Goal: Use online tool/utility: Utilize a website feature to perform a specific function

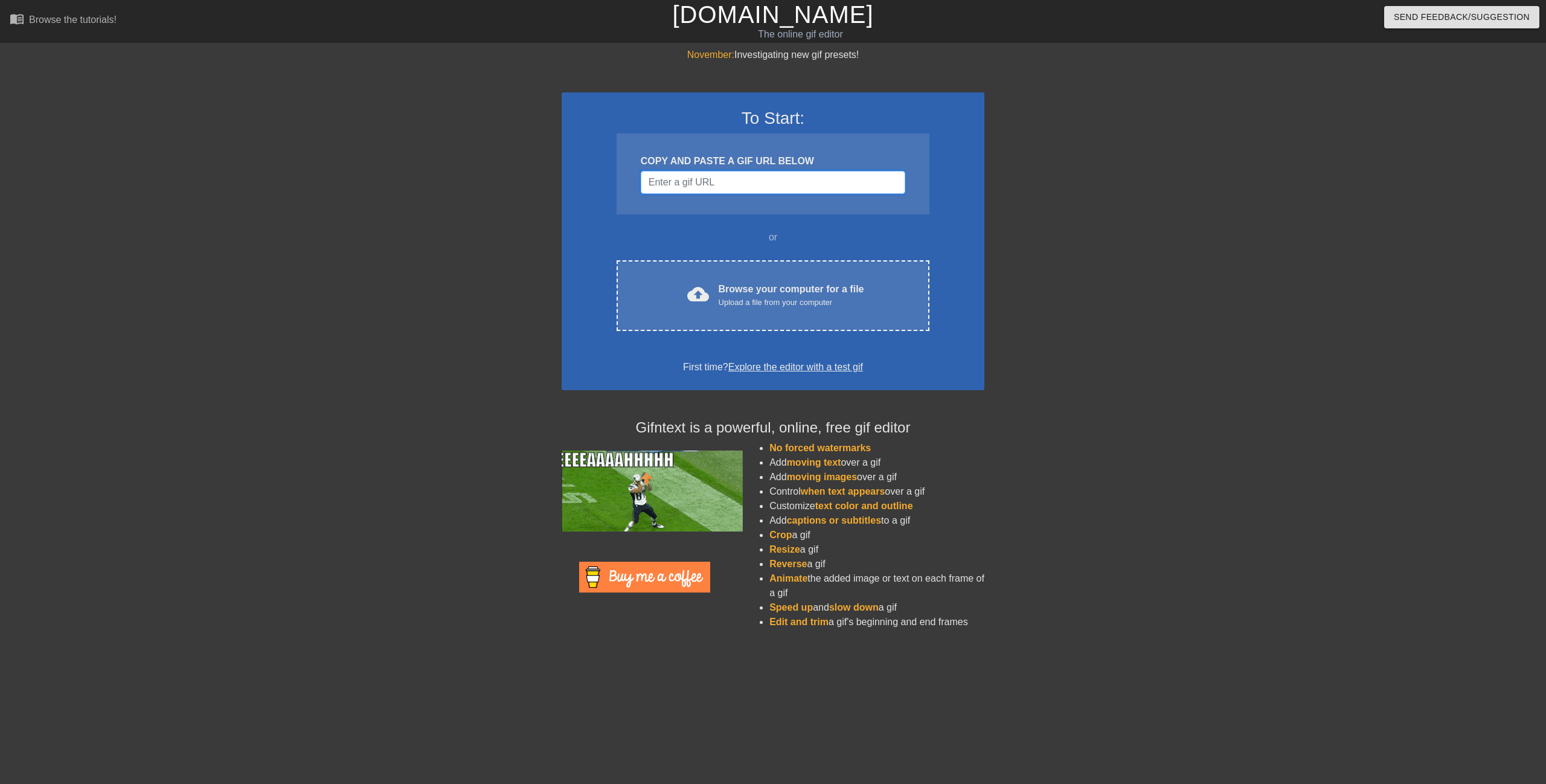
click at [712, 180] on input "Username" at bounding box center [773, 182] width 265 height 23
paste input "[URL][DOMAIN_NAME][PERSON_NAME]"
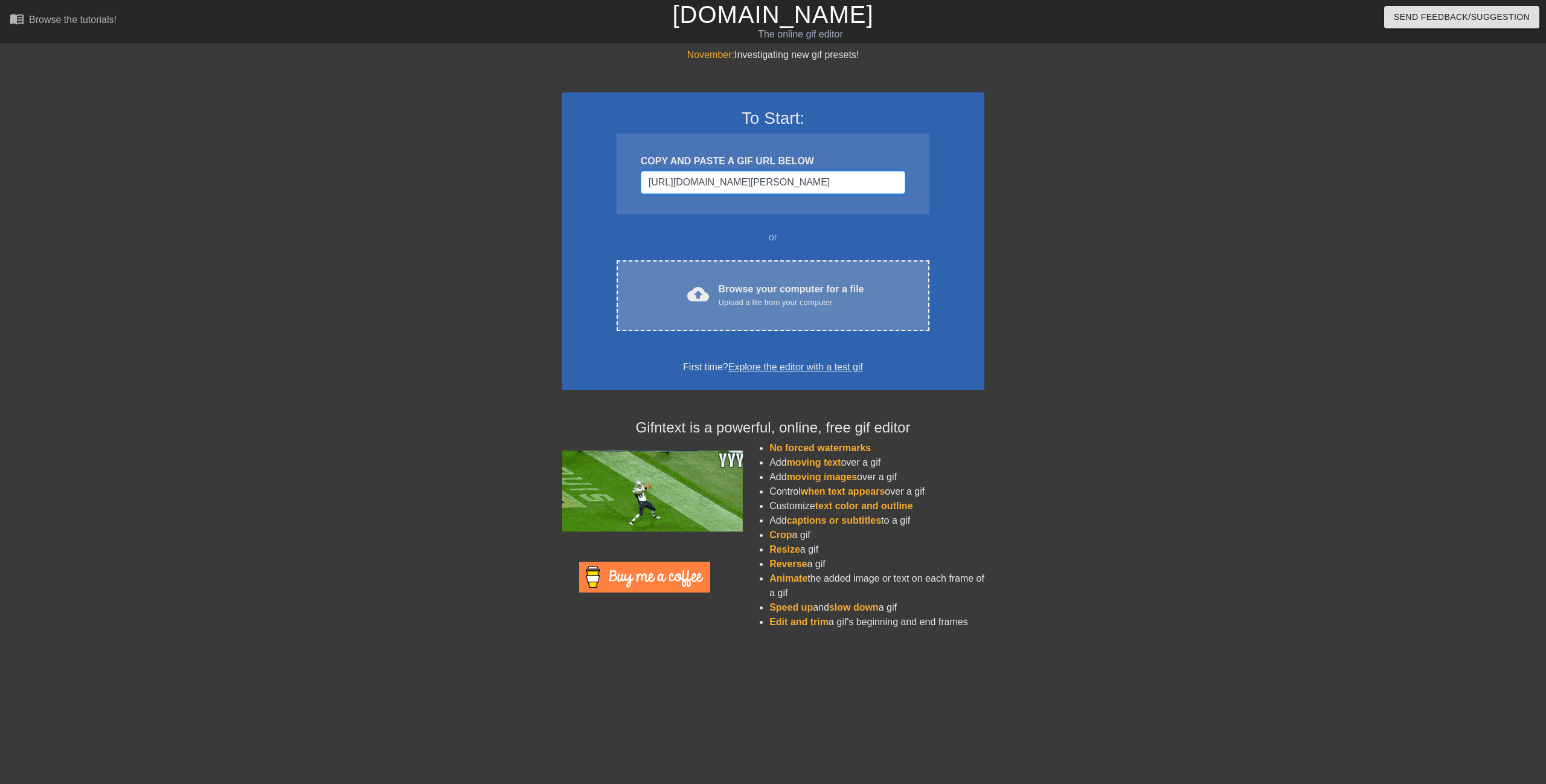
scroll to position [0, 55]
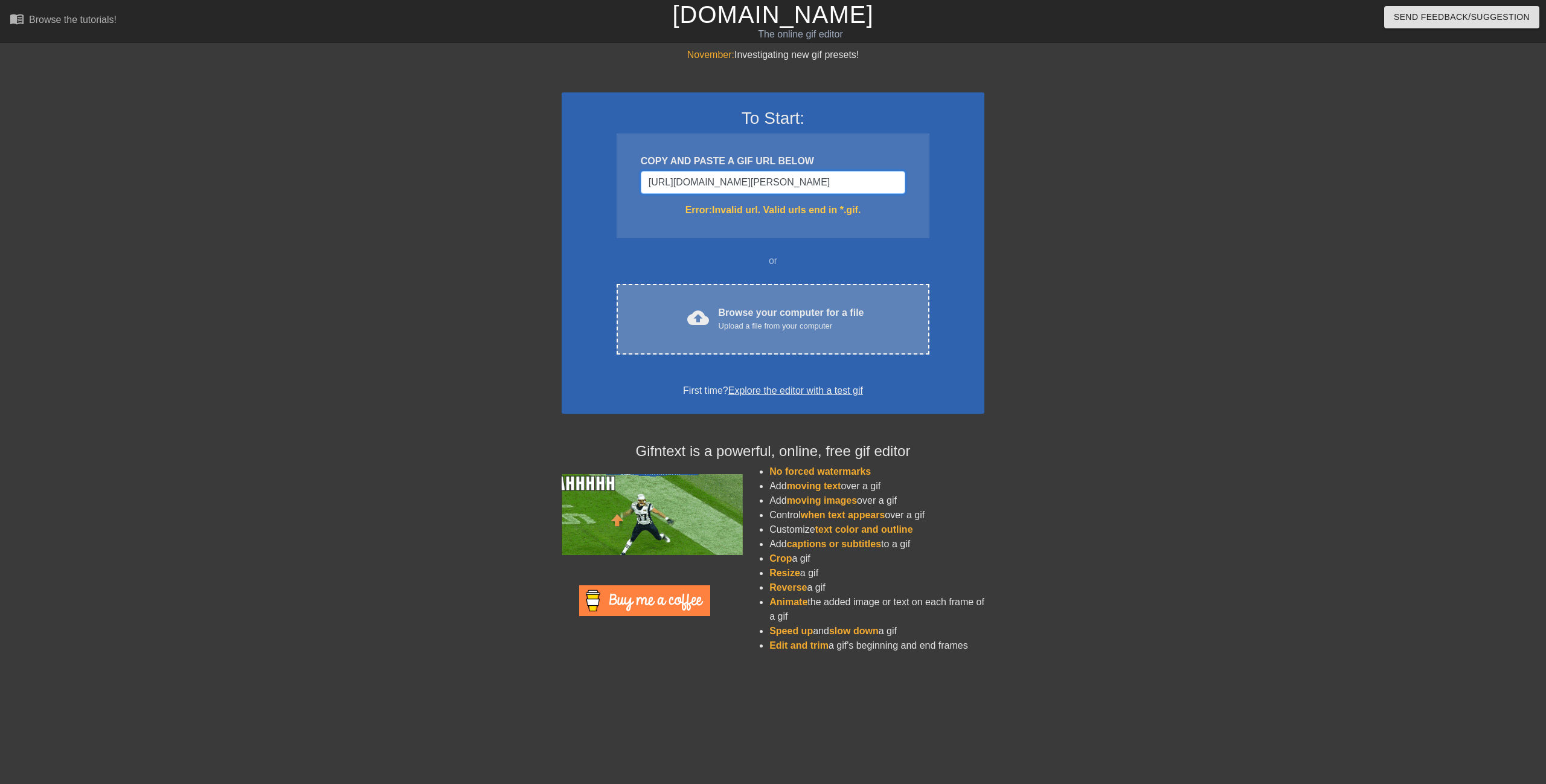
type input "[URL][DOMAIN_NAME][DOMAIN_NAME][PERSON_NAME]"
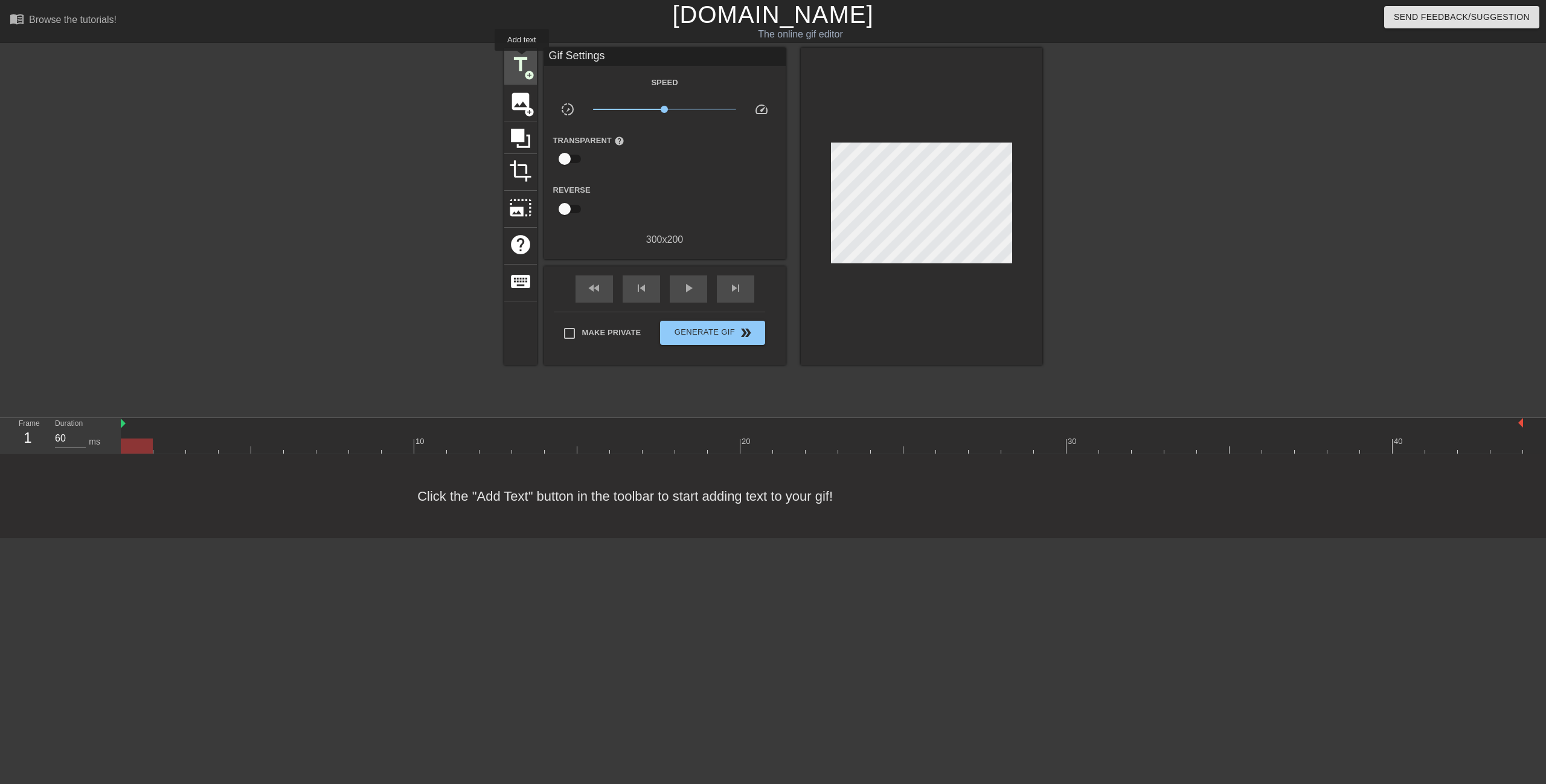
click at [522, 59] on span "title" at bounding box center [520, 64] width 23 height 23
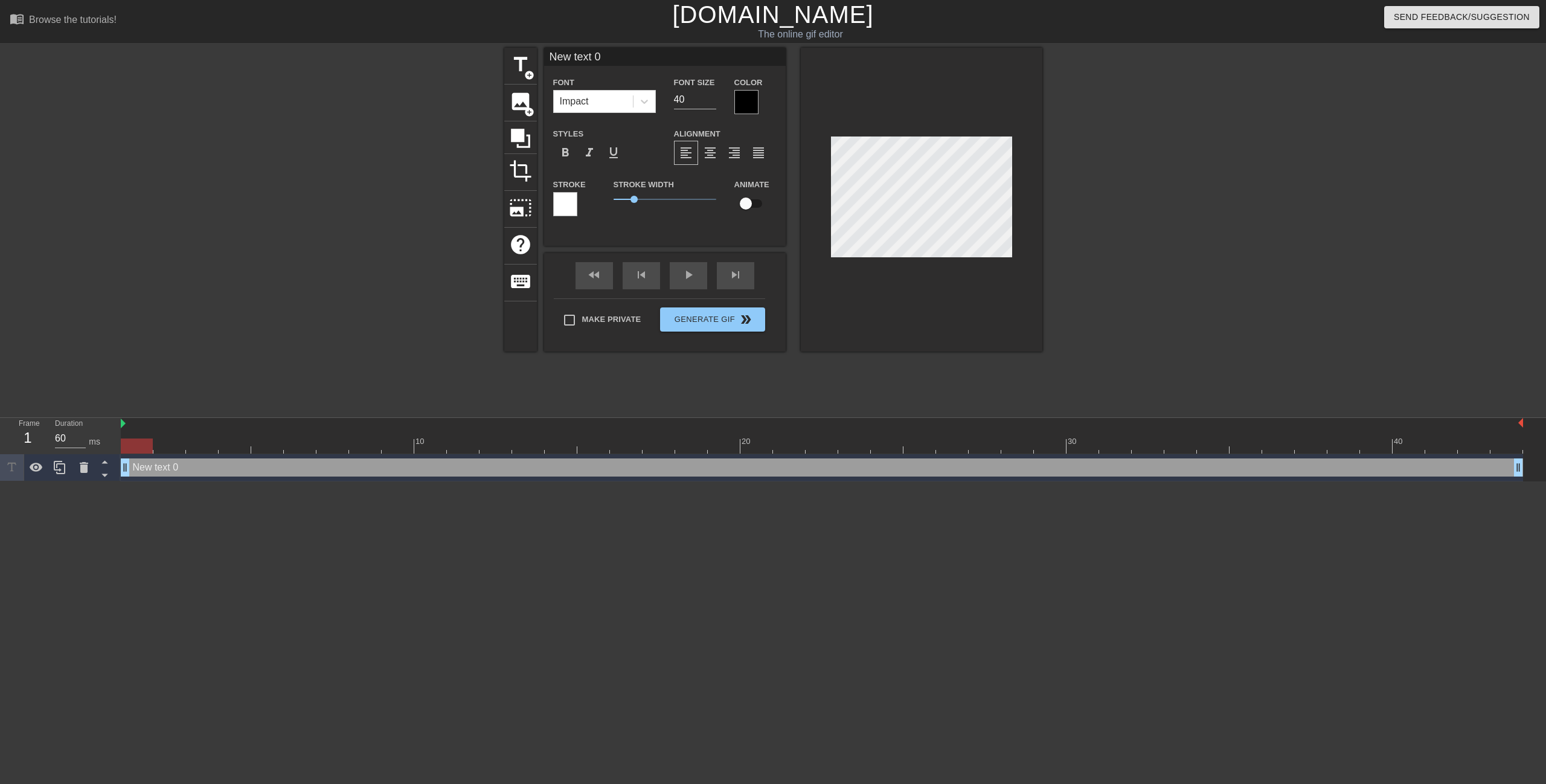
click at [754, 99] on div at bounding box center [746, 102] width 24 height 24
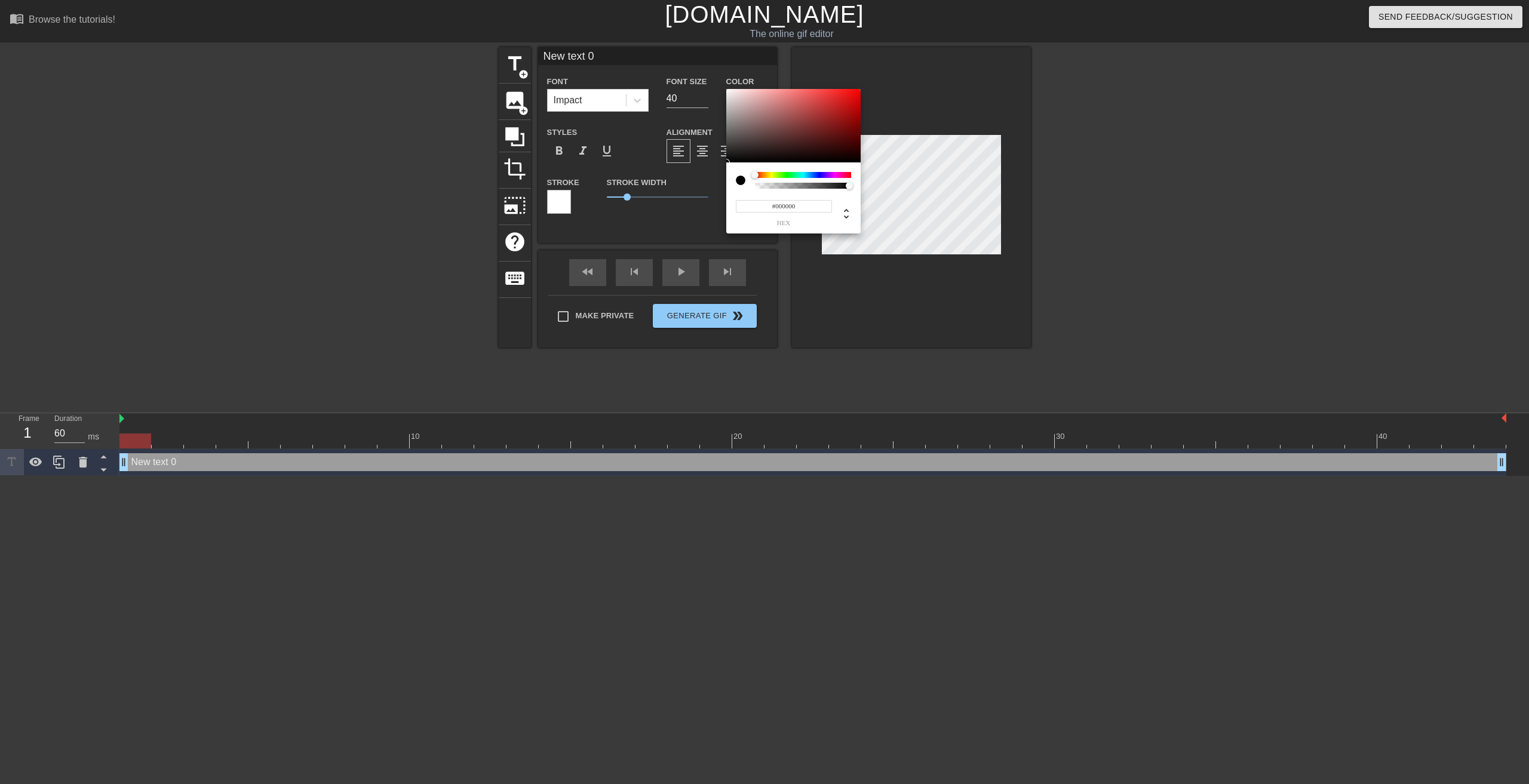
type input "0"
drag, startPoint x: 848, startPoint y: 183, endPoint x: 744, endPoint y: 192, distance: 104.4
click at [744, 192] on div "0 r 0 g 0 b 0 a" at bounding box center [793, 198] width 135 height 71
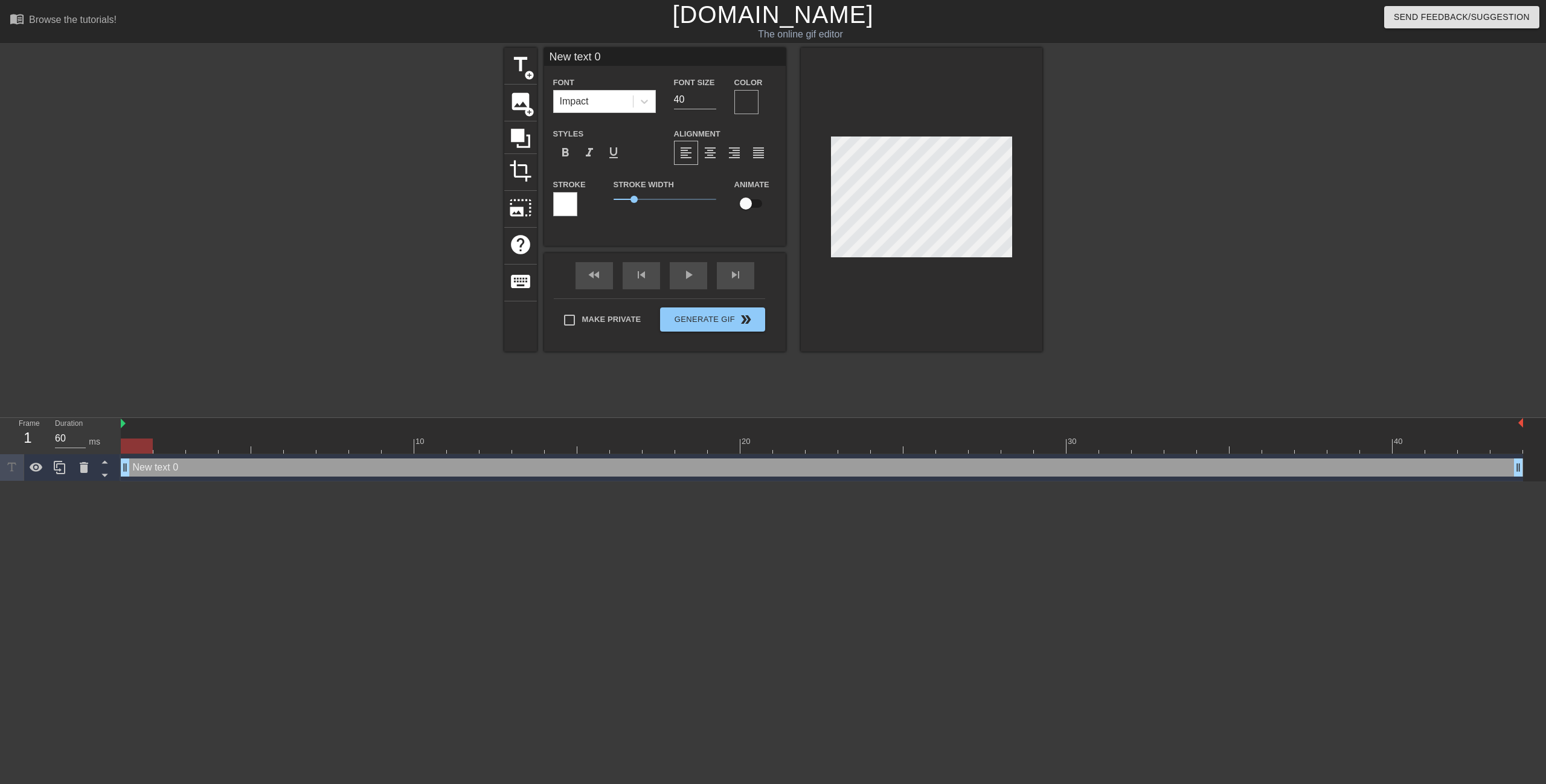
click at [744, 105] on div at bounding box center [746, 102] width 24 height 24
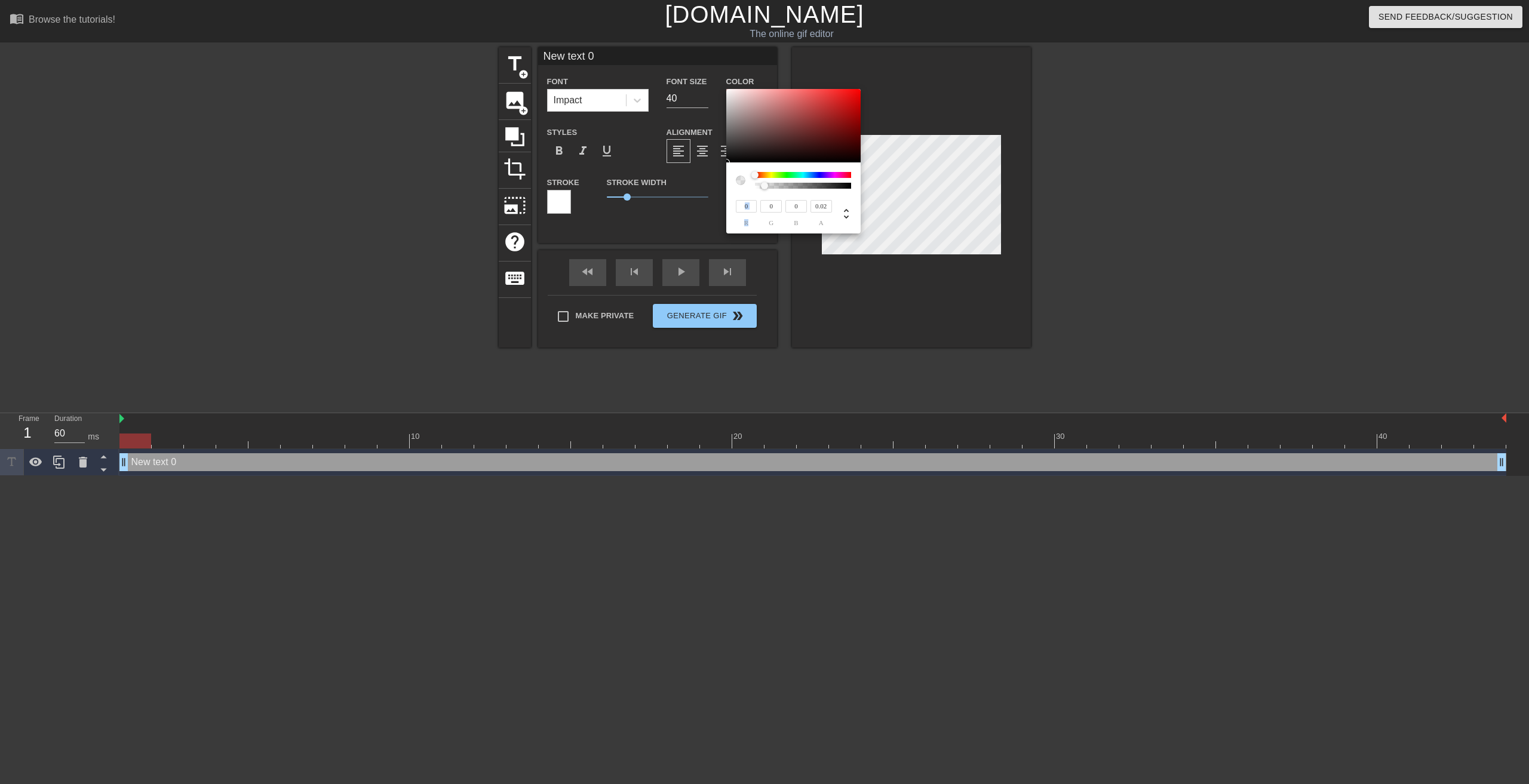
type input "0"
drag, startPoint x: 758, startPoint y: 188, endPoint x: 739, endPoint y: 188, distance: 19.0
click at [739, 188] on div at bounding box center [793, 181] width 115 height 17
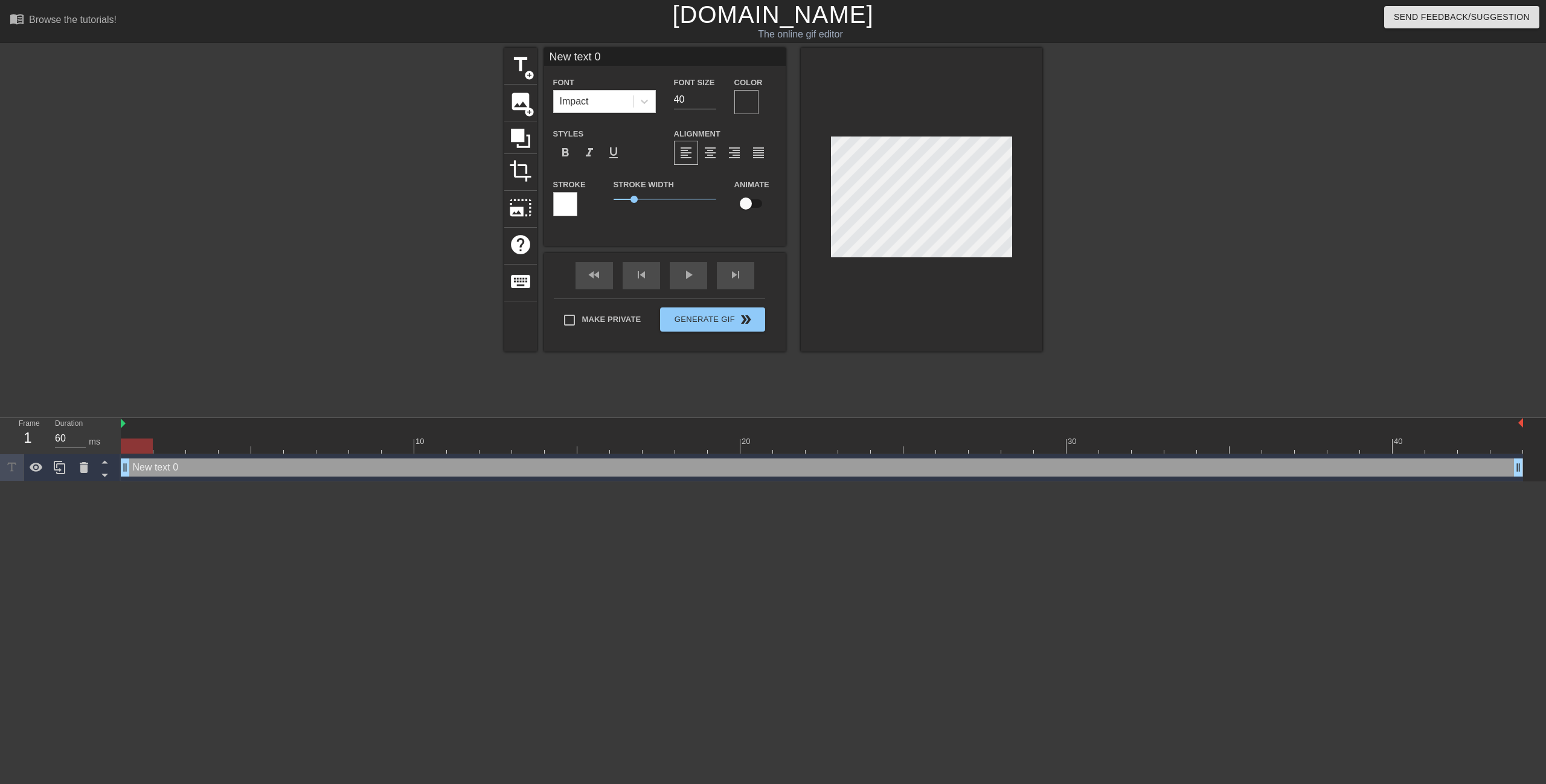
click at [568, 211] on div at bounding box center [565, 204] width 24 height 24
click at [613, 103] on div "Impact" at bounding box center [594, 101] width 79 height 22
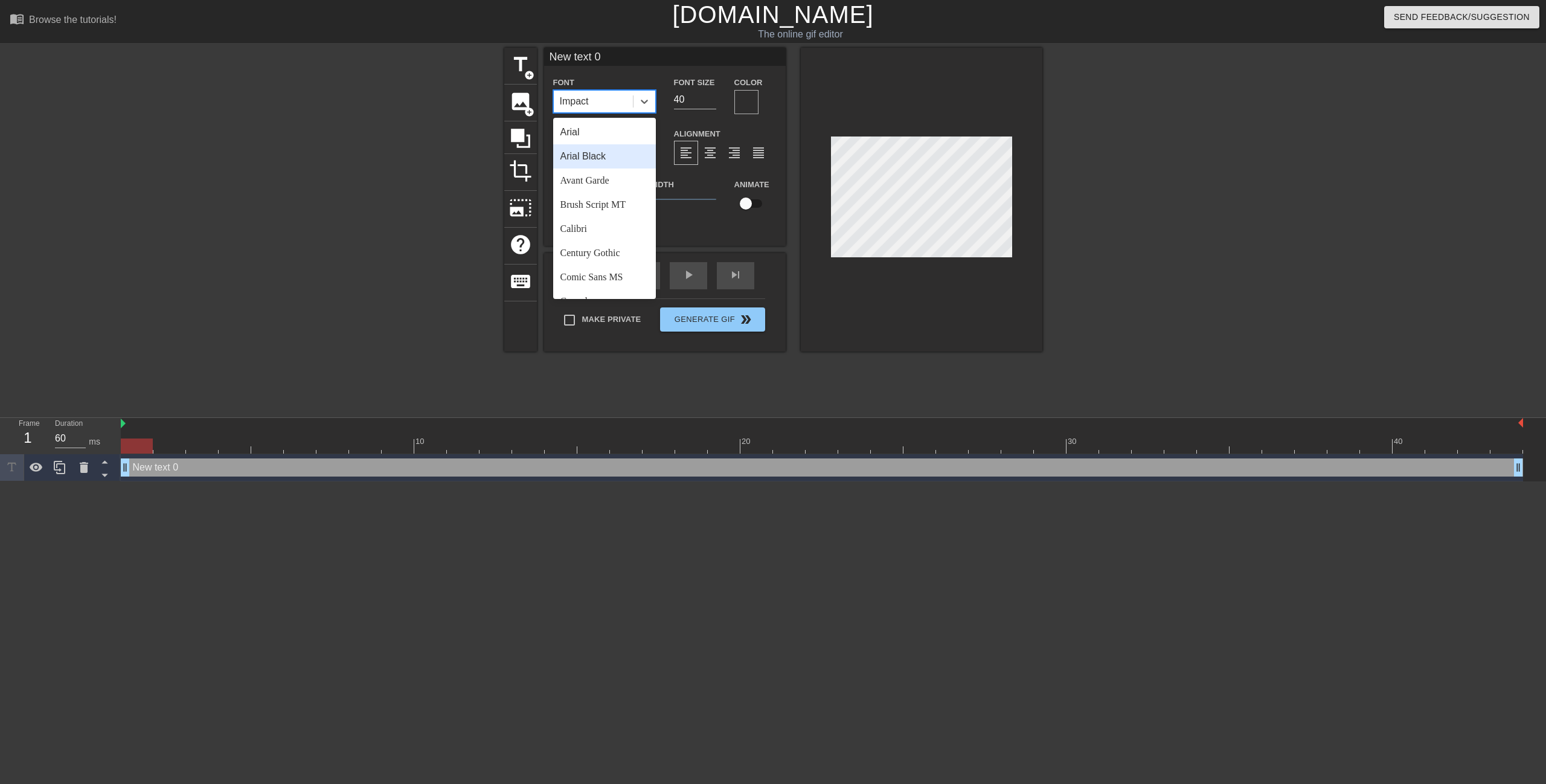
click at [606, 156] on div "Arial Black" at bounding box center [605, 156] width 103 height 24
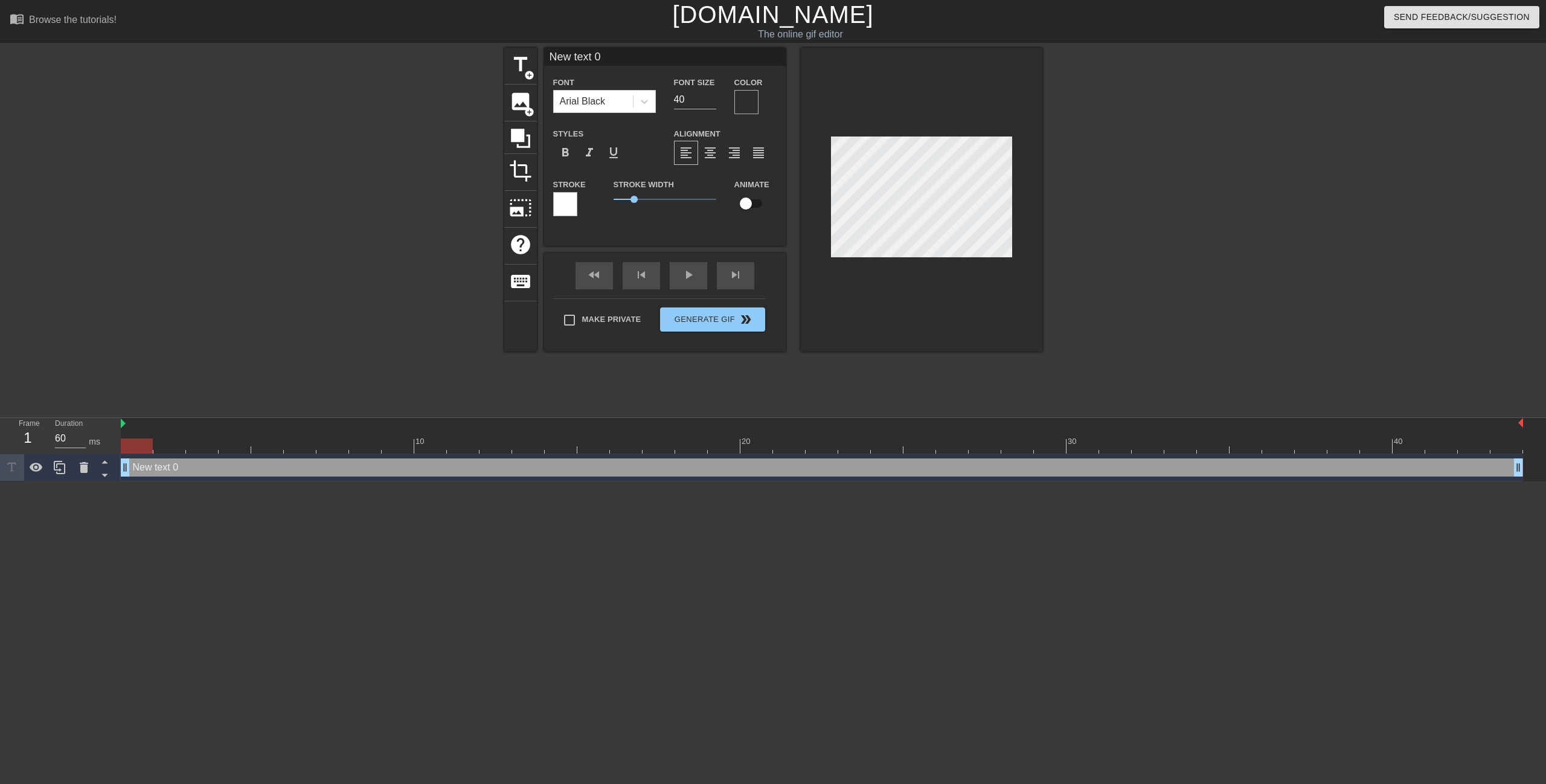
click at [747, 101] on div at bounding box center [746, 102] width 24 height 24
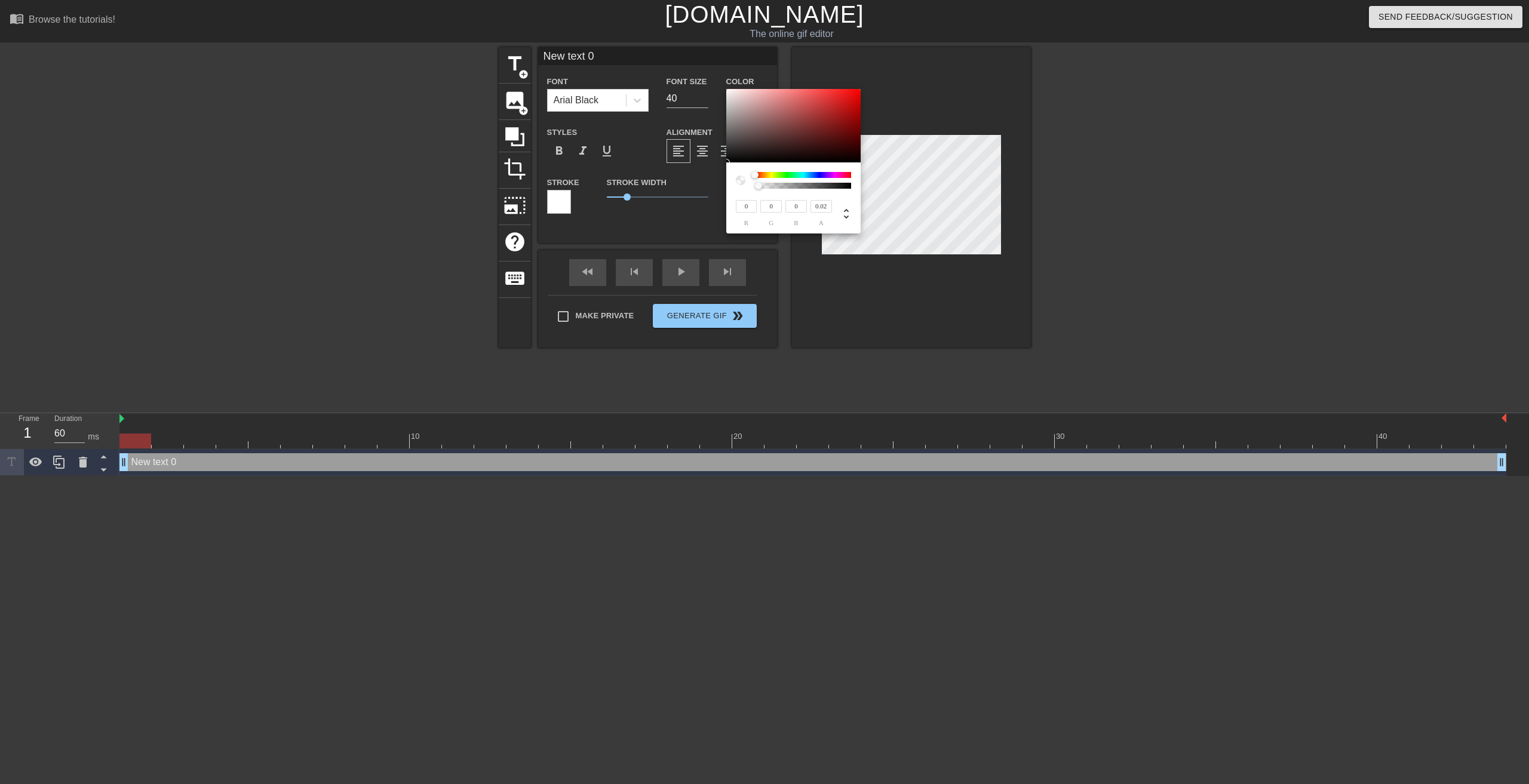
type input "0"
drag, startPoint x: 756, startPoint y: 188, endPoint x: 713, endPoint y: 186, distance: 43.0
click at [713, 186] on div "0 r 0 g 0 b 0 a" at bounding box center [764, 392] width 1529 height 784
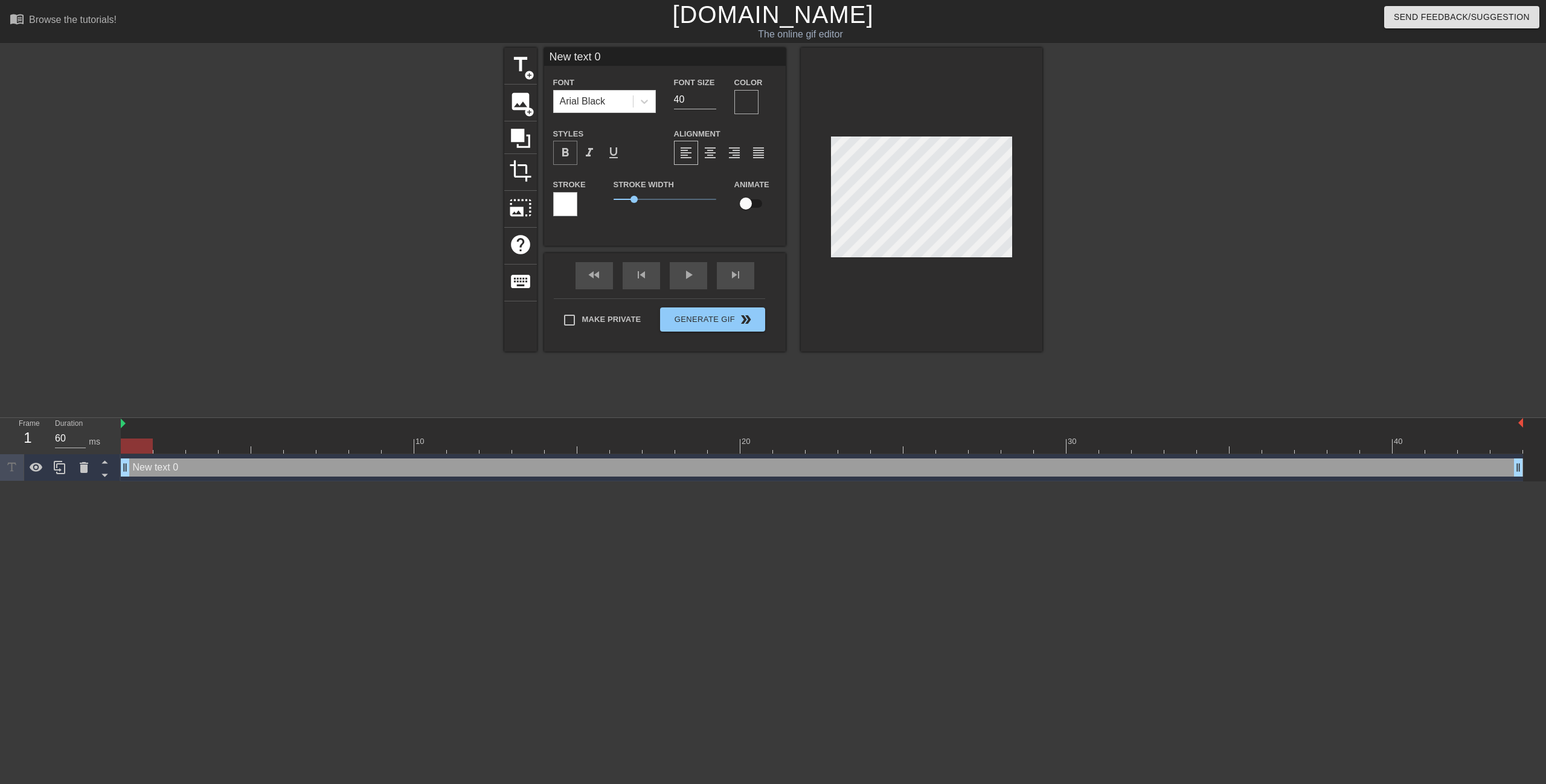
click at [571, 146] on span "format_bold" at bounding box center [565, 152] width 15 height 15
click at [568, 152] on span "format_bold" at bounding box center [565, 152] width 15 height 15
drag, startPoint x: 630, startPoint y: 199, endPoint x: 580, endPoint y: 205, distance: 50.4
click at [596, 202] on div "Stroke Stroke Width 0 Animate" at bounding box center [664, 201] width 242 height 50
click at [566, 206] on div at bounding box center [565, 204] width 24 height 24
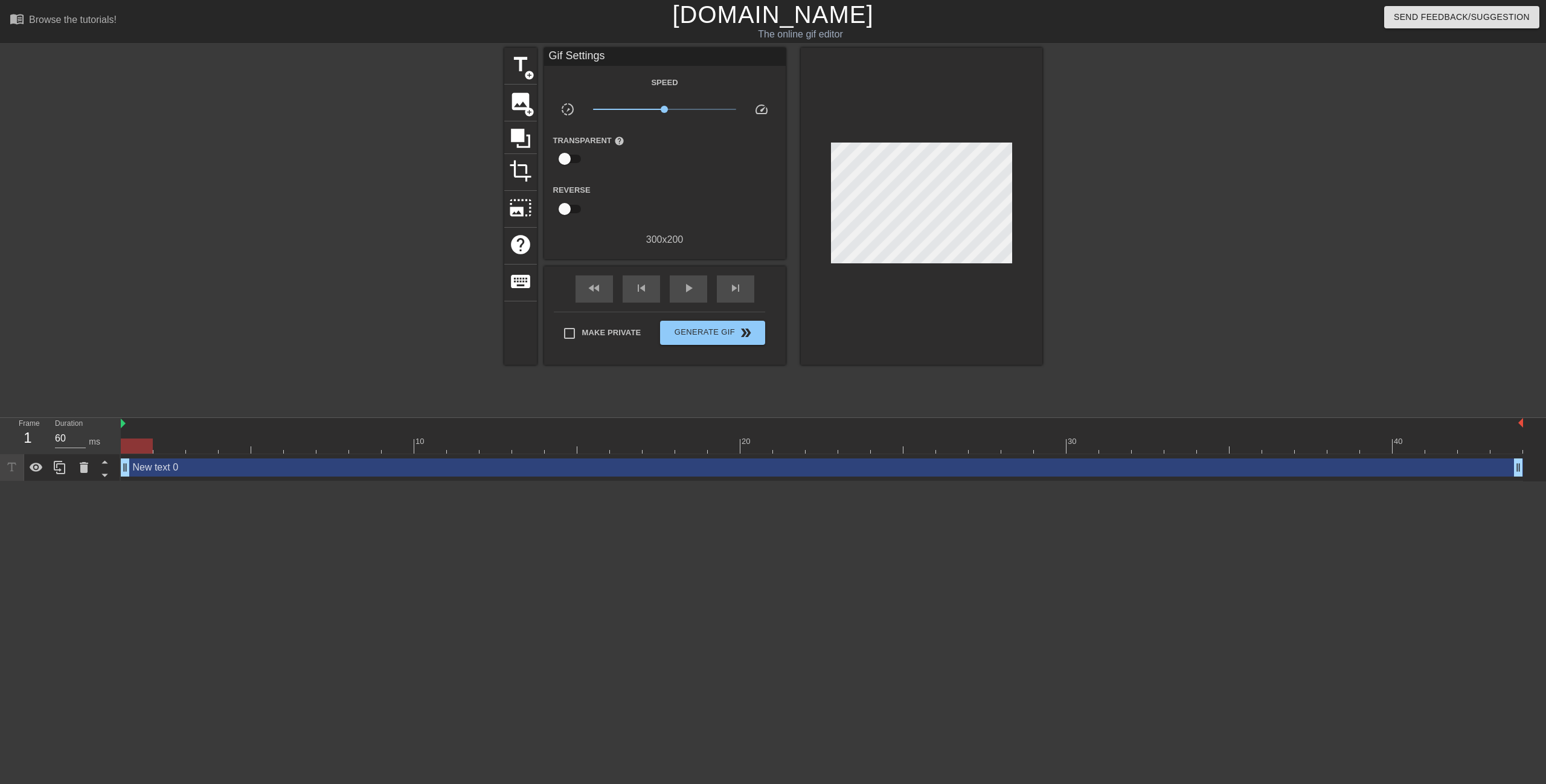
click at [300, 463] on div "New text 0 drag_handle drag_handle" at bounding box center [822, 467] width 1403 height 18
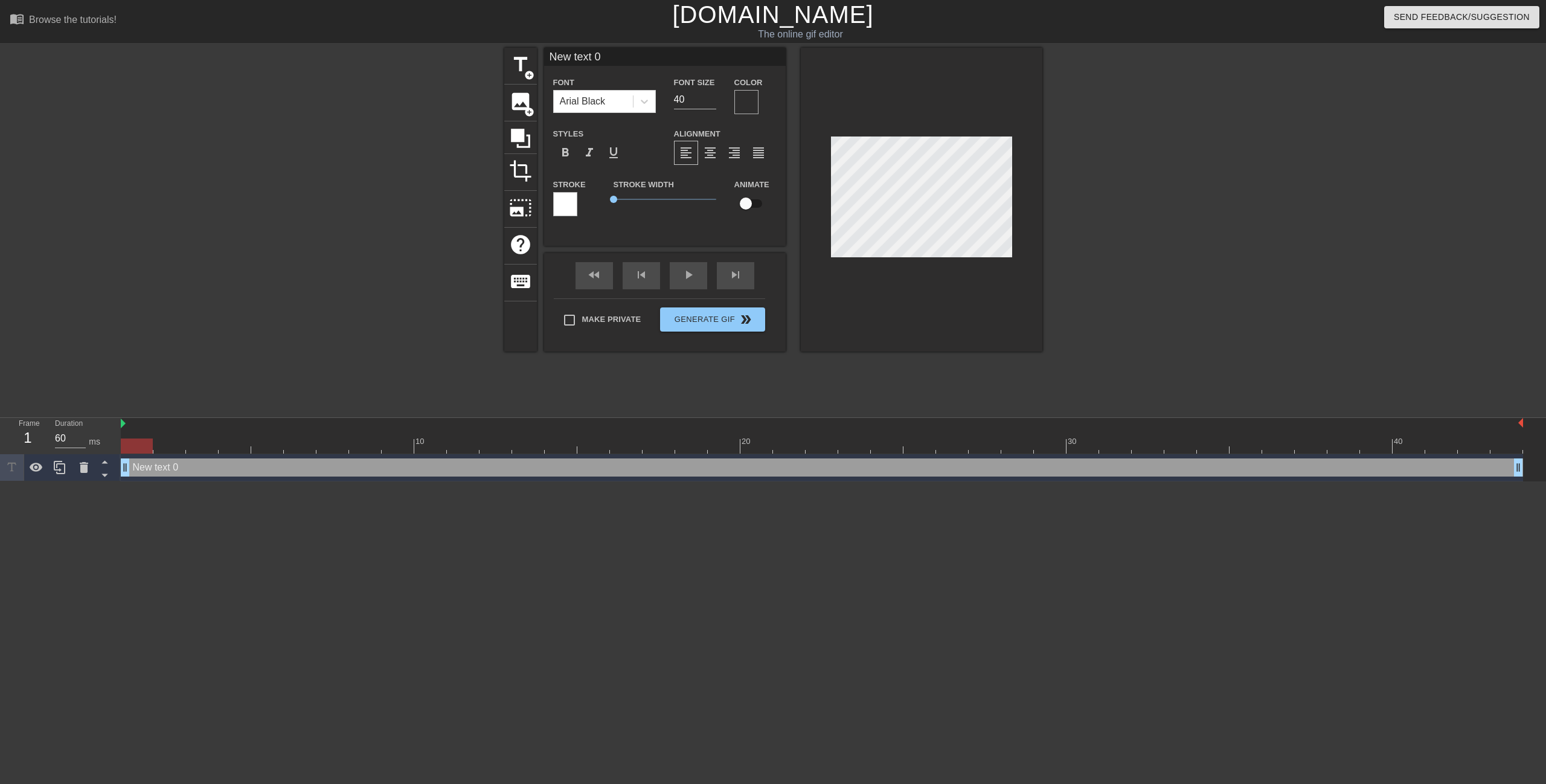
click at [744, 104] on div at bounding box center [746, 102] width 24 height 24
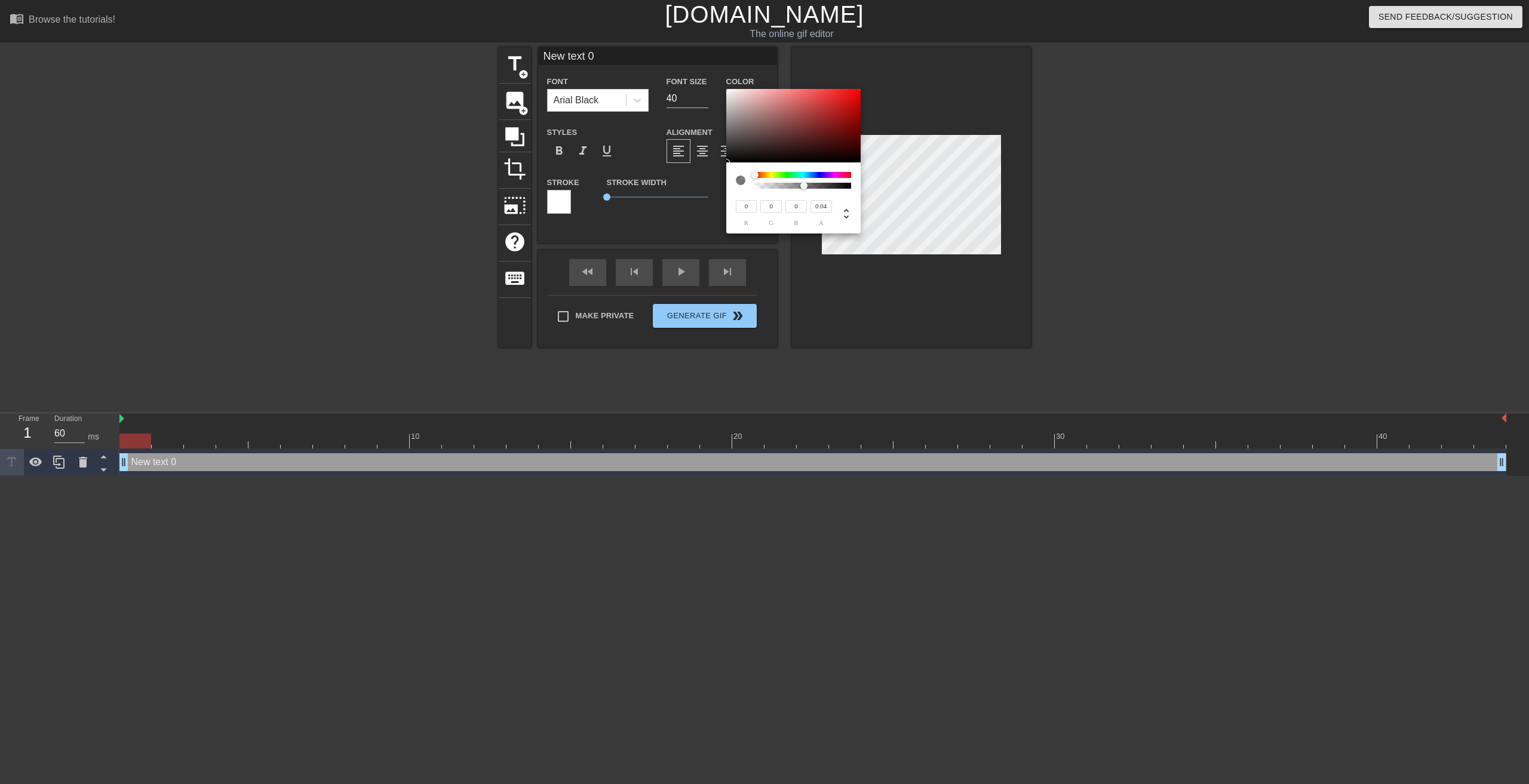
type input "0"
drag, startPoint x: 754, startPoint y: 187, endPoint x: 739, endPoint y: 188, distance: 15.0
click at [739, 188] on div at bounding box center [793, 181] width 115 height 17
click at [739, 188] on div at bounding box center [745, 181] width 19 height 17
drag, startPoint x: 755, startPoint y: 172, endPoint x: 746, endPoint y: 178, distance: 10.8
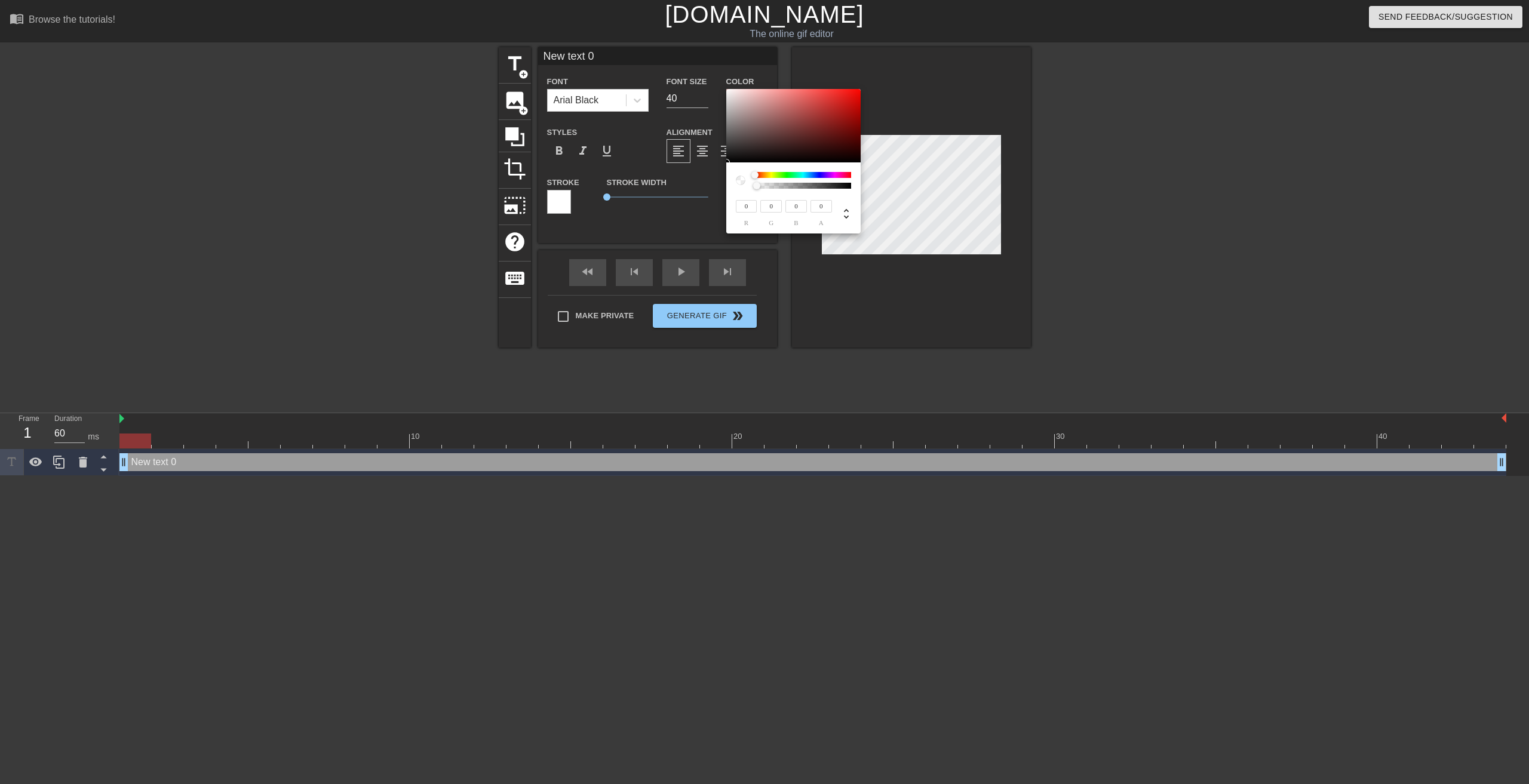
click at [746, 178] on div at bounding box center [793, 181] width 115 height 17
type input "104"
type input "88"
type input "87"
type input "106"
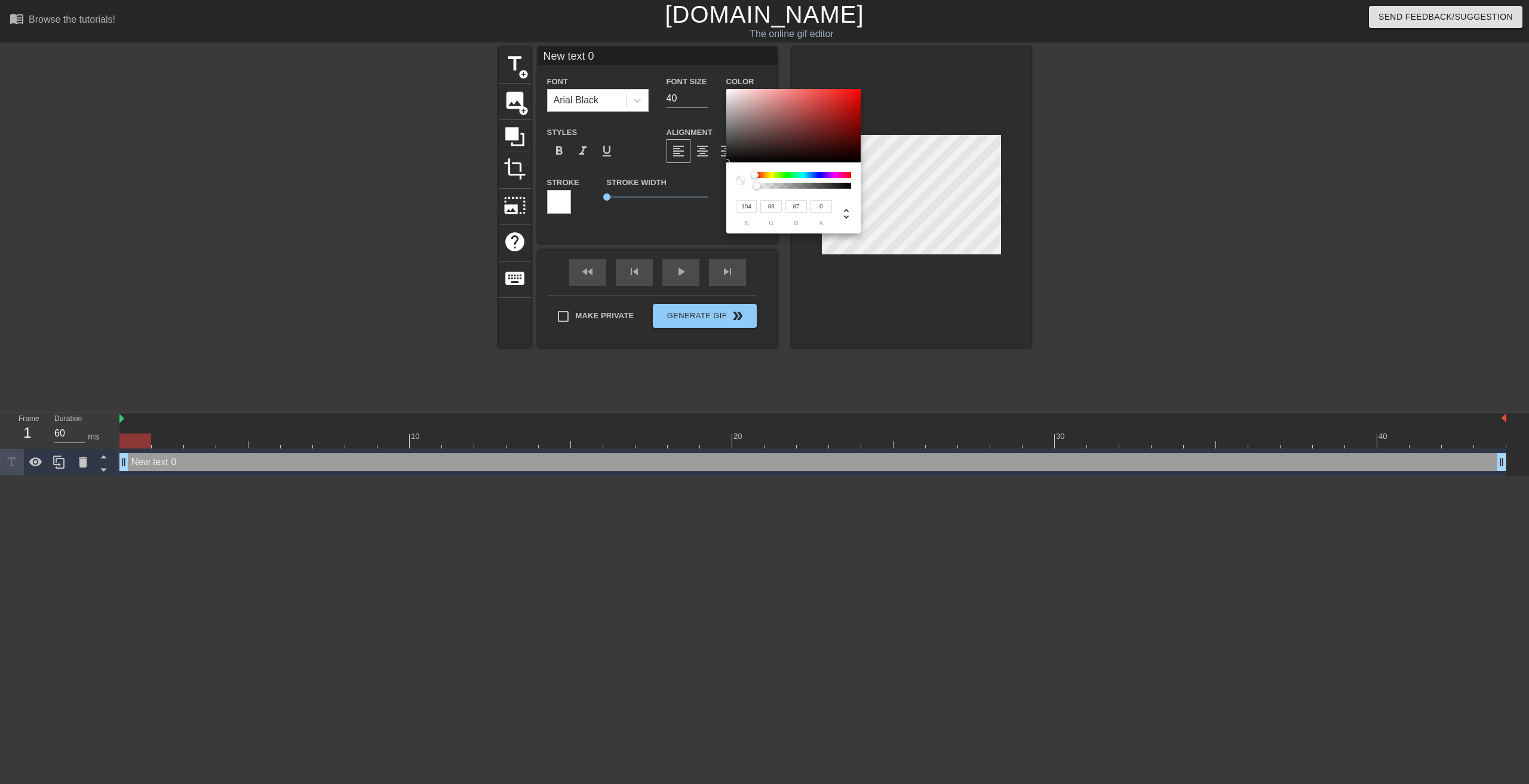
type input "90"
type input "89"
type input "118"
type input "101"
type input "100"
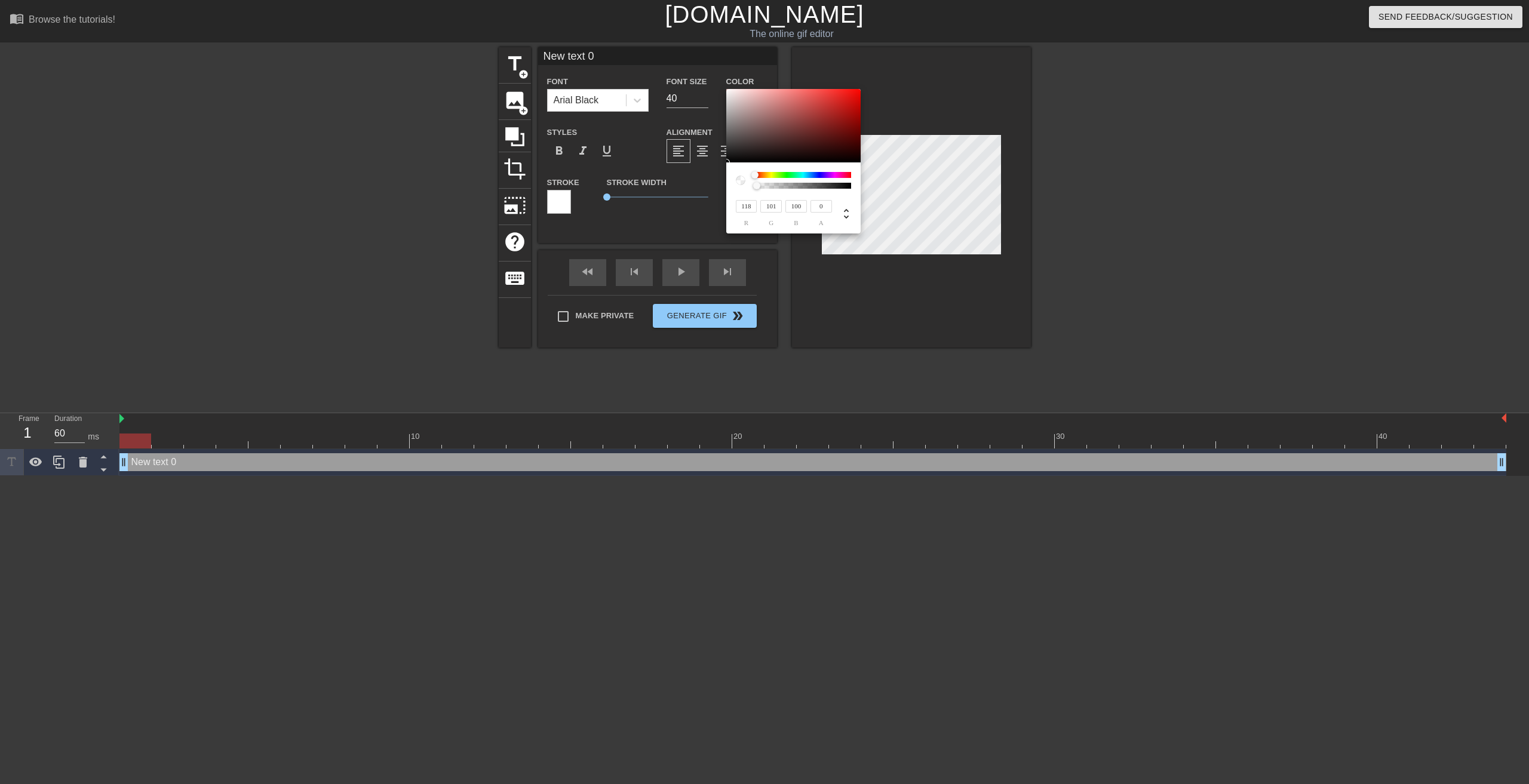
type input "157"
type input "144"
type input "143"
type input "186"
type input "175"
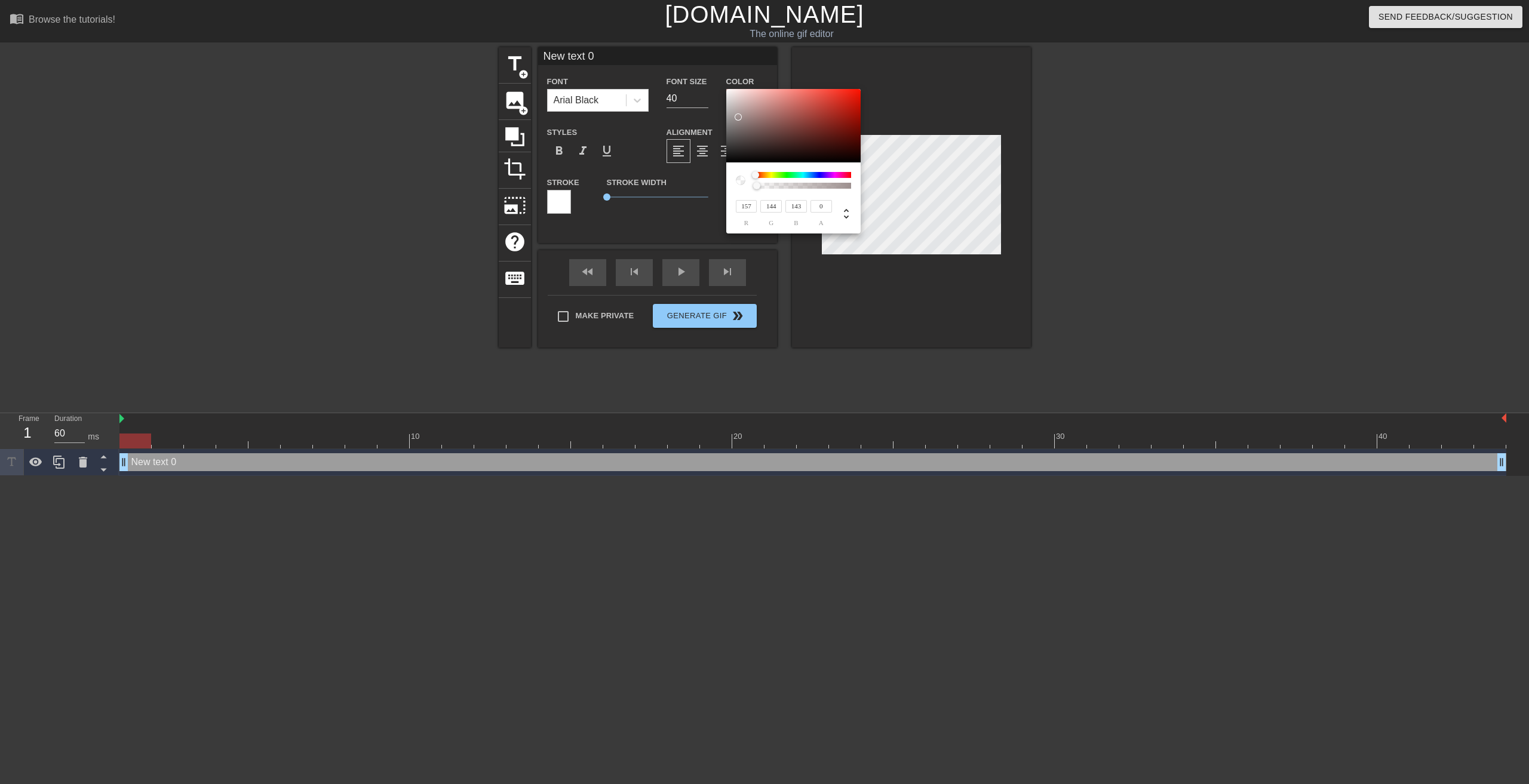
type input "174"
type input "209"
type input "199"
type input "198"
type input "229"
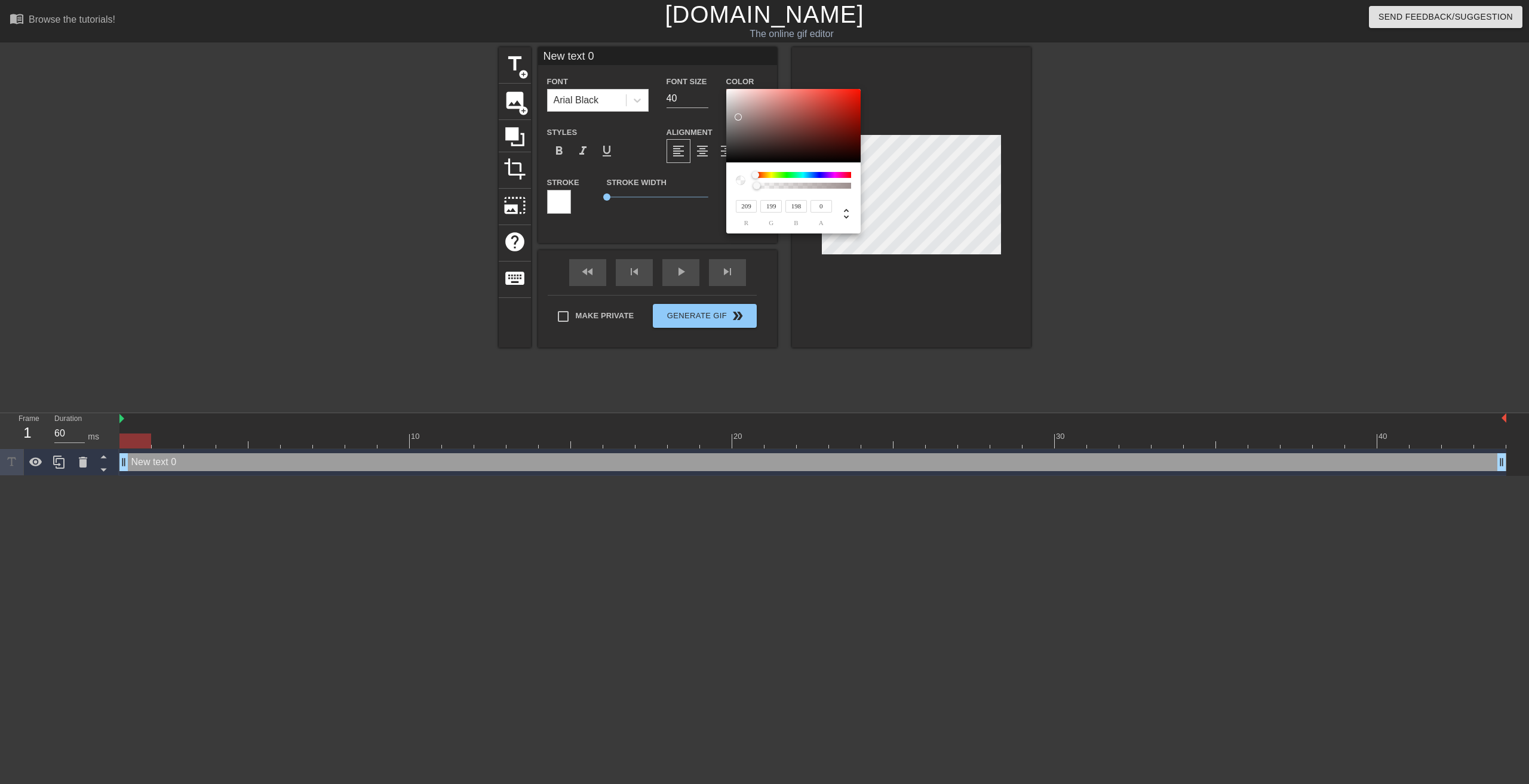
type input "221"
type input "242"
type input "234"
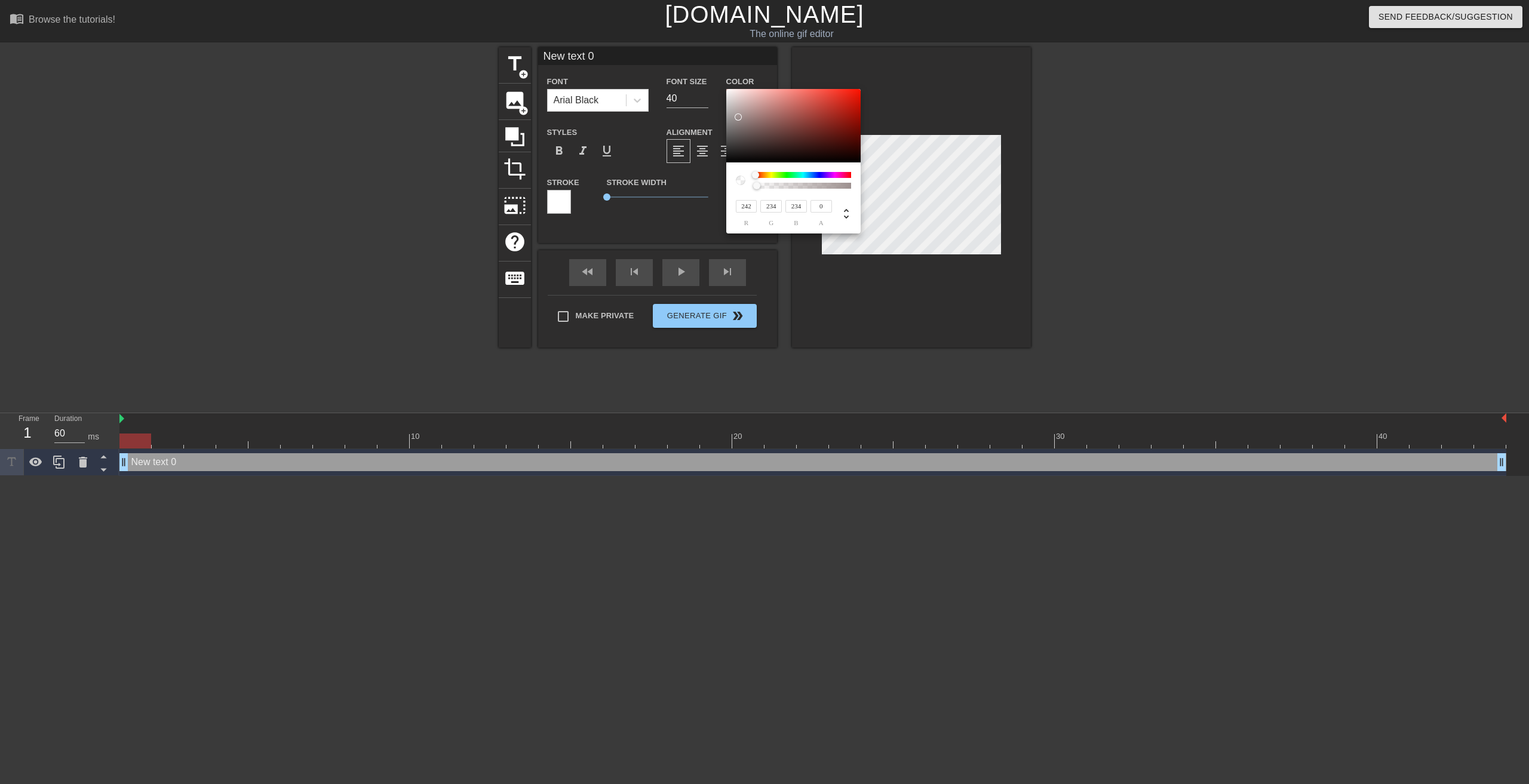
type input "248"
type input "242"
type input "254"
type input "85"
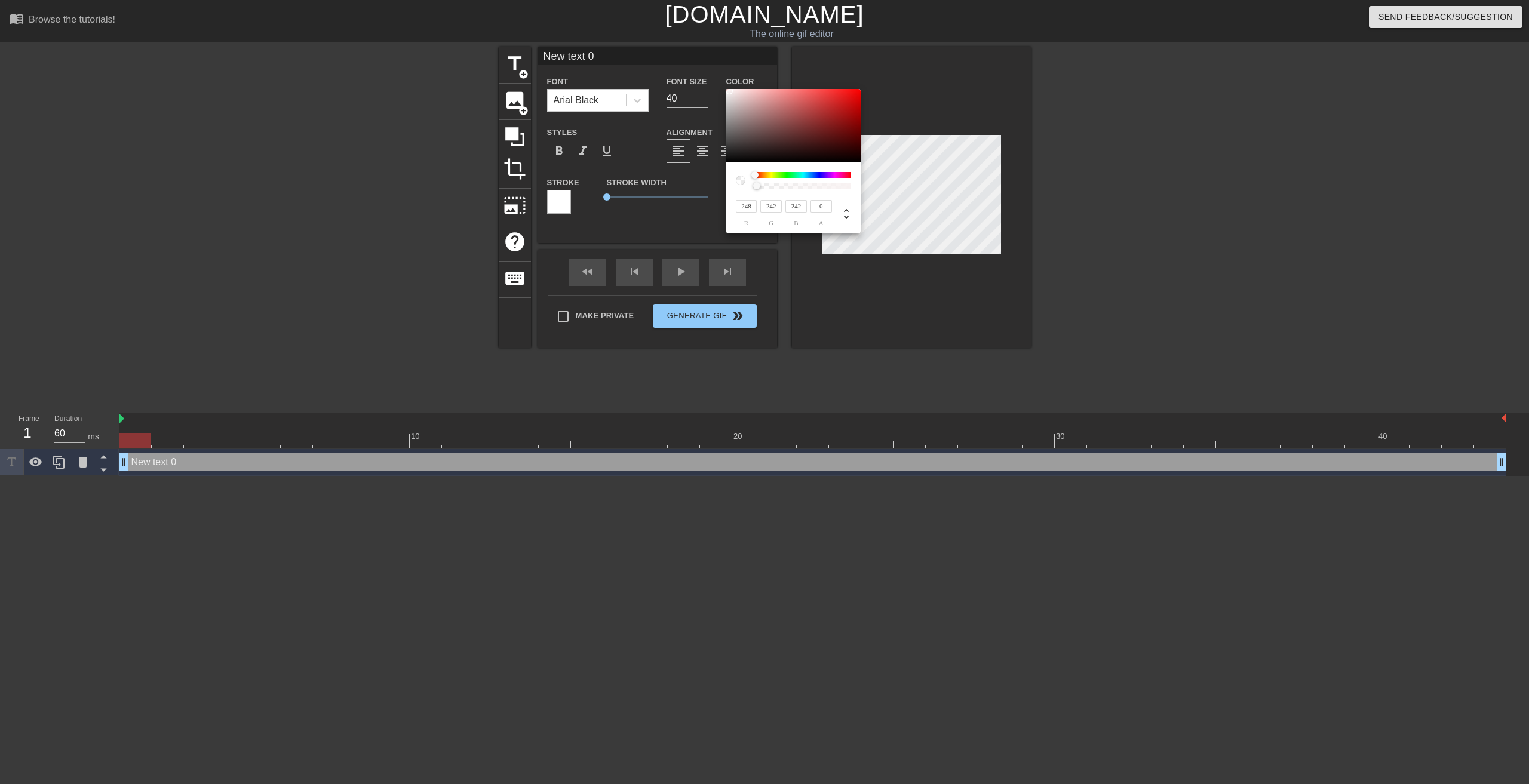
type input "85"
type input "255"
drag, startPoint x: 747, startPoint y: 132, endPoint x: 723, endPoint y: 86, distance: 51.9
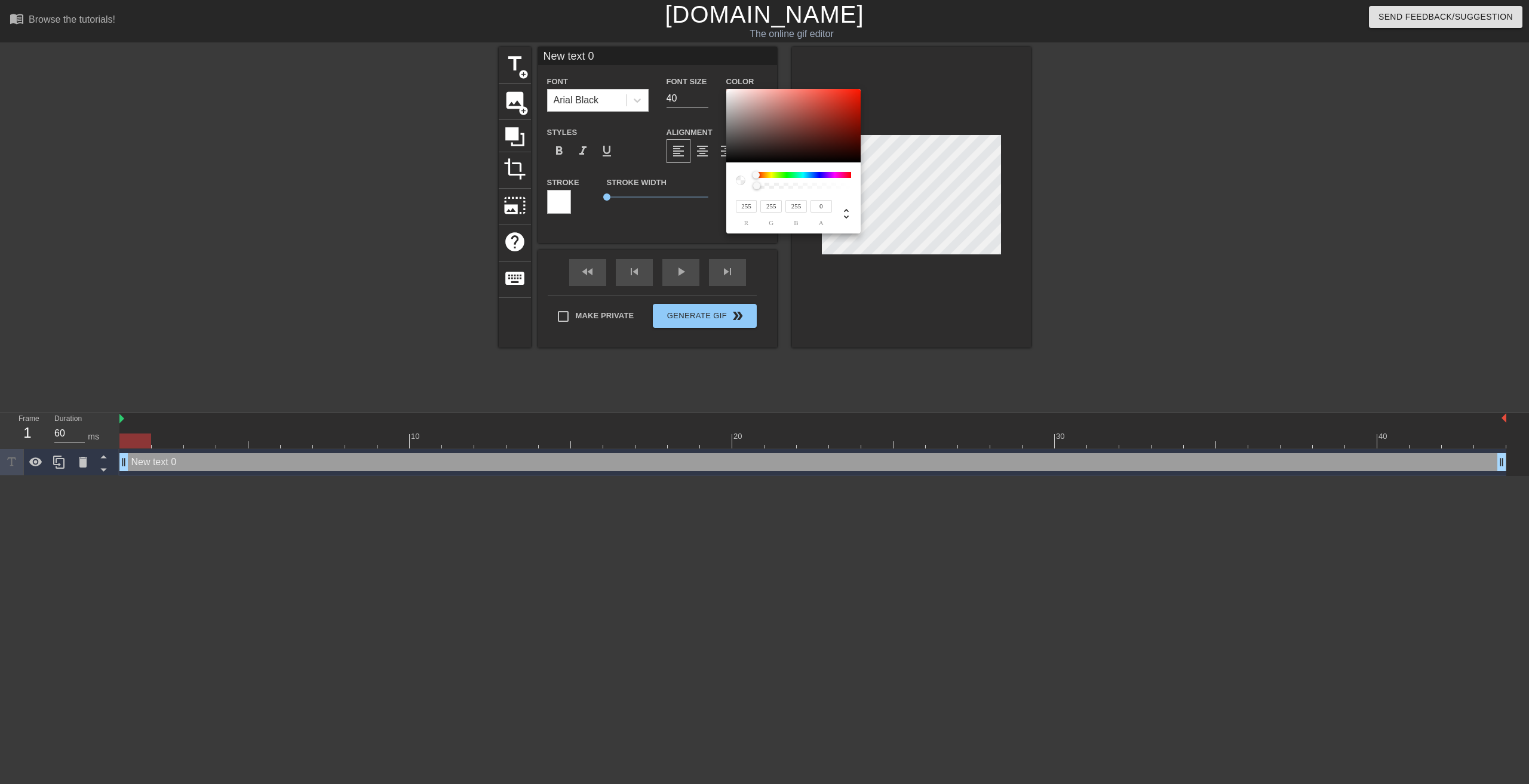
click at [723, 86] on div "255 r 255 g 255 b 0 a" at bounding box center [764, 392] width 1529 height 784
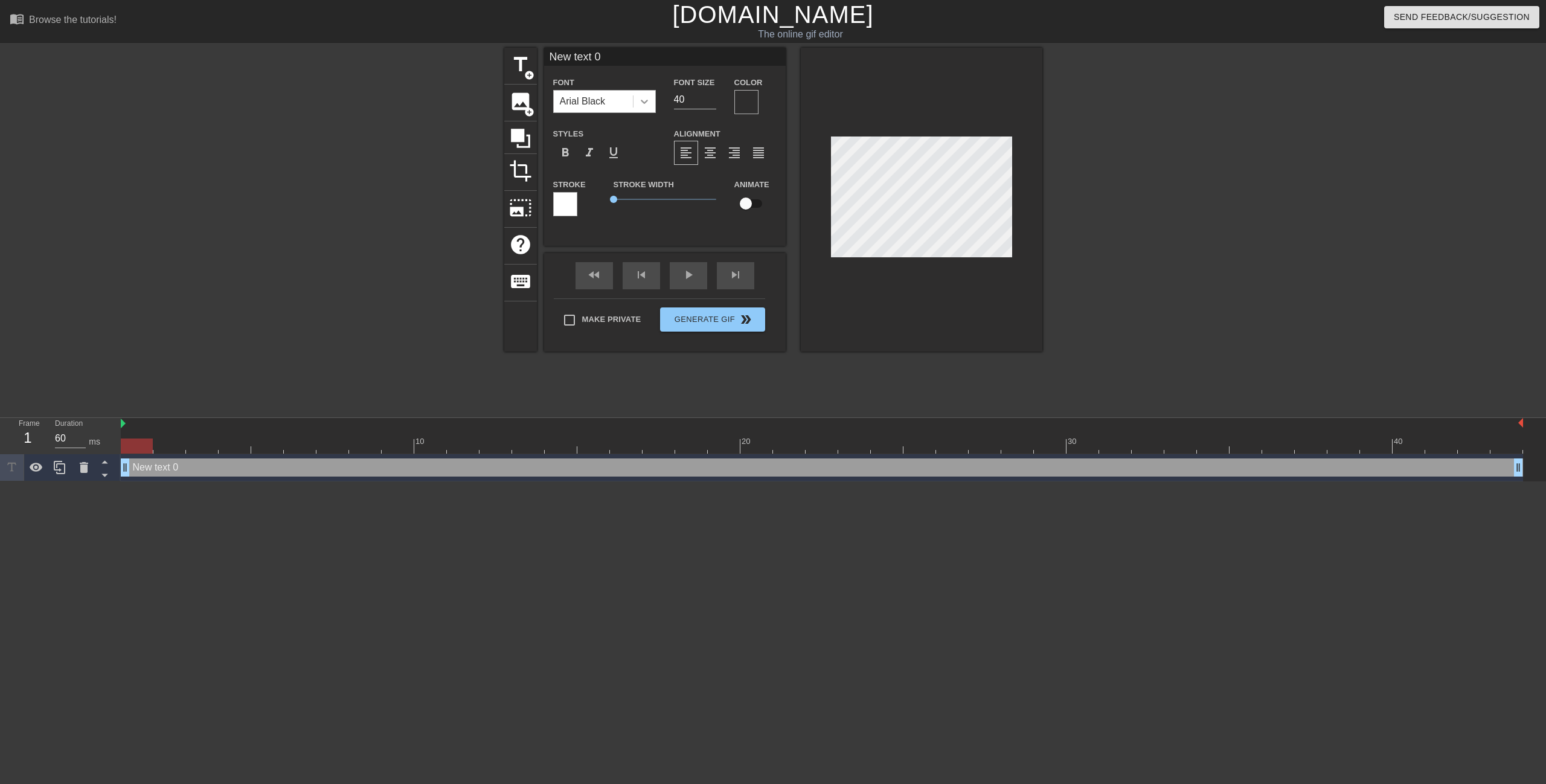
click at [637, 101] on div at bounding box center [644, 101] width 22 height 22
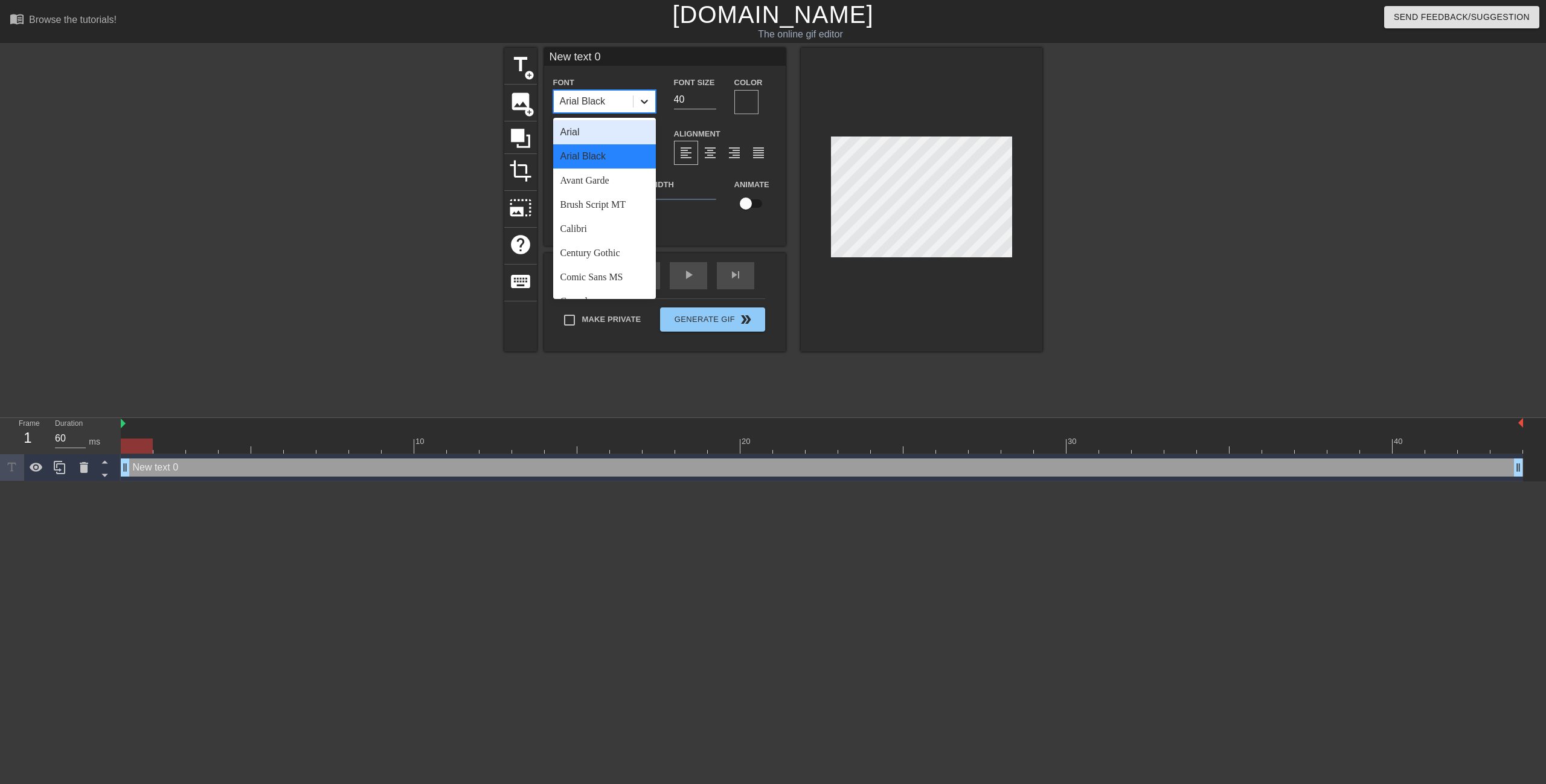
click at [639, 101] on icon at bounding box center [645, 102] width 12 height 12
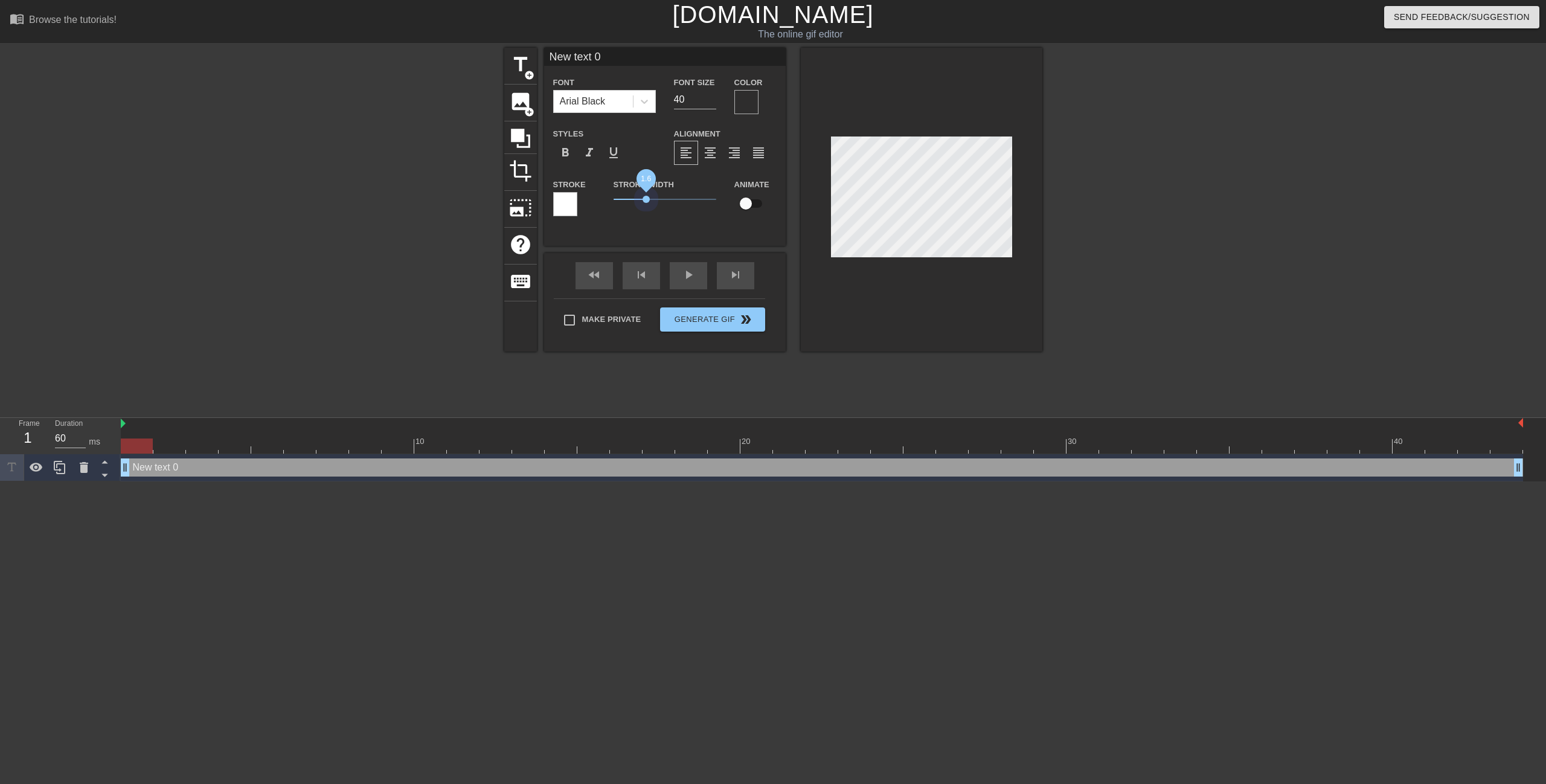
drag, startPoint x: 615, startPoint y: 196, endPoint x: 647, endPoint y: 194, distance: 32.1
click at [647, 194] on span "1.6" at bounding box center [665, 199] width 103 height 15
click at [568, 207] on div at bounding box center [565, 204] width 24 height 24
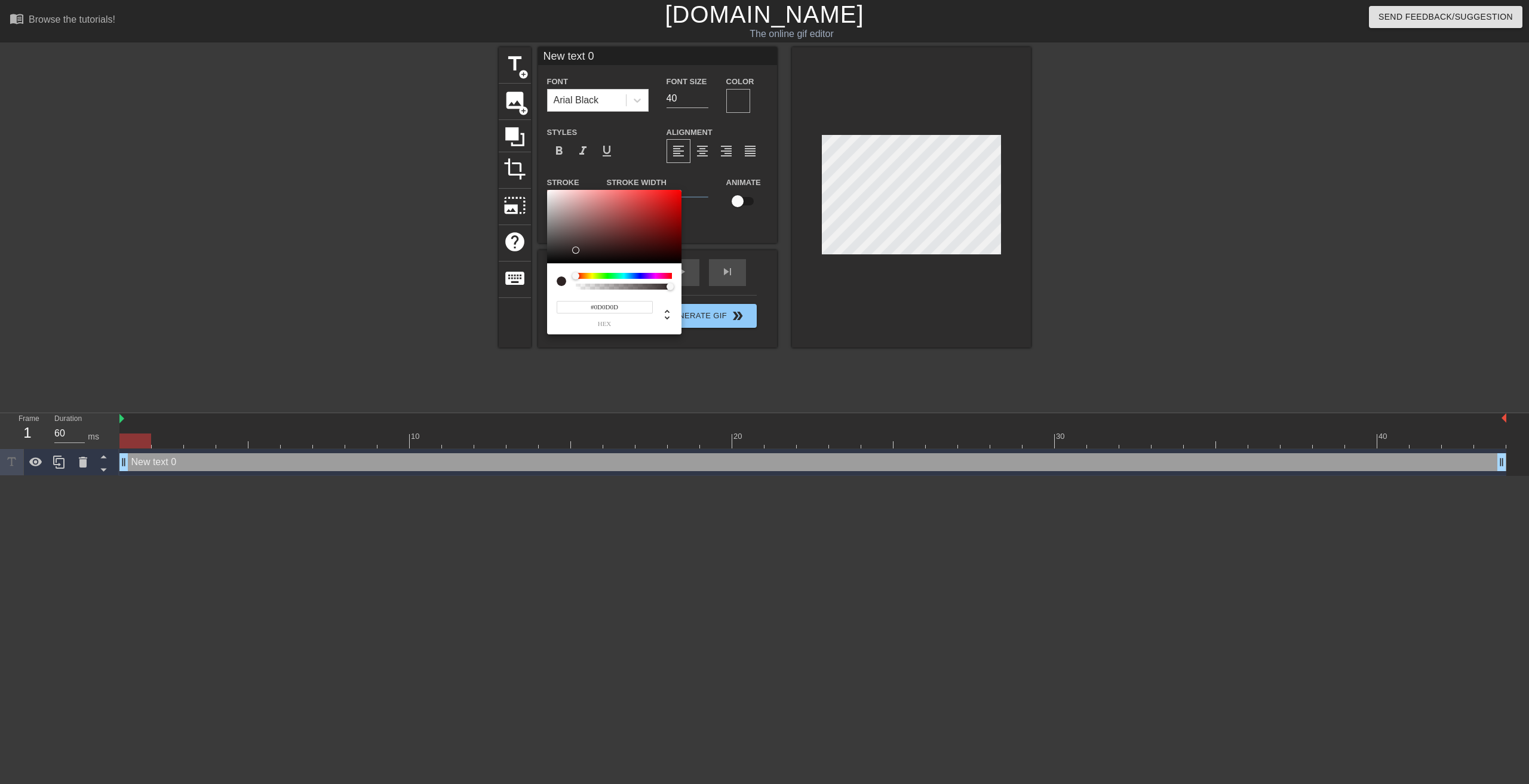
type input "#000000"
drag, startPoint x: 557, startPoint y: 200, endPoint x: 541, endPoint y: 275, distance: 76.7
click at [541, 275] on div "#000000 hex" at bounding box center [764, 392] width 1529 height 784
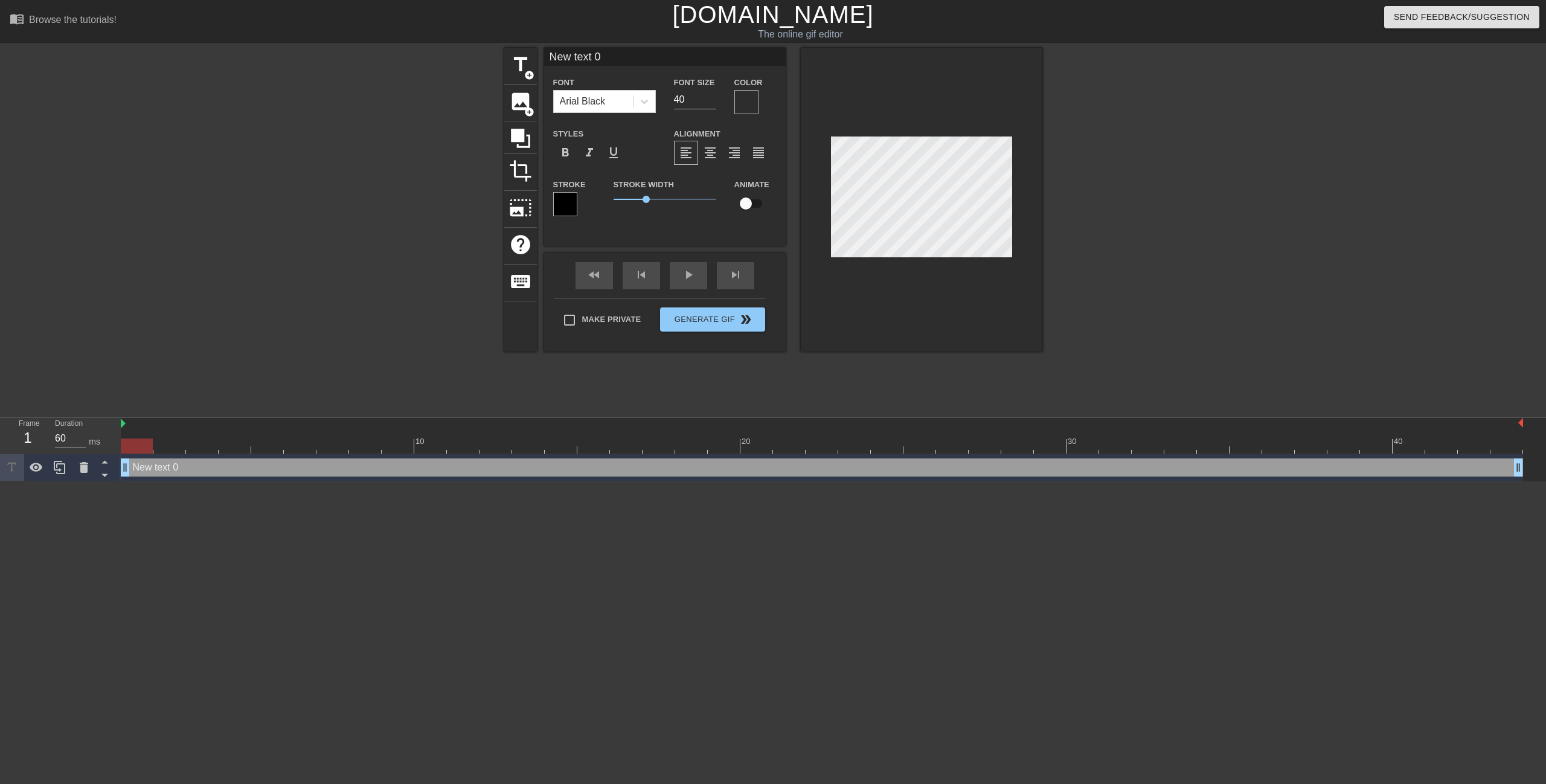
click at [744, 98] on div at bounding box center [746, 102] width 24 height 24
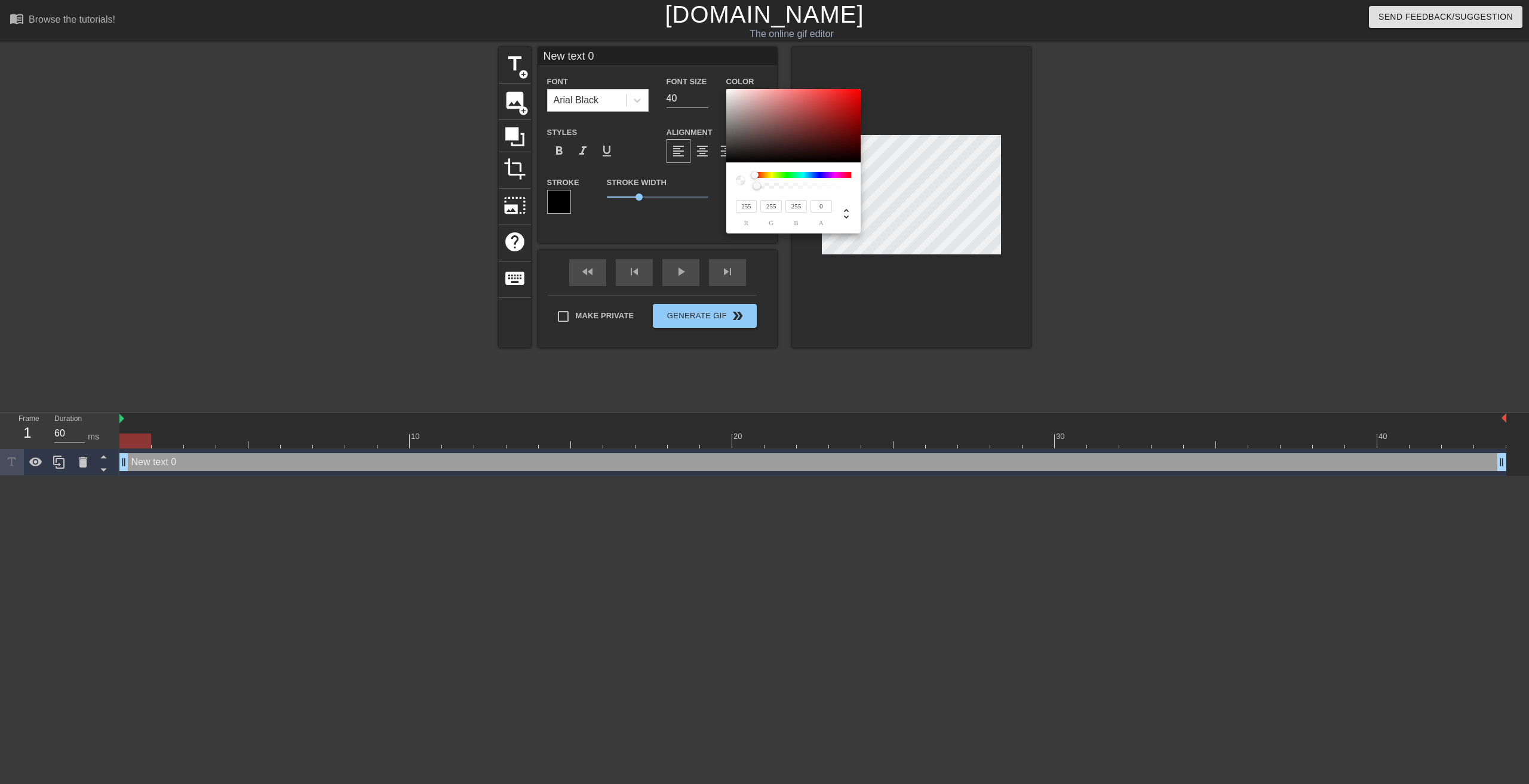
type input "97"
type input "75"
type input "99"
type input "77"
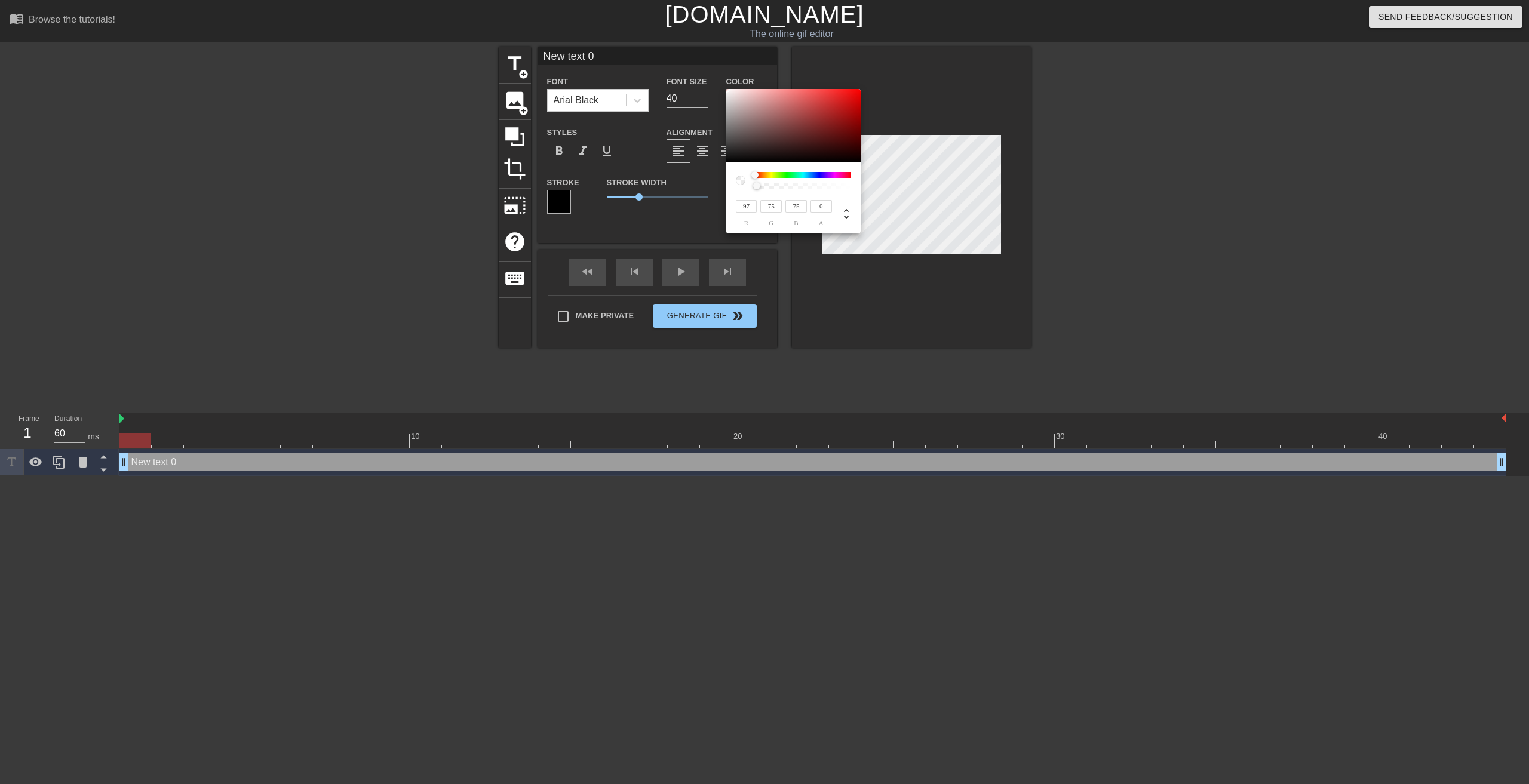
type input "77"
type input "120"
type input "96"
type input "178"
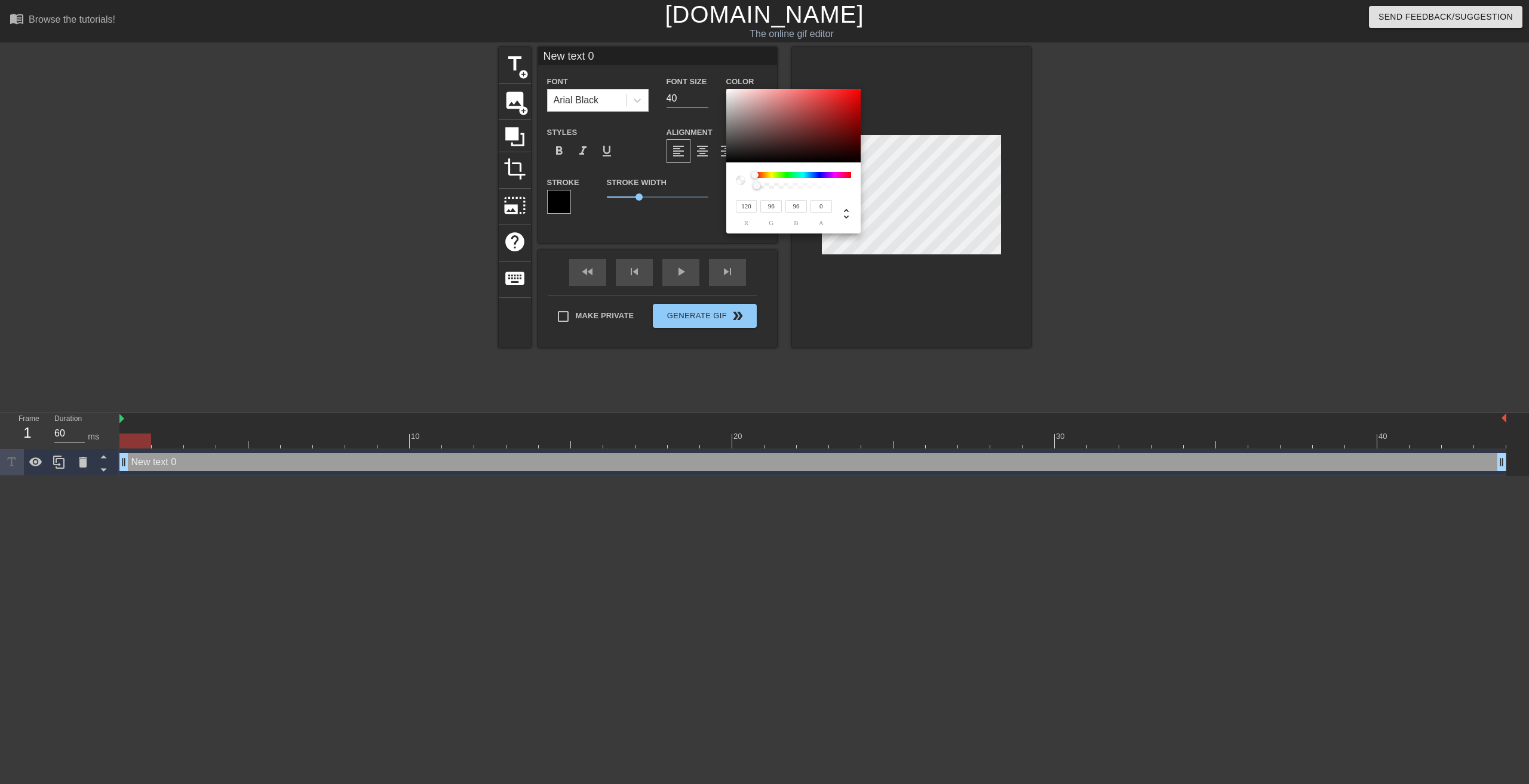
type input "159"
type input "211"
type input "199"
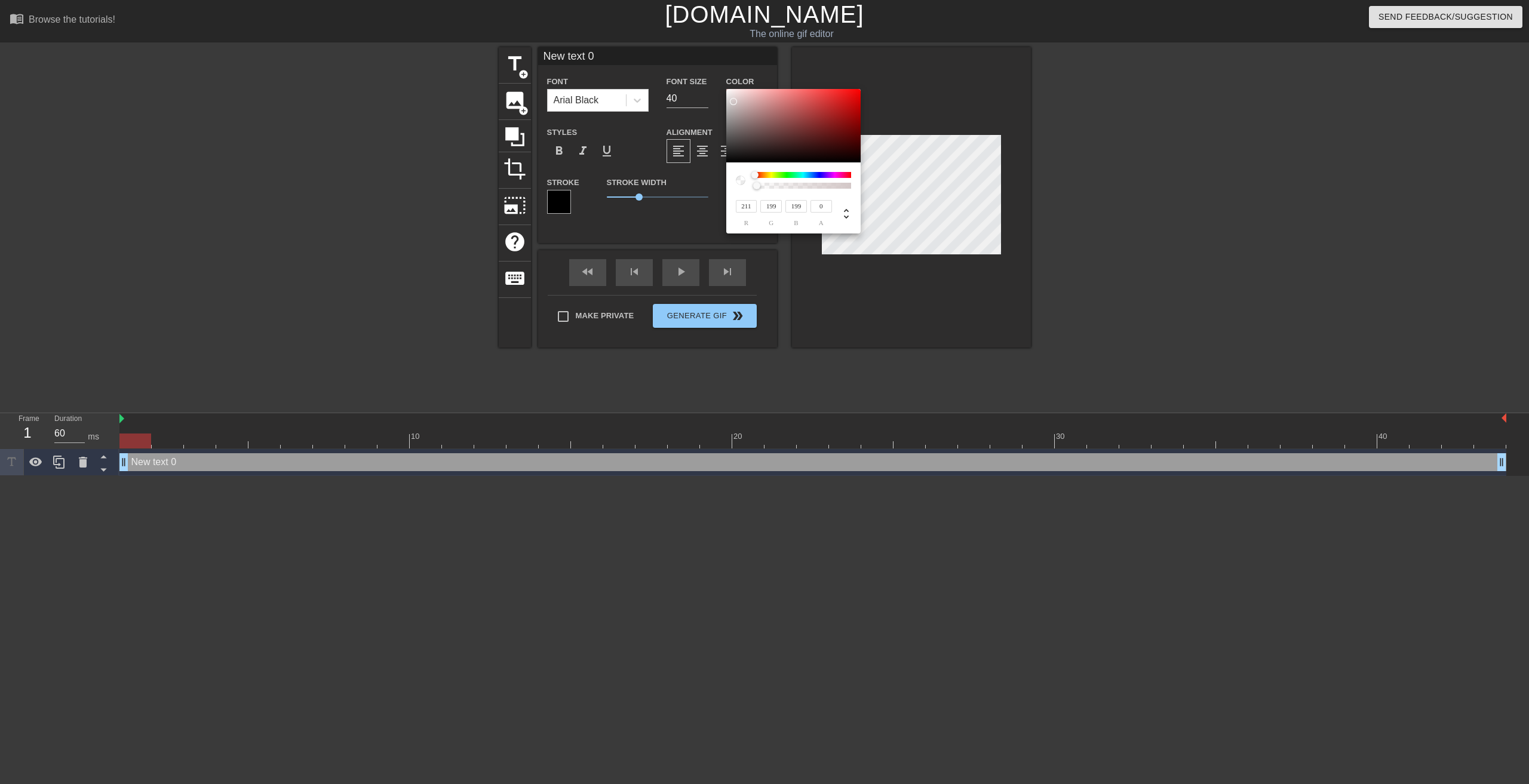
type input "213"
type input "202"
type input "221"
type input "214"
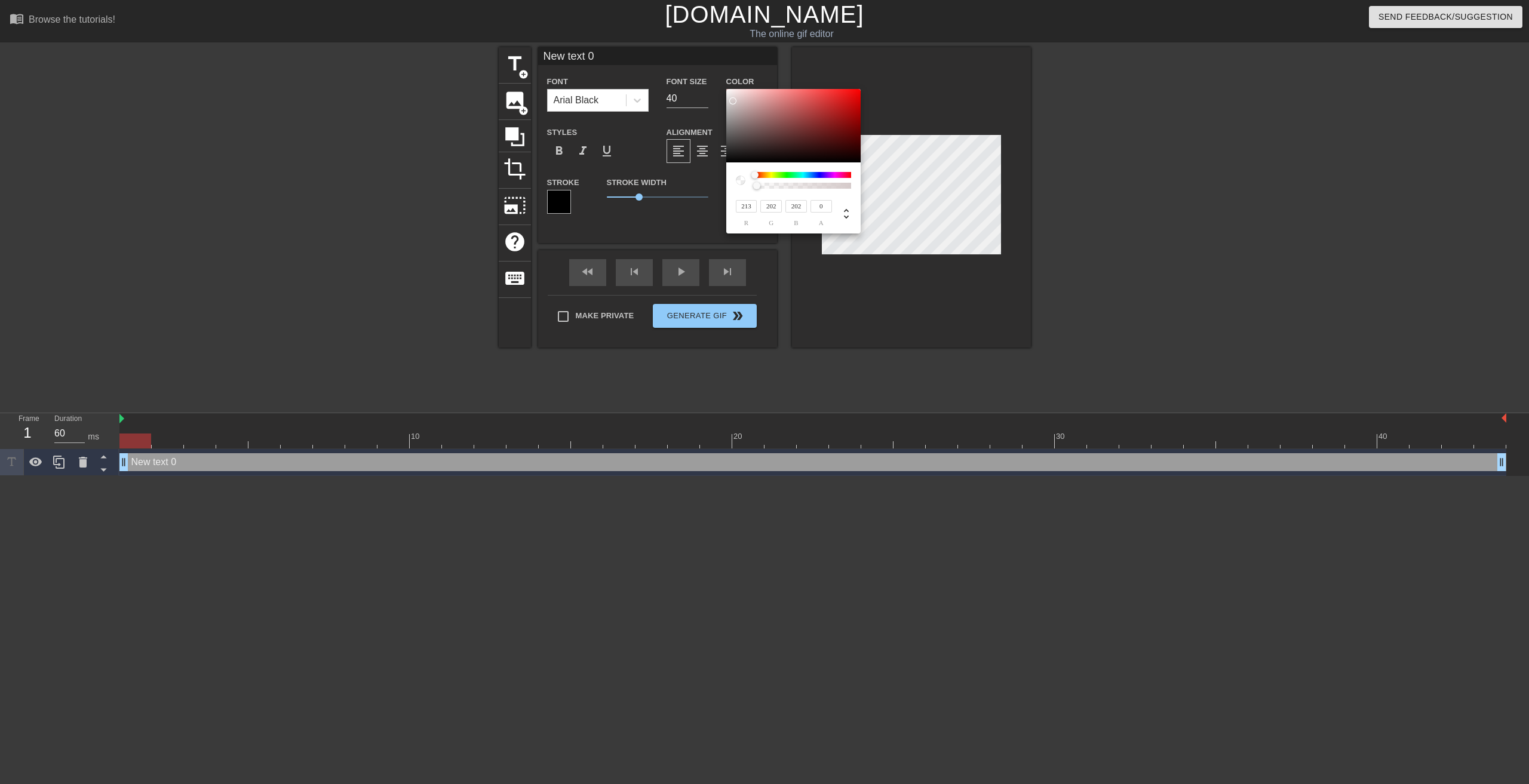
type input "214"
type input "229"
type input "226"
type input "227"
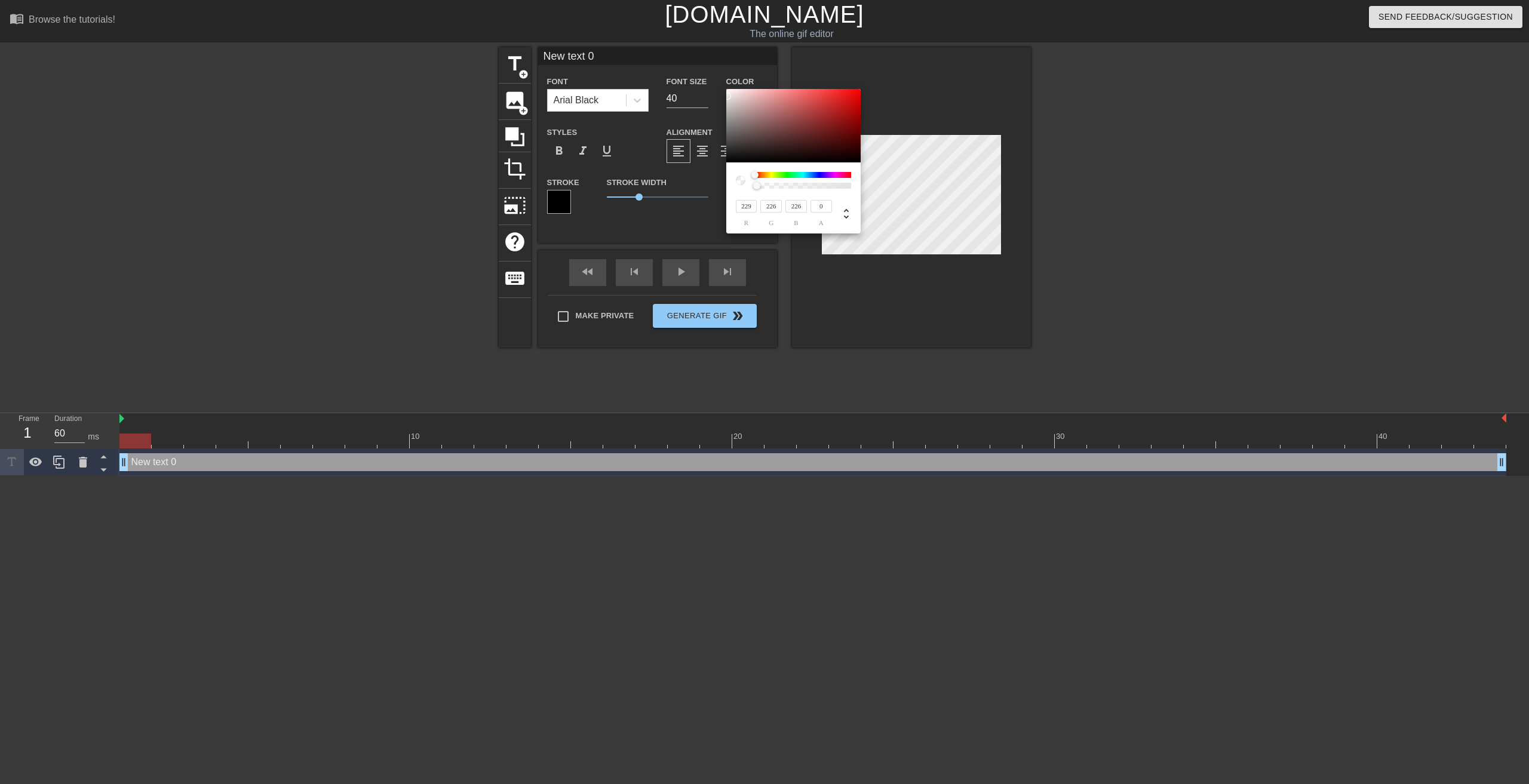
type input "227"
type input "233"
type input "78"
type input "235"
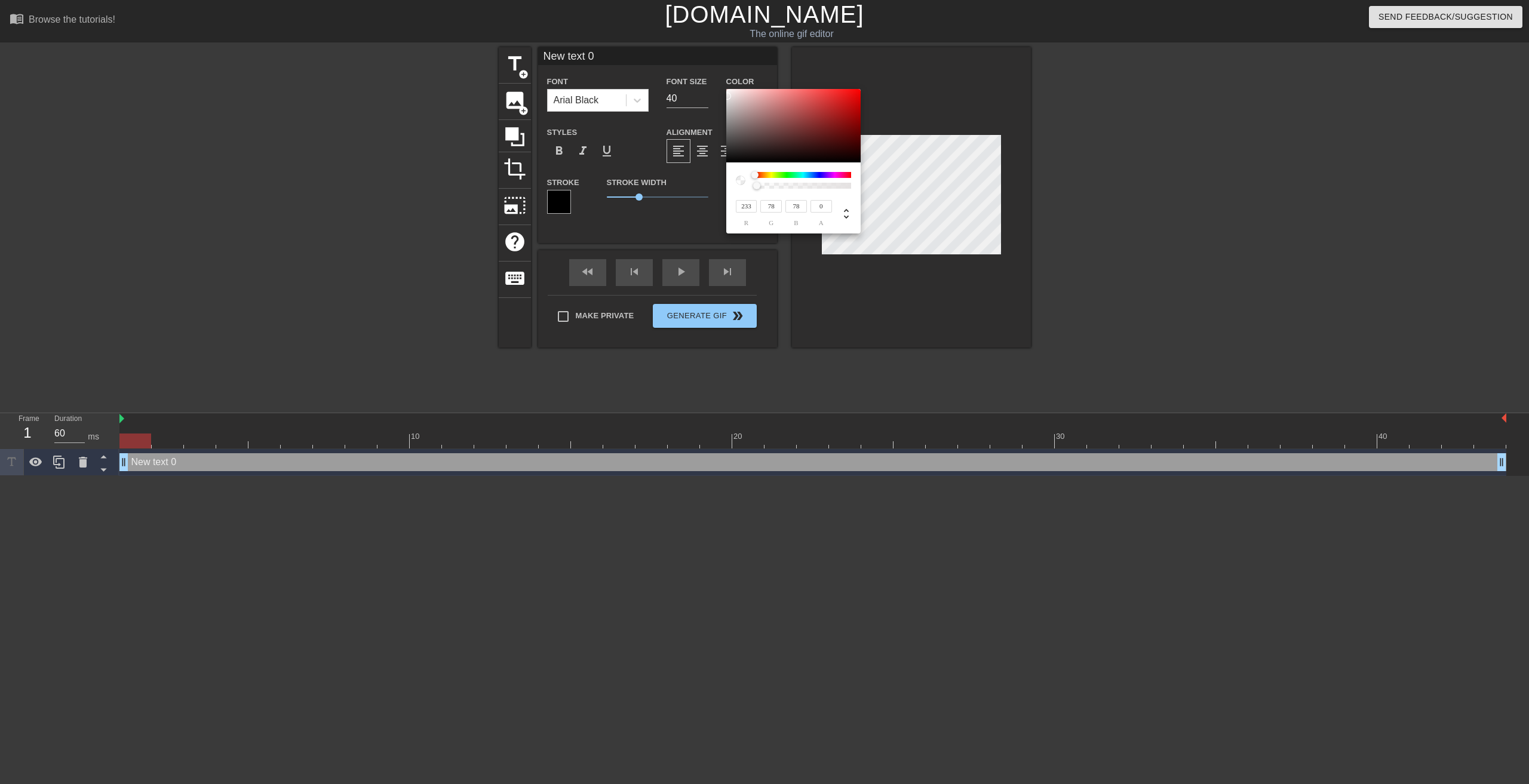
type input "235"
type input "237"
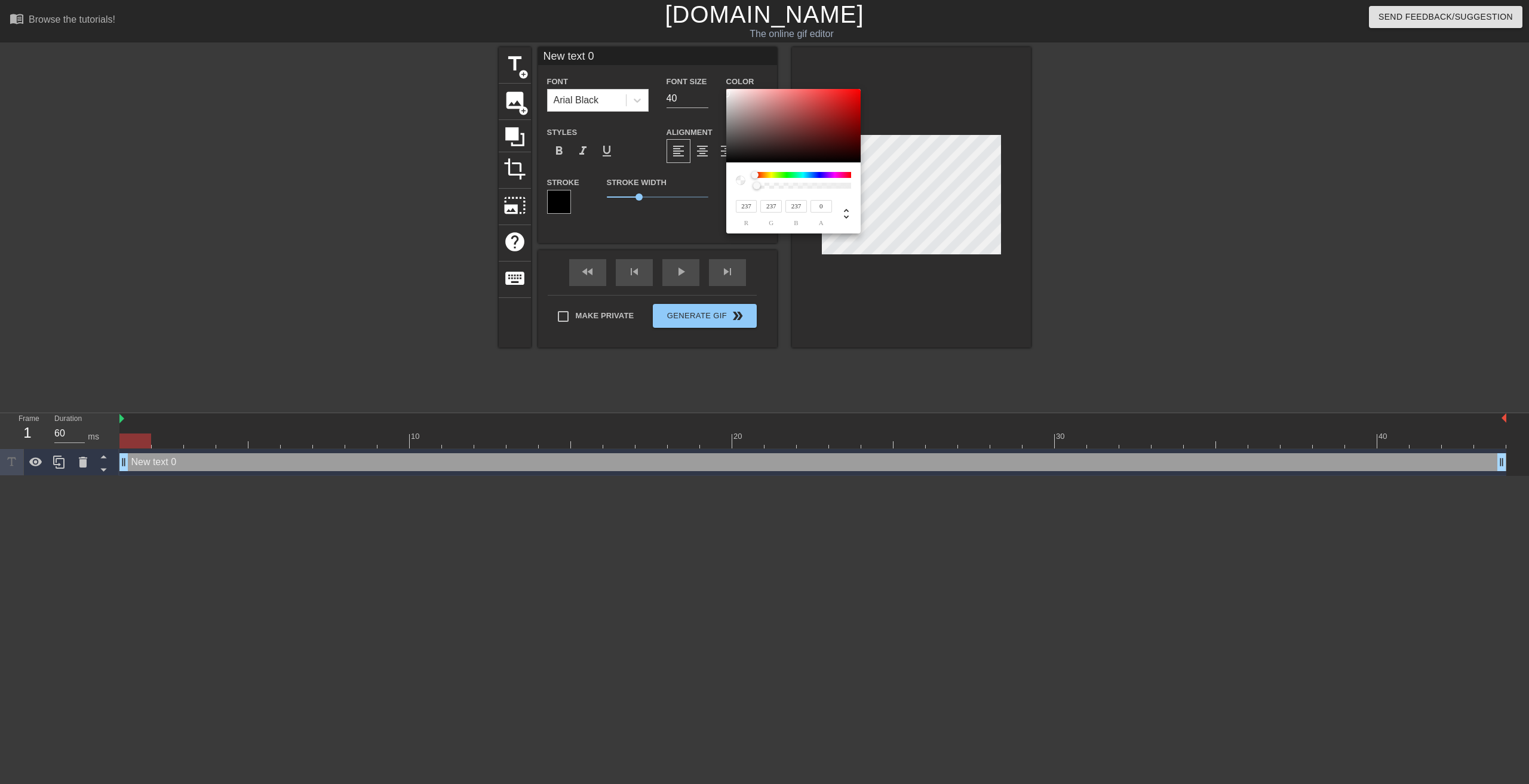
type input "240"
type input "244"
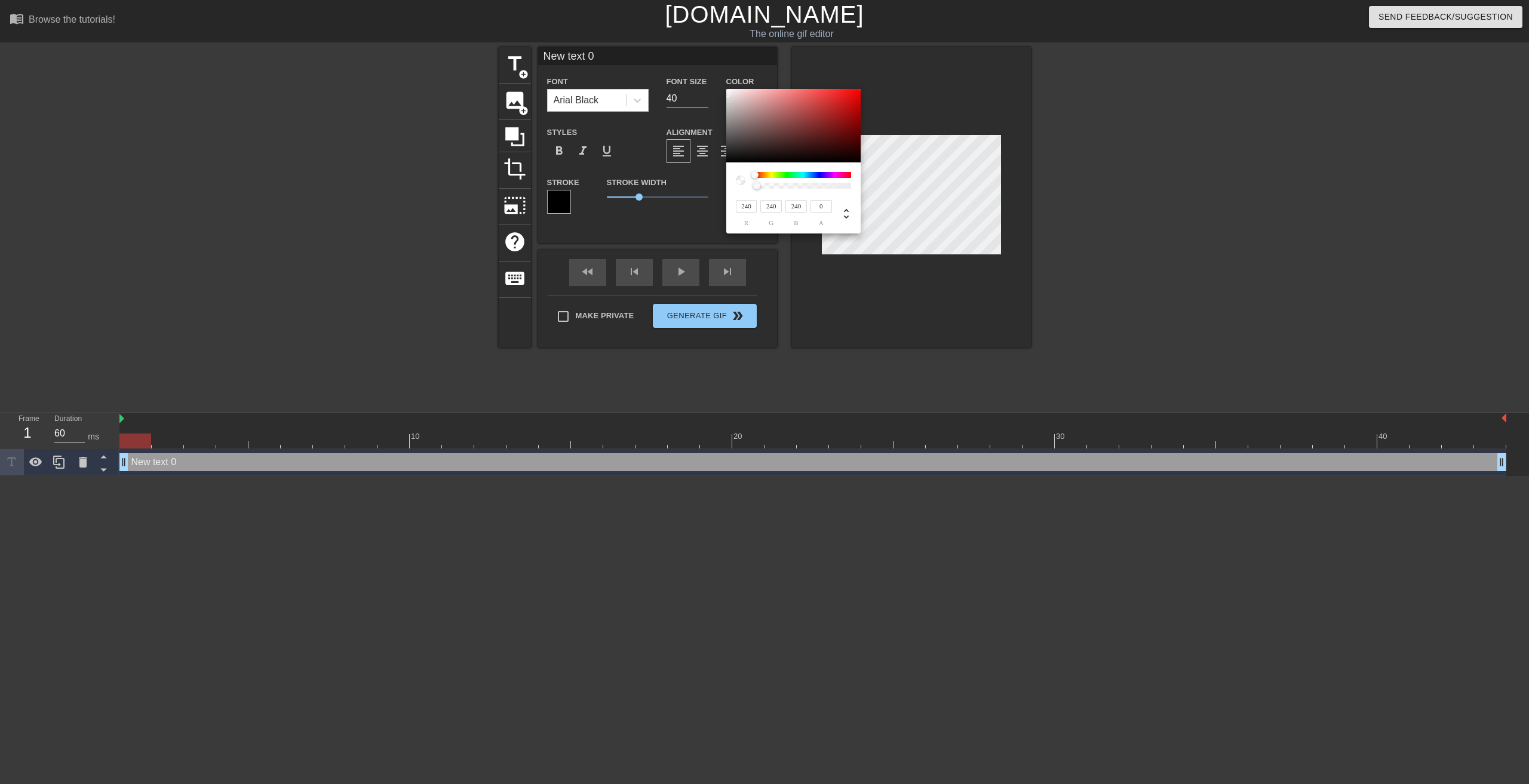
type input "244"
type input "240"
type input "242"
type input "237"
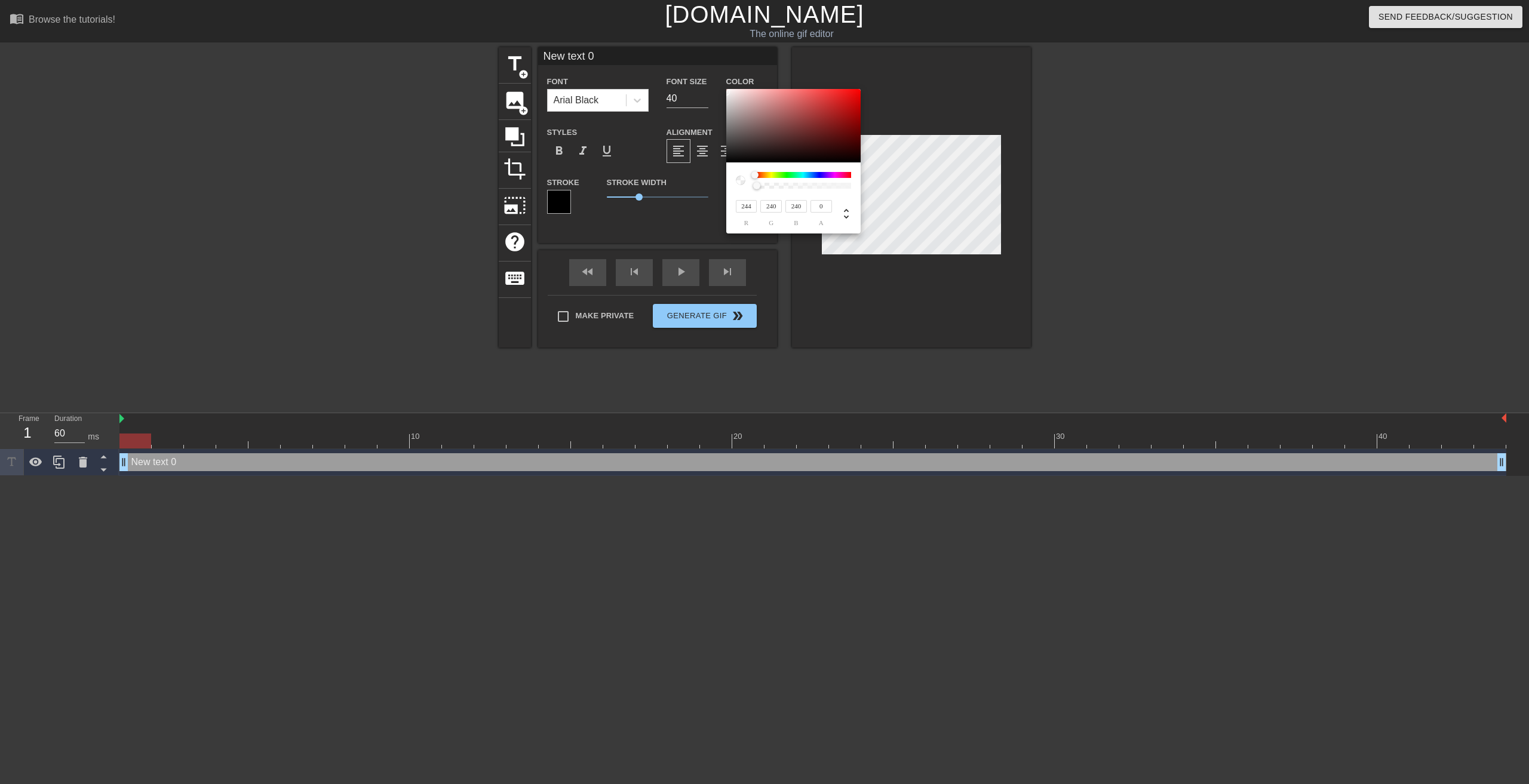
type input "237"
type input "238"
type input "239"
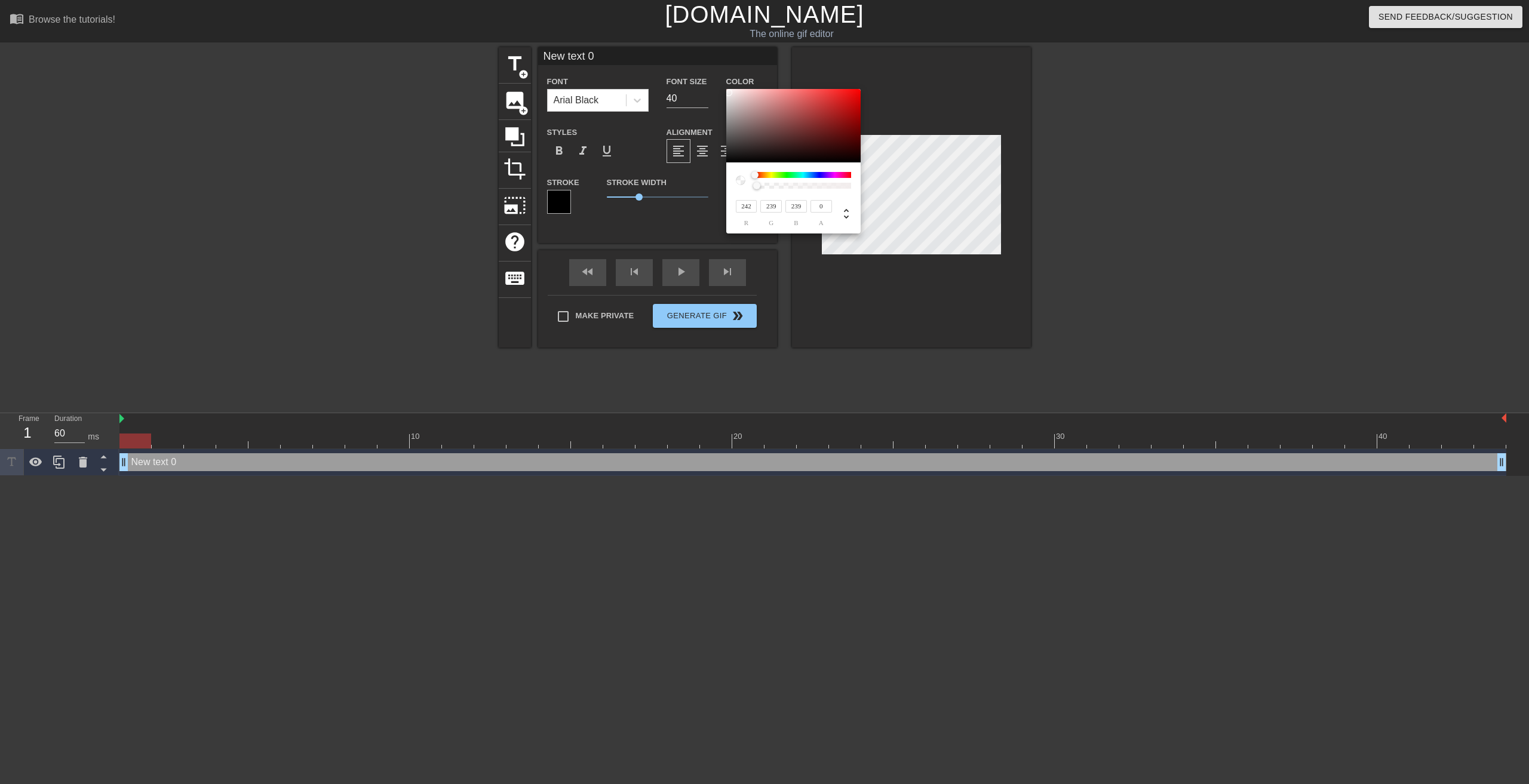
type input "242"
type input "244"
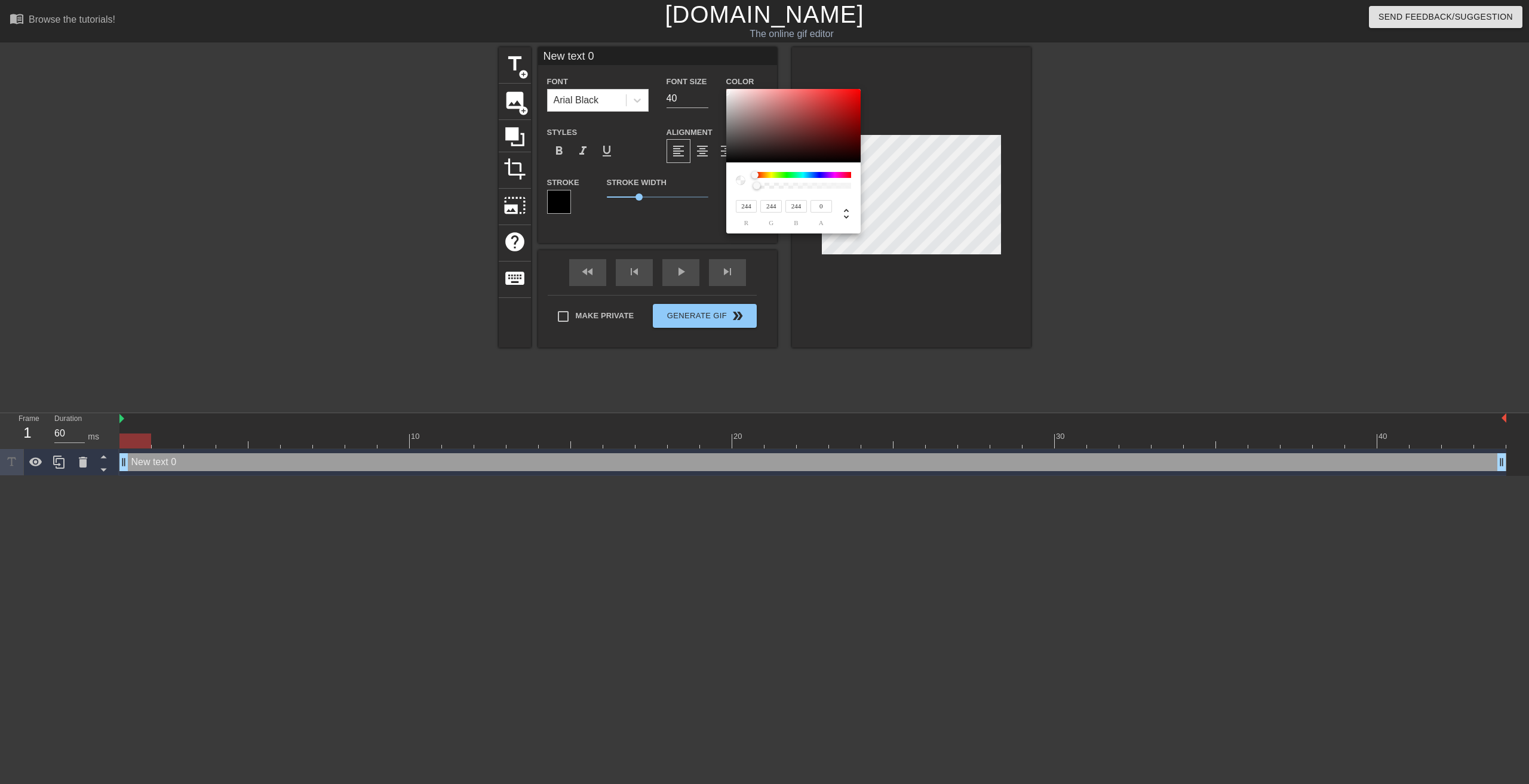
drag, startPoint x: 757, startPoint y: 135, endPoint x: 725, endPoint y: 92, distance: 53.6
click at [725, 92] on div "244 r 244 g 244 b 0 a" at bounding box center [764, 392] width 1529 height 784
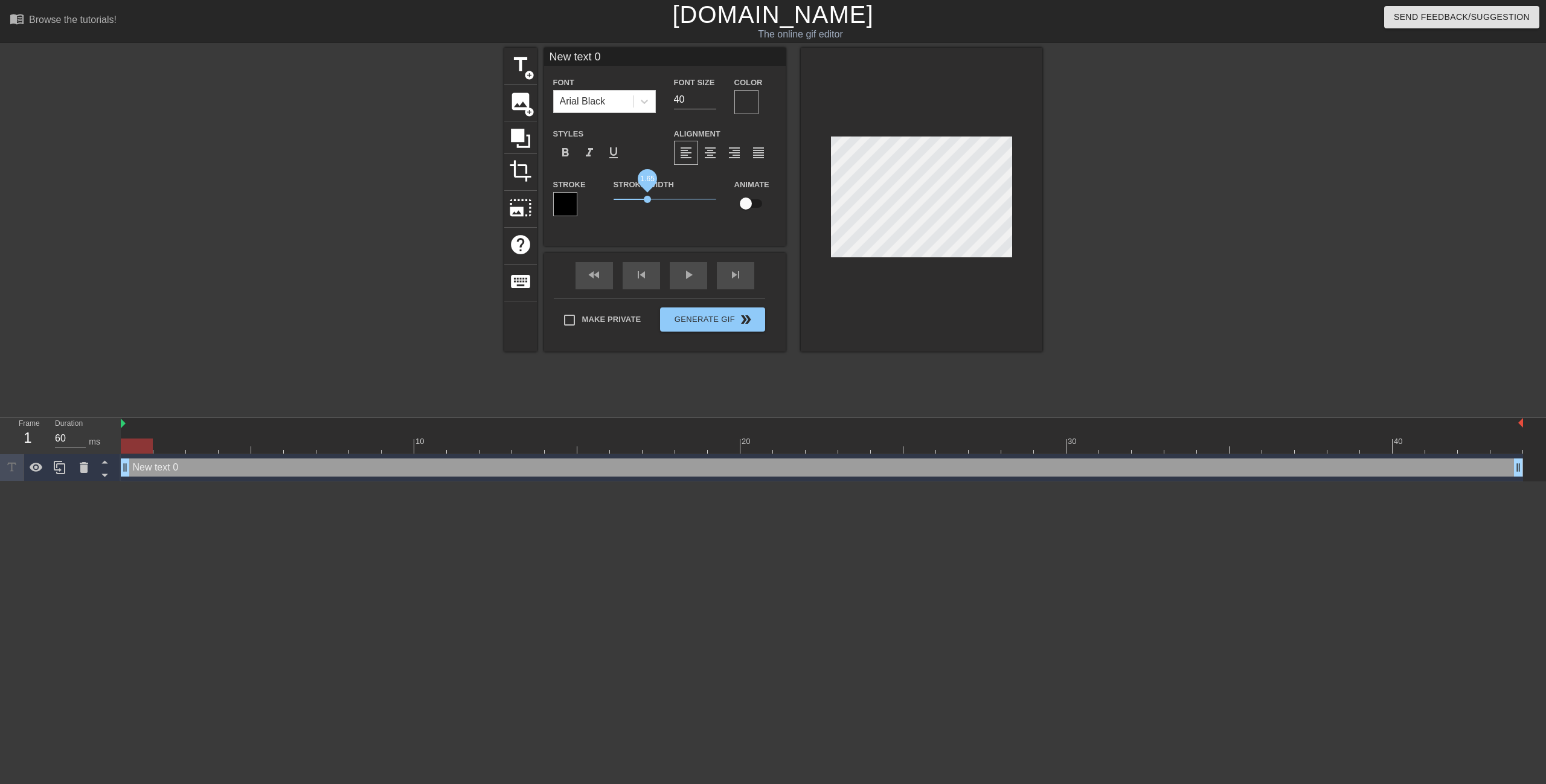
drag, startPoint x: 649, startPoint y: 195, endPoint x: 647, endPoint y: 201, distance: 6.3
click at [647, 201] on span "1.65" at bounding box center [665, 199] width 103 height 15
click at [748, 107] on div at bounding box center [746, 102] width 24 height 24
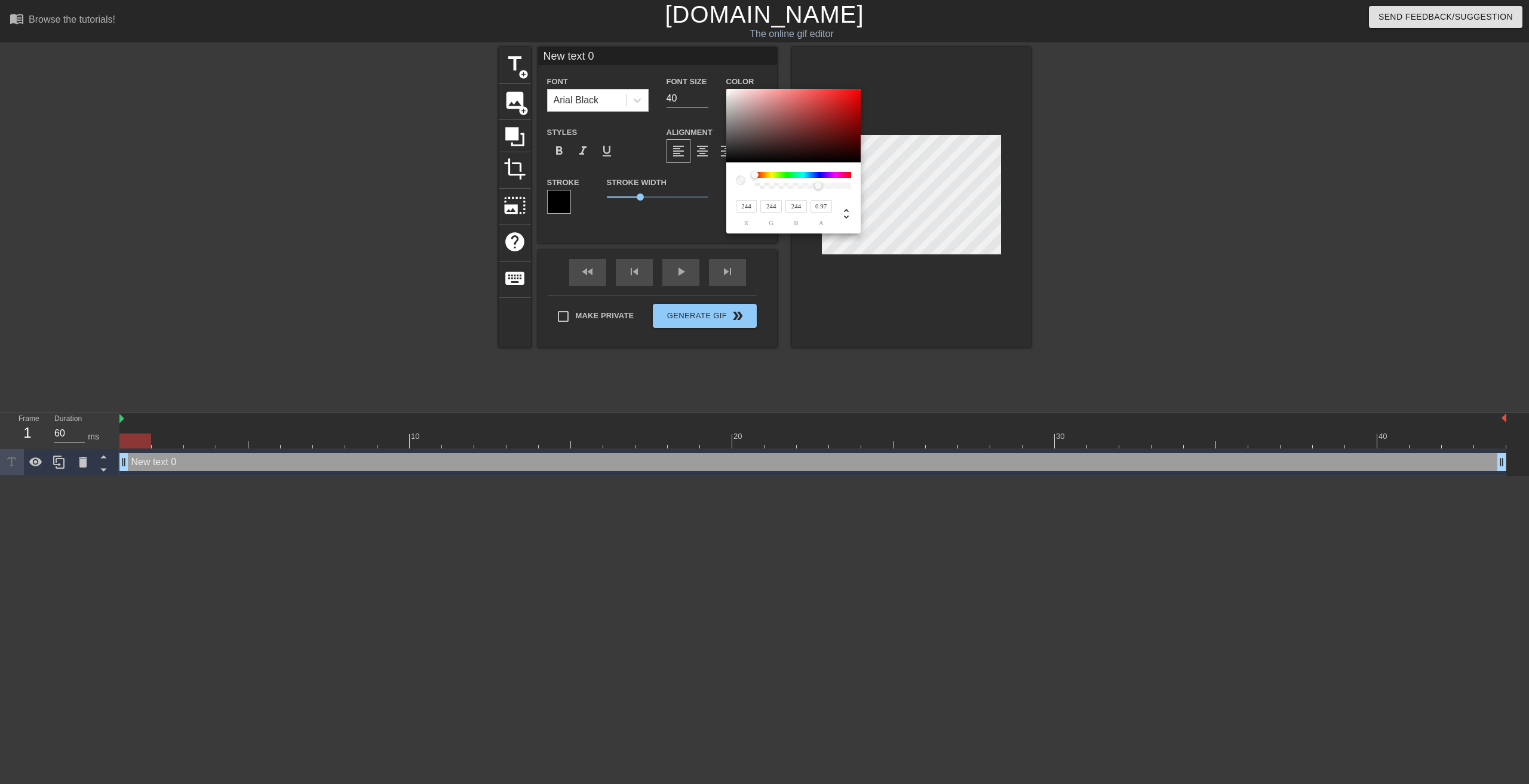
type input "1"
drag, startPoint x: 758, startPoint y: 182, endPoint x: 866, endPoint y: 183, distance: 108.0
click at [866, 183] on div "244 r 244 g 244 b 1 a" at bounding box center [764, 392] width 1529 height 784
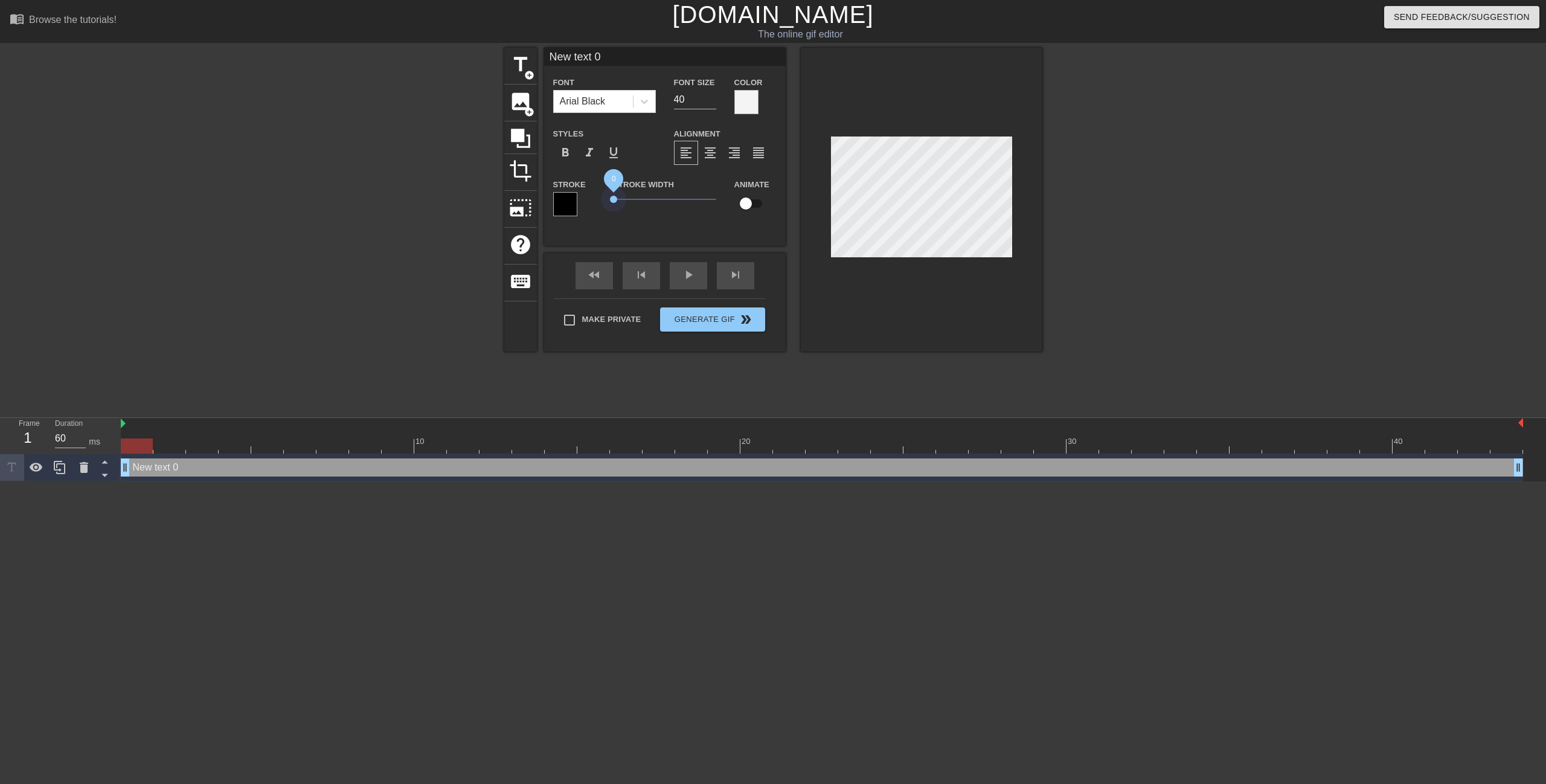
drag, startPoint x: 647, startPoint y: 198, endPoint x: 598, endPoint y: 198, distance: 49.0
click at [598, 198] on div "Stroke Stroke Width 0 Animate" at bounding box center [664, 201] width 242 height 50
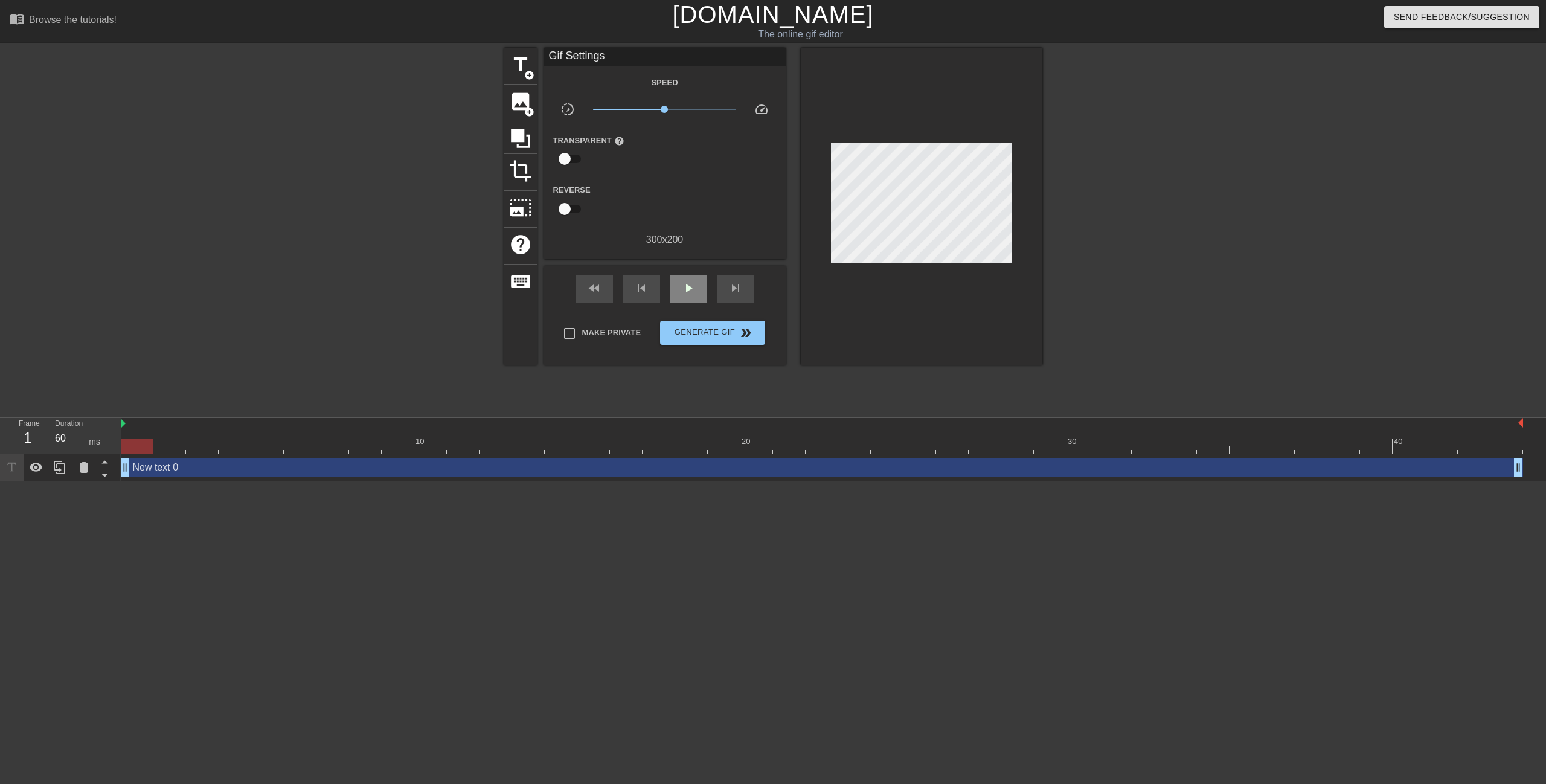
click at [692, 271] on div "fast_rewind skip_previous play_arrow skip_next" at bounding box center [664, 289] width 197 height 45
click at [685, 293] on span "play_arrow" at bounding box center [689, 288] width 15 height 15
click at [687, 293] on span "pause" at bounding box center [689, 288] width 15 height 15
click at [697, 291] on div "play_arrow" at bounding box center [689, 289] width 37 height 27
click at [697, 291] on div "pause" at bounding box center [689, 289] width 37 height 27
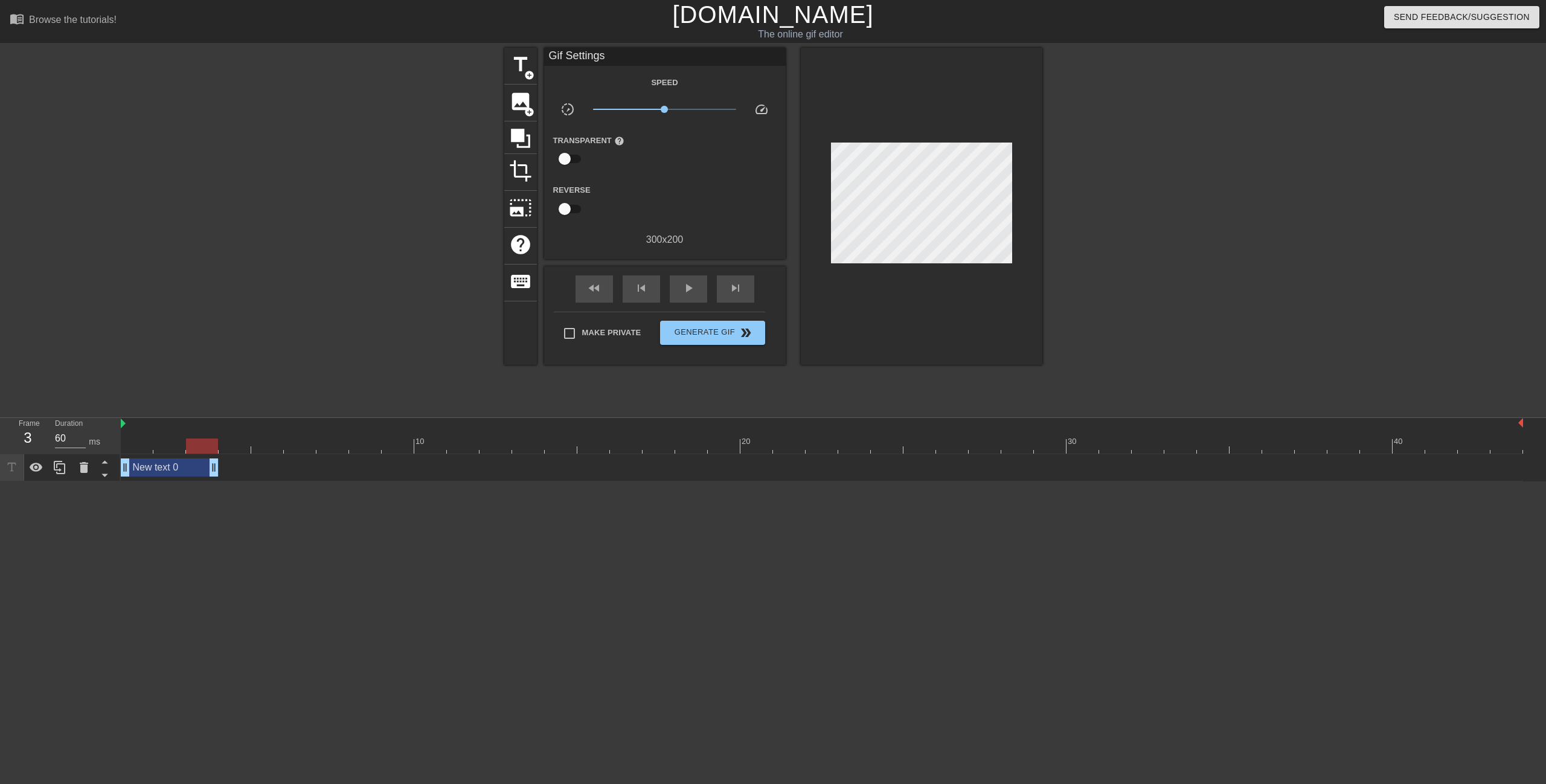
drag, startPoint x: 1514, startPoint y: 465, endPoint x: 188, endPoint y: 463, distance: 1326.0
click at [188, 463] on div "New text 0 drag_handle drag_handle" at bounding box center [822, 467] width 1403 height 18
drag, startPoint x: 155, startPoint y: 467, endPoint x: 164, endPoint y: 468, distance: 9.1
click at [164, 468] on div "New text 0 drag_handle drag_handle" at bounding box center [153, 467] width 65 height 18
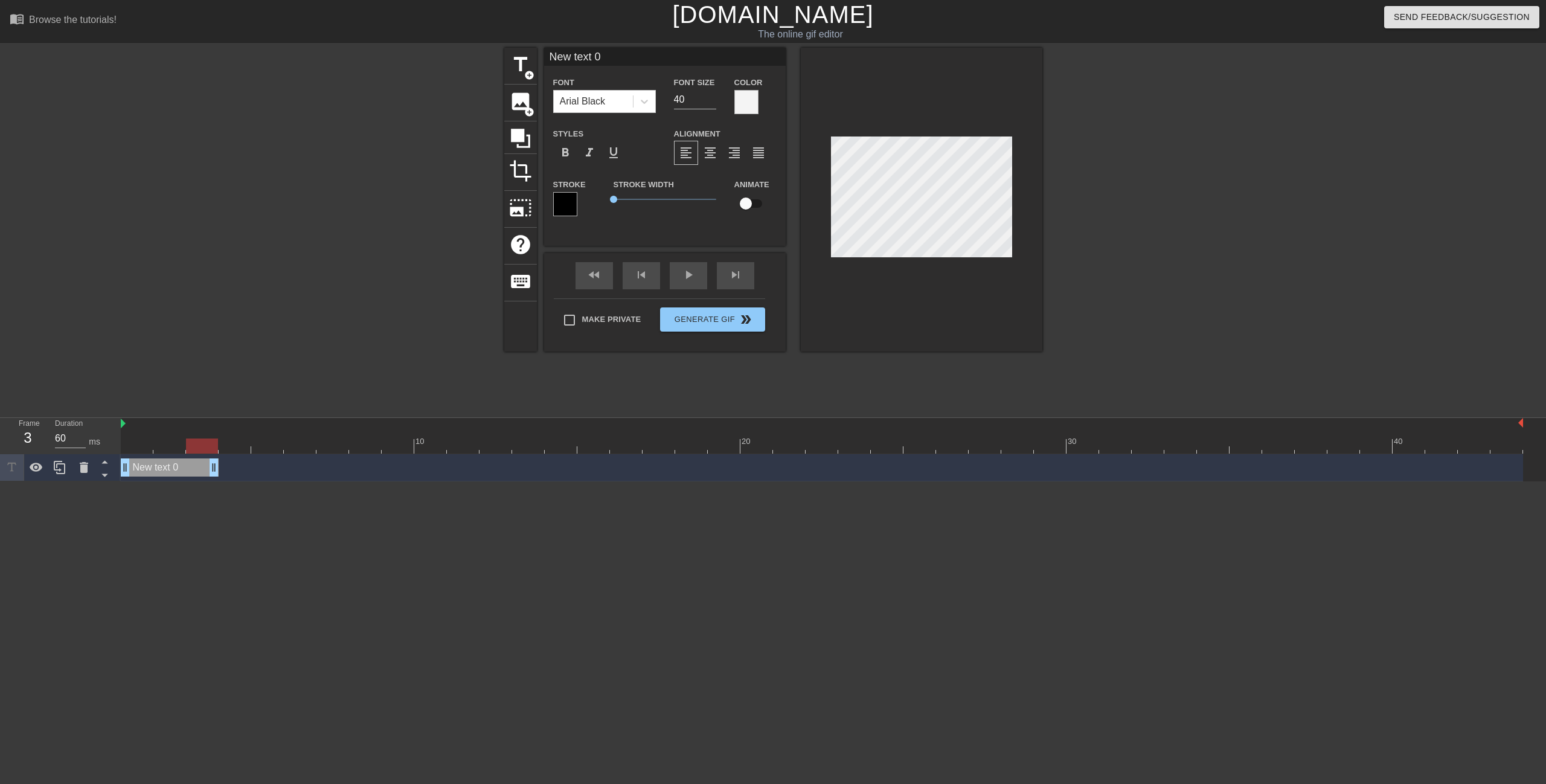
drag, startPoint x: 180, startPoint y: 469, endPoint x: 220, endPoint y: 469, distance: 40.0
click at [220, 469] on div "New text 0 drag_handle drag_handle" at bounding box center [822, 467] width 1403 height 18
type input "A"
type textarea "A"
type input "AL"
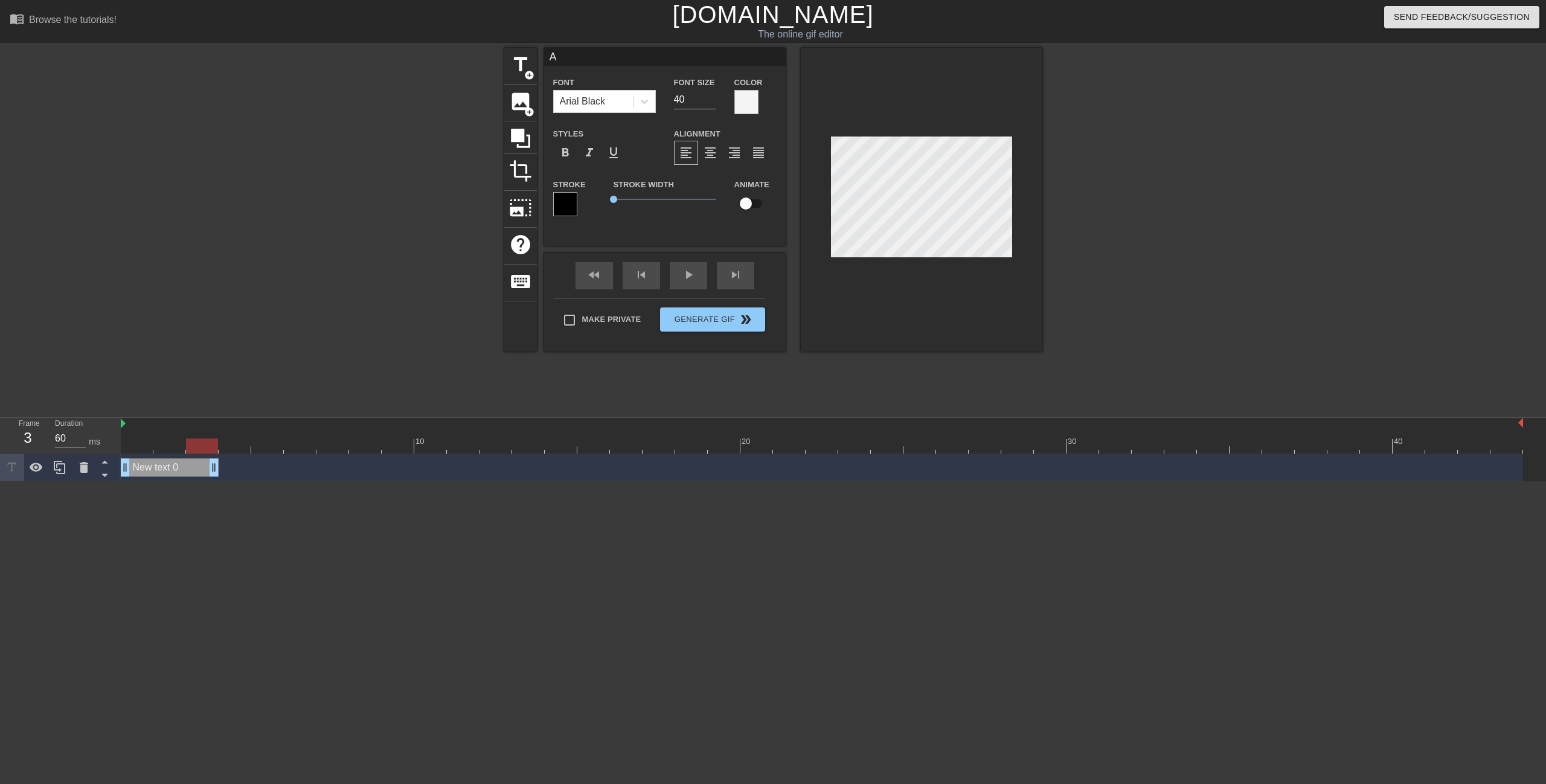
type textarea "AL"
type input "ALL"
type textarea "ALL"
type input "ALL"
type textarea "ALL"
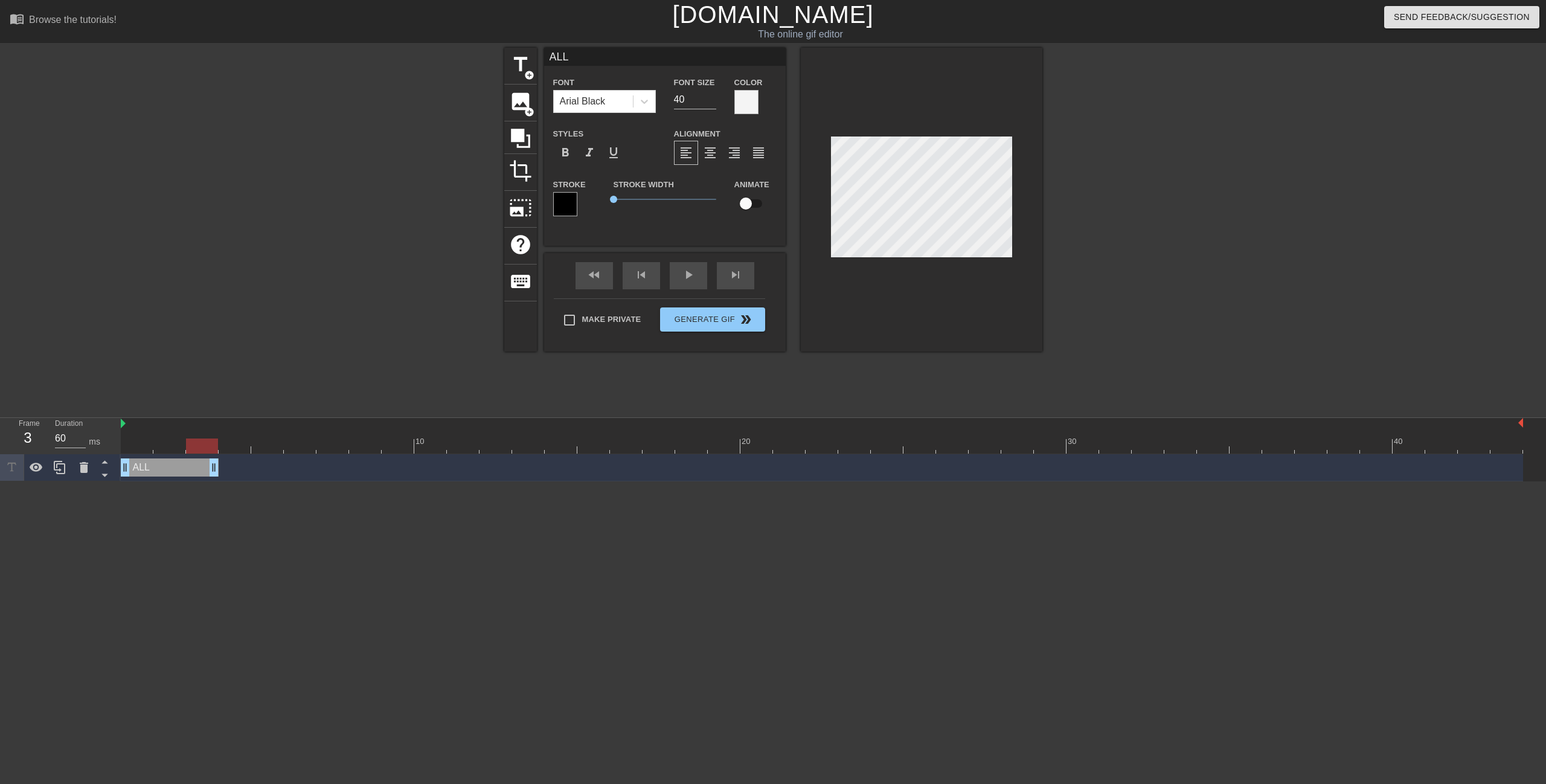
type input "ALL I"
type textarea "ALL I"
type input "ALL I"
type textarea "ALL I"
type input "ALL I W"
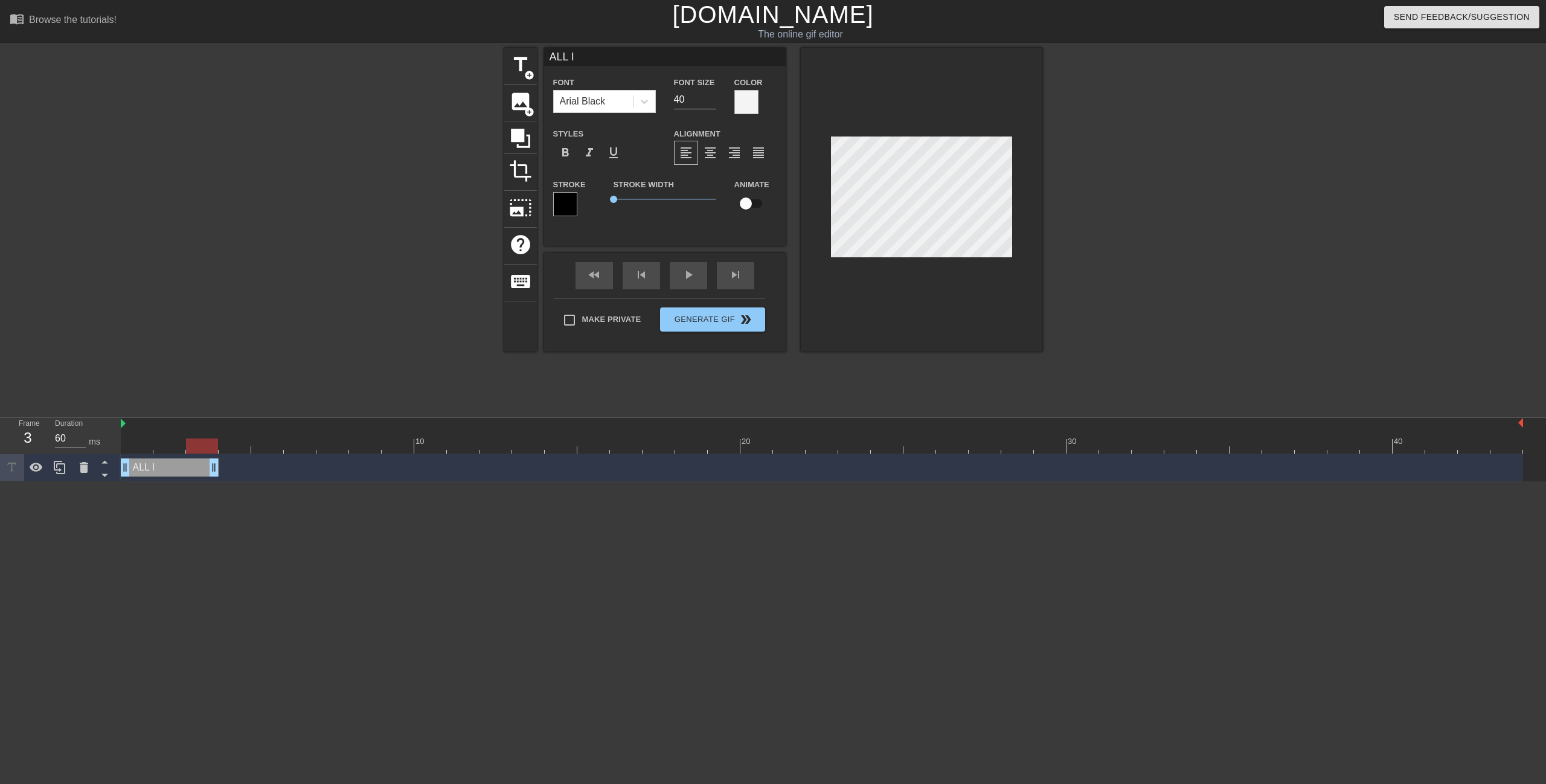
type textarea "ALL I W"
type input "ALL I [GEOGRAPHIC_DATA]"
type textarea "ALL I [GEOGRAPHIC_DATA]"
type input "ALL I WAN"
type textarea "ALL I WAN"
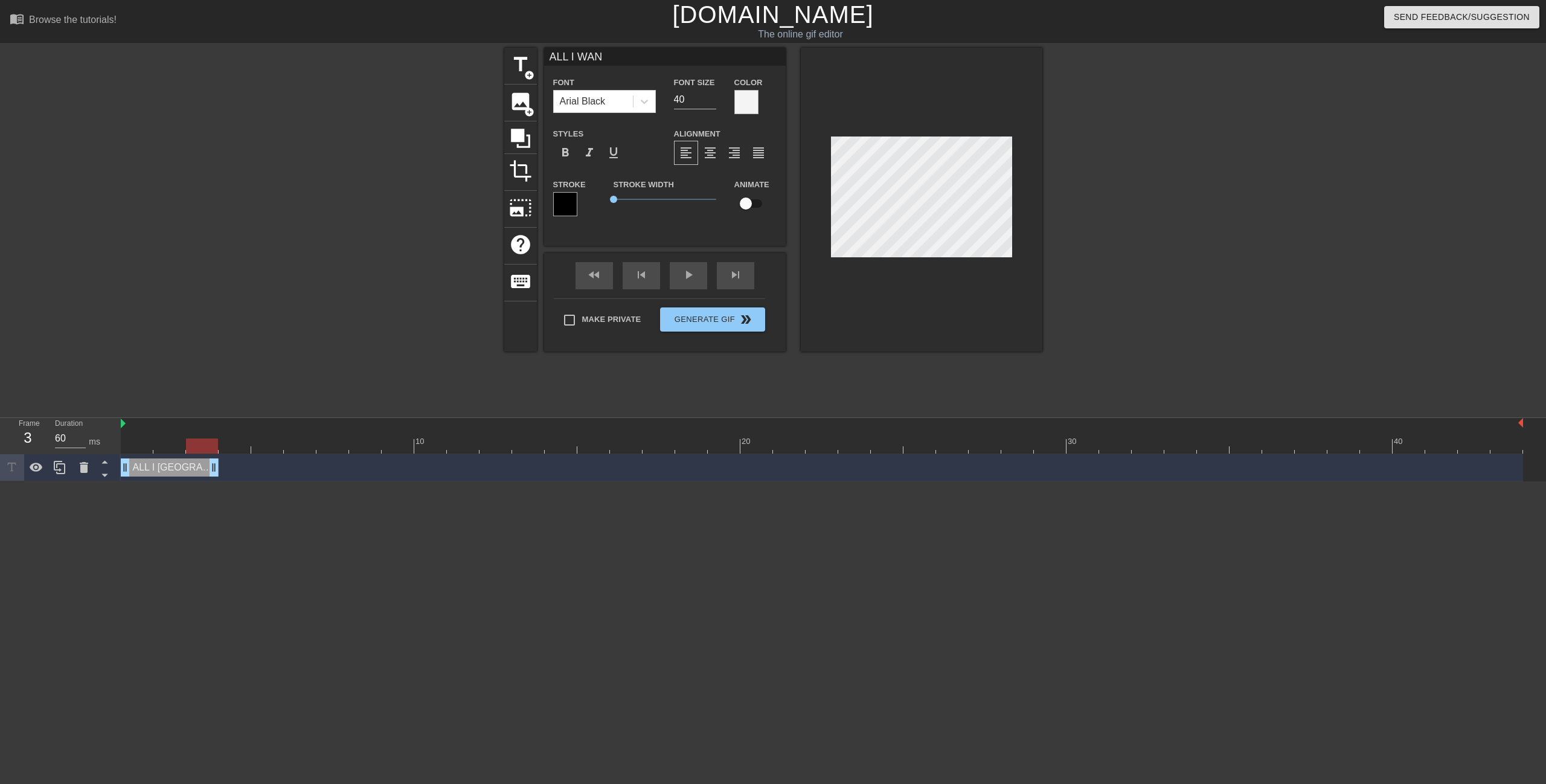
type input "ALL I WANT"
type textarea "ALL I WANT"
type input "ALL I WANTE"
type textarea "ALL I WANTE"
type input "ALL I WANTED"
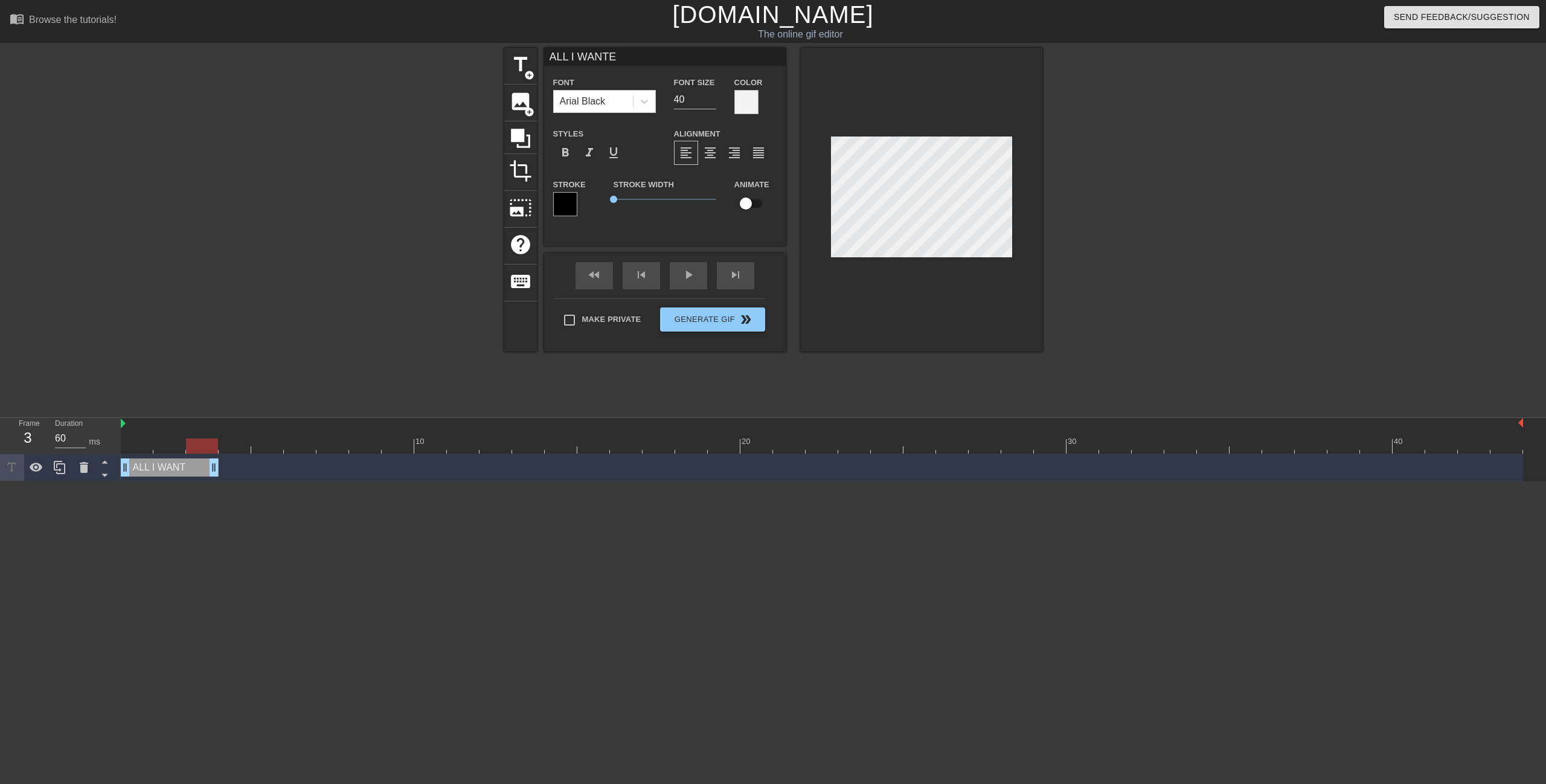
type textarea "ALL I WANTED"
click at [683, 282] on div "play_arrow" at bounding box center [689, 275] width 37 height 27
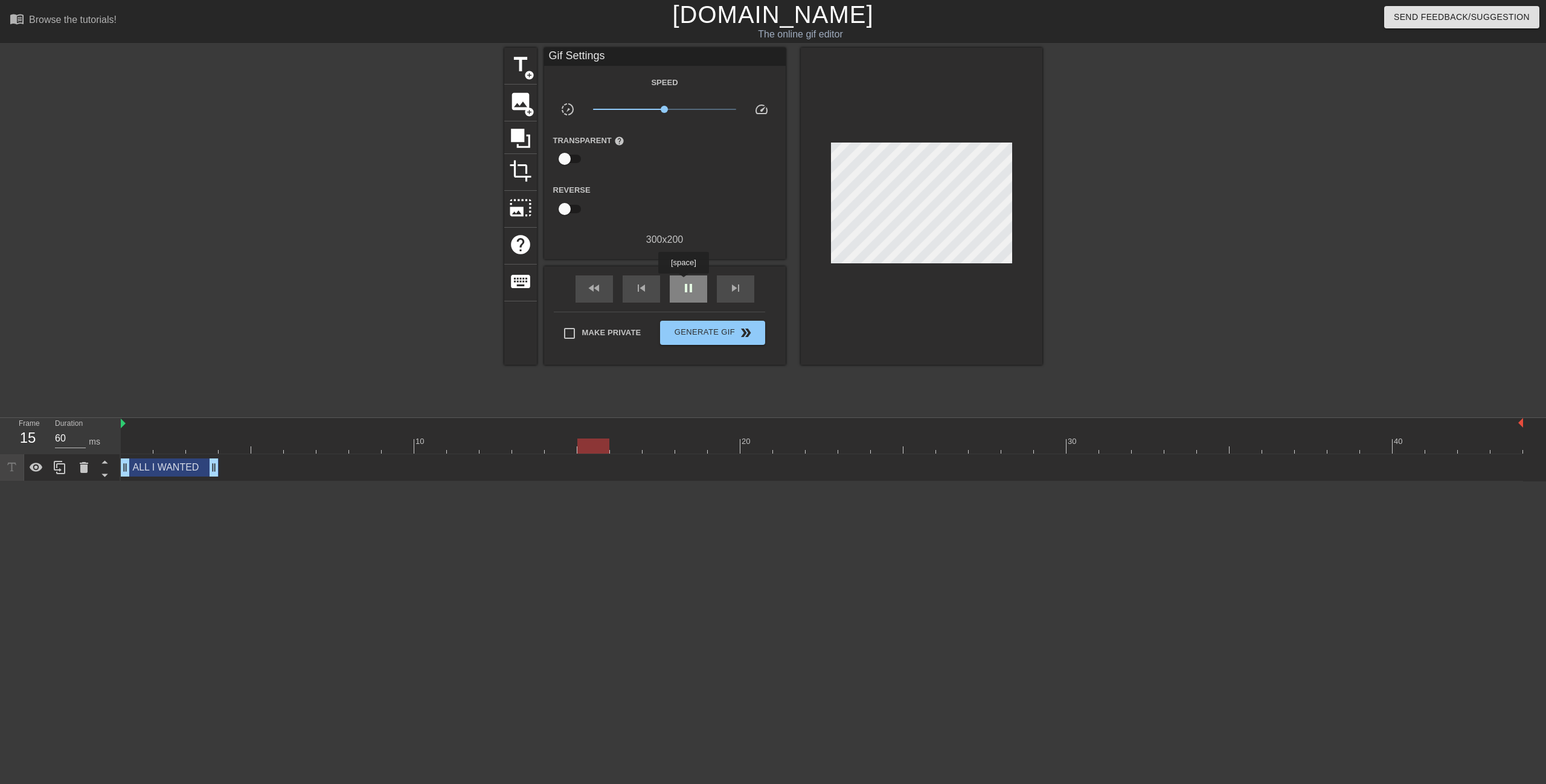
click at [683, 282] on span "pause" at bounding box center [689, 288] width 15 height 15
drag, startPoint x: 212, startPoint y: 468, endPoint x: 254, endPoint y: 468, distance: 42.0
click at [254, 468] on div "ALL I WANTED drag_handle drag_handle" at bounding box center [822, 467] width 1403 height 18
click at [55, 470] on icon at bounding box center [59, 467] width 12 height 13
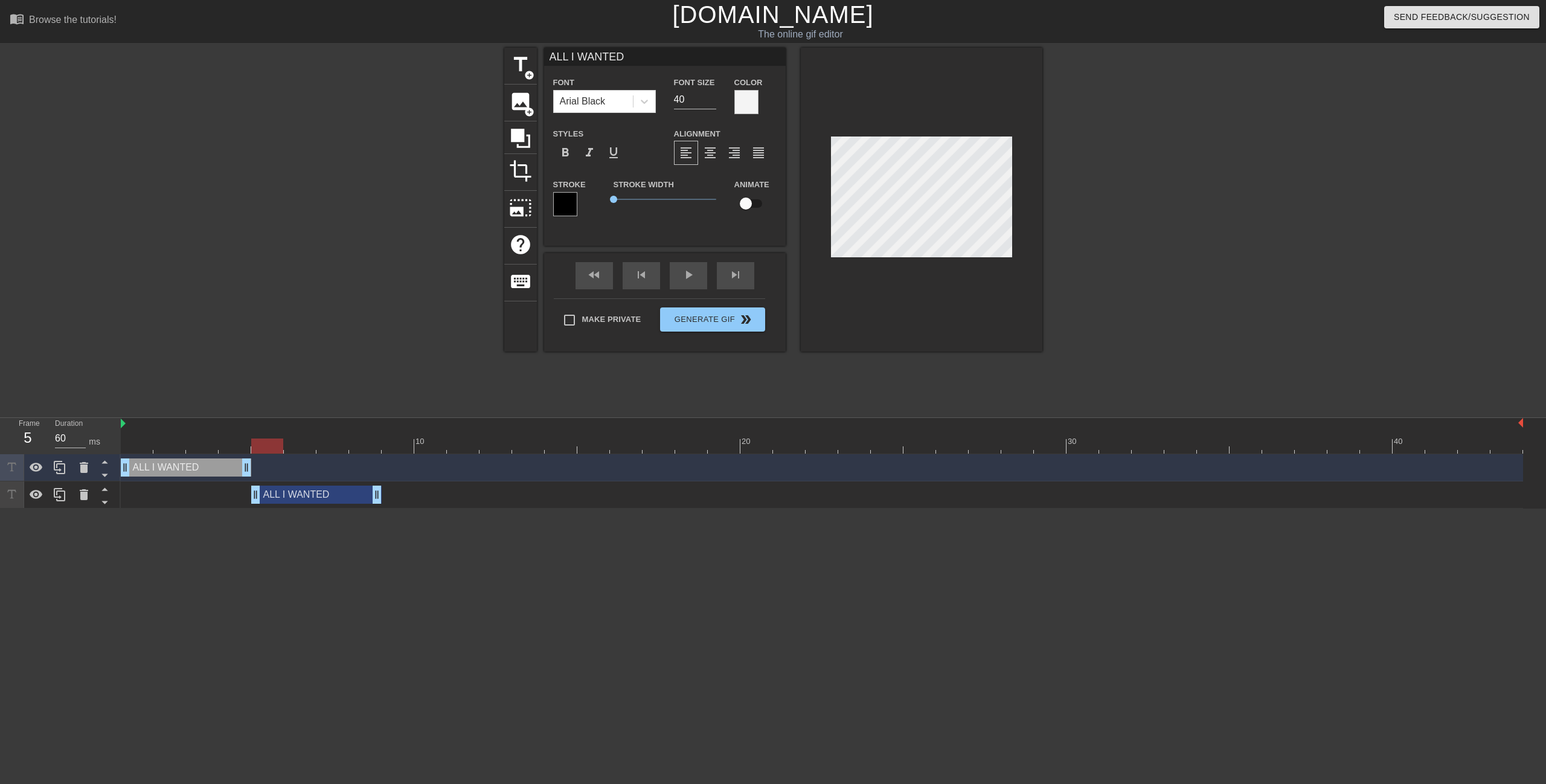
drag, startPoint x: 180, startPoint y: 498, endPoint x: 307, endPoint y: 491, distance: 127.2
click at [307, 491] on div "ALL I WANTED drag_handle drag_handle" at bounding box center [317, 494] width 131 height 18
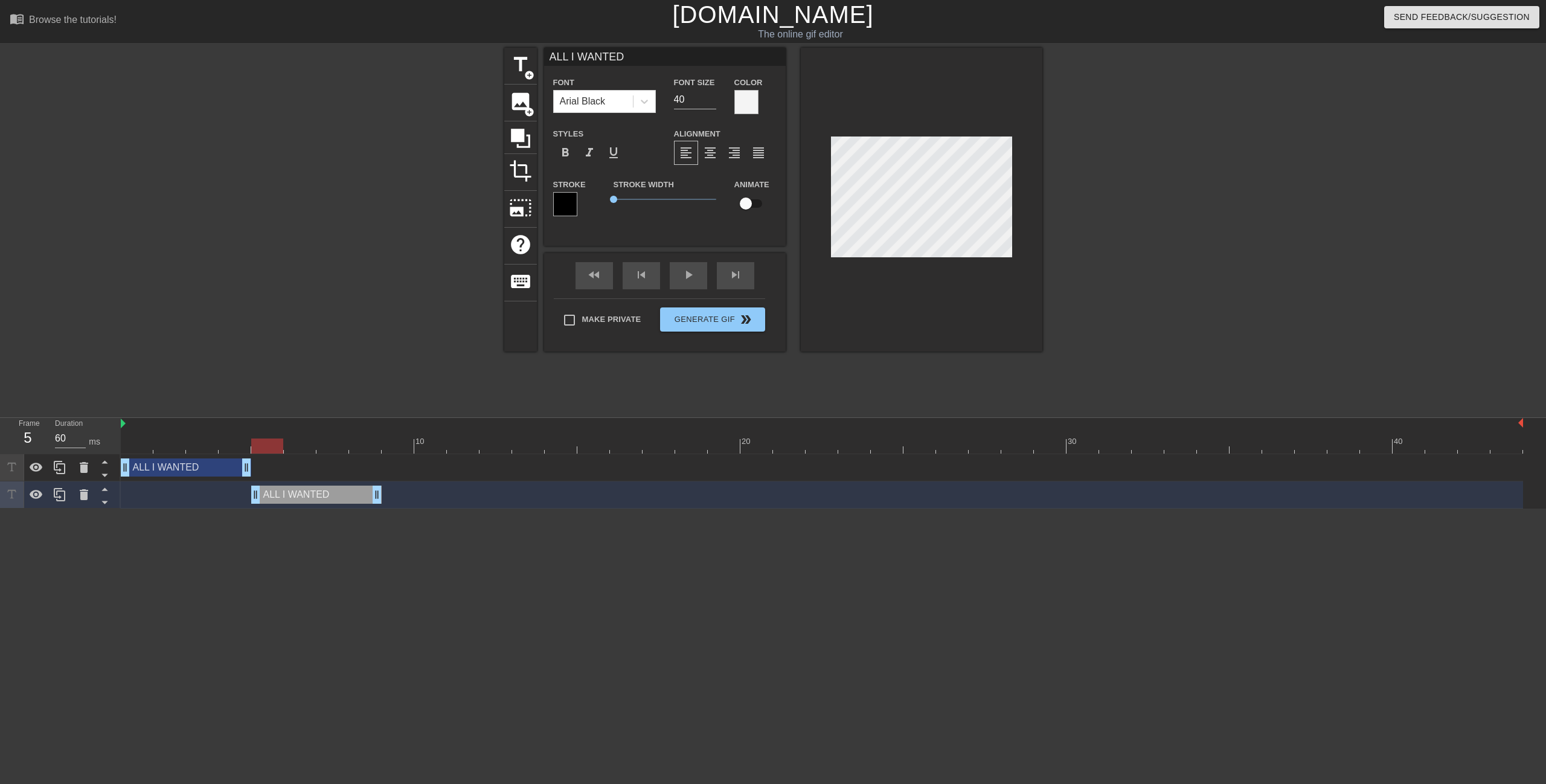
click at [296, 497] on div "ALL I WANTED drag_handle drag_handle" at bounding box center [317, 494] width 131 height 18
type input "W"
type textarea "W"
type input "WA"
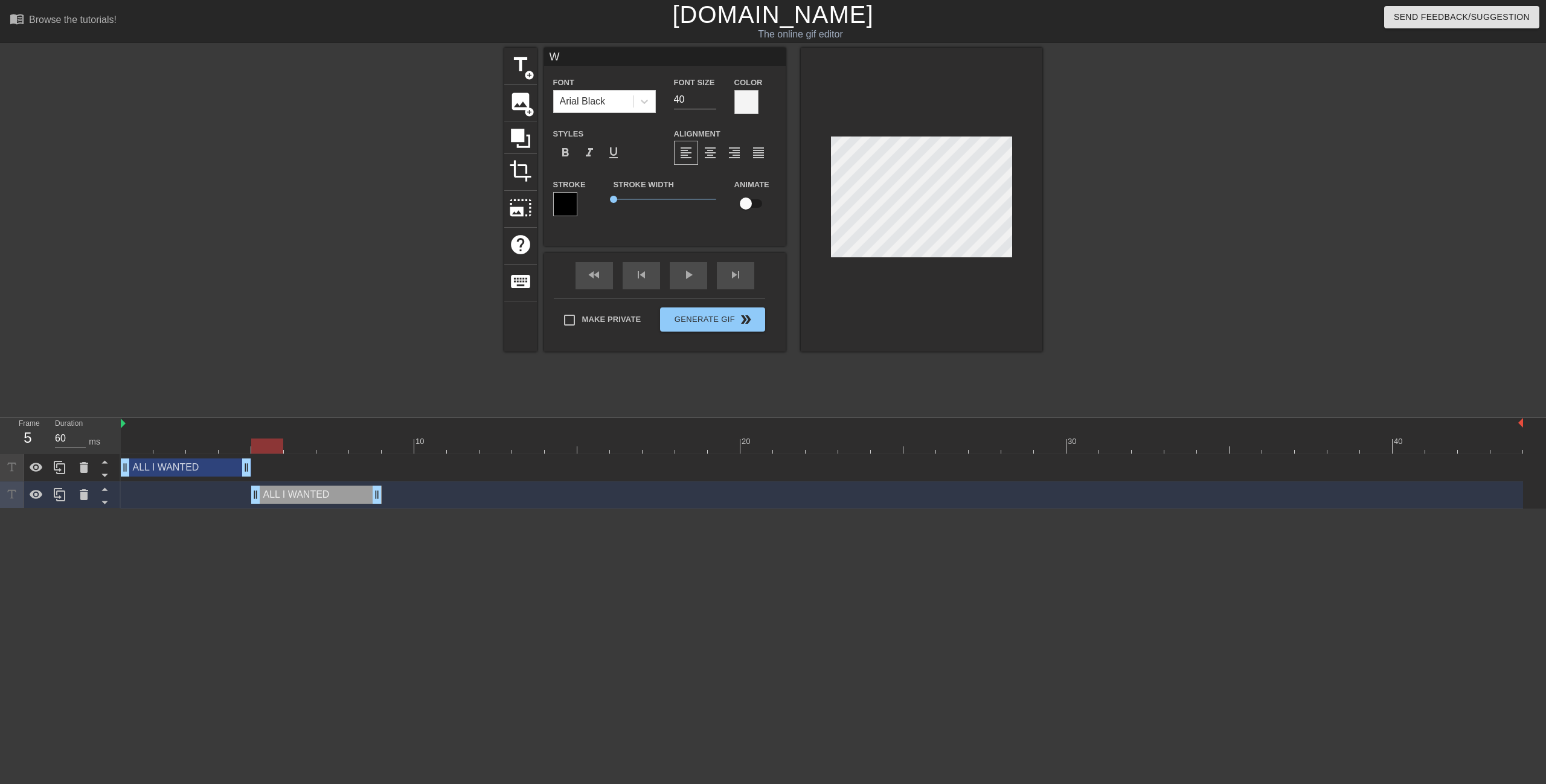
type textarea "WA"
type input "WAS"
type textarea "WAS"
type input "WAS"
type textarea "WAS"
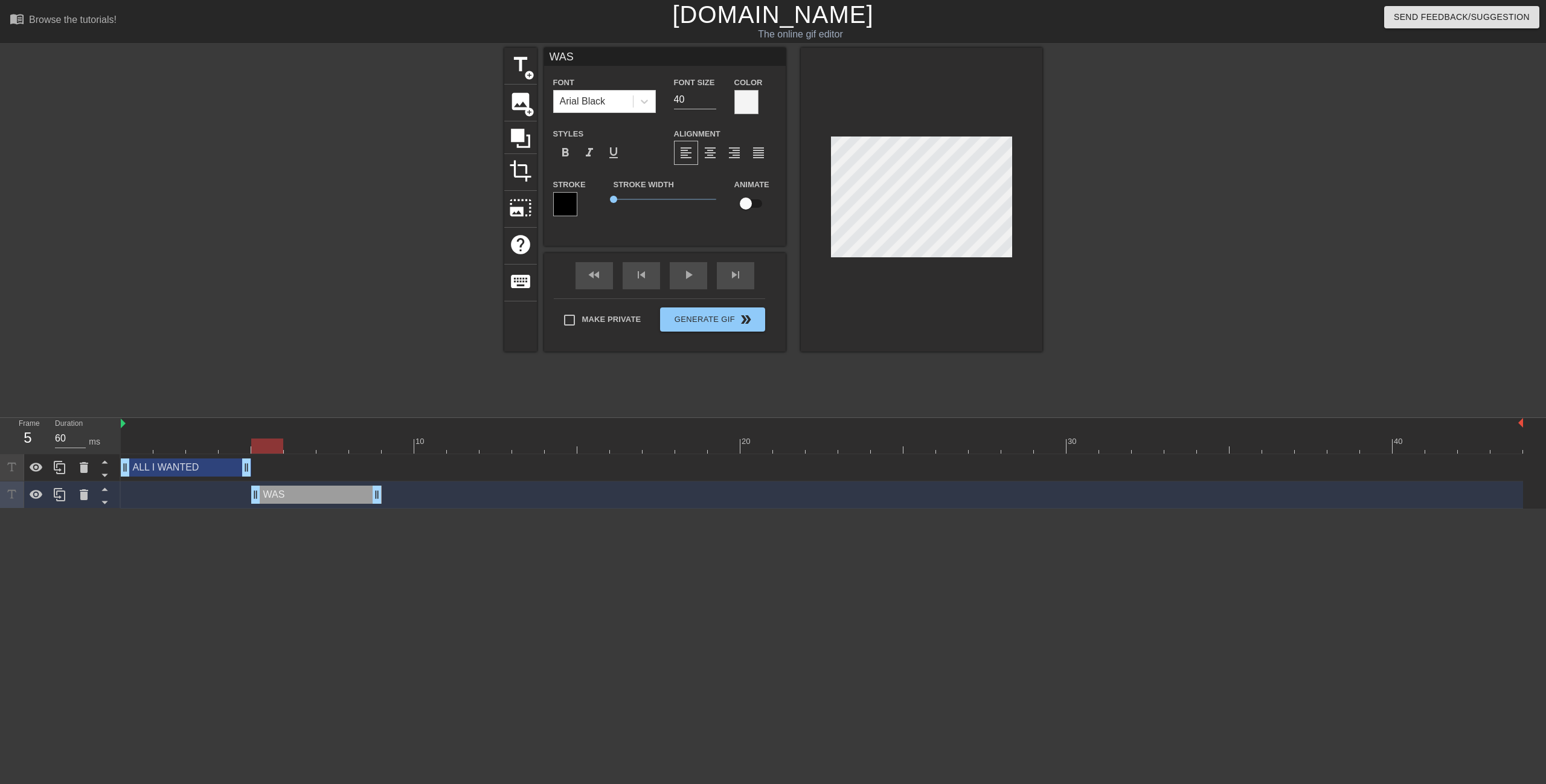
type input "WAS A"
type textarea "WAS A"
type input "WAS A"
type textarea "WAS A"
type input "WAS A P"
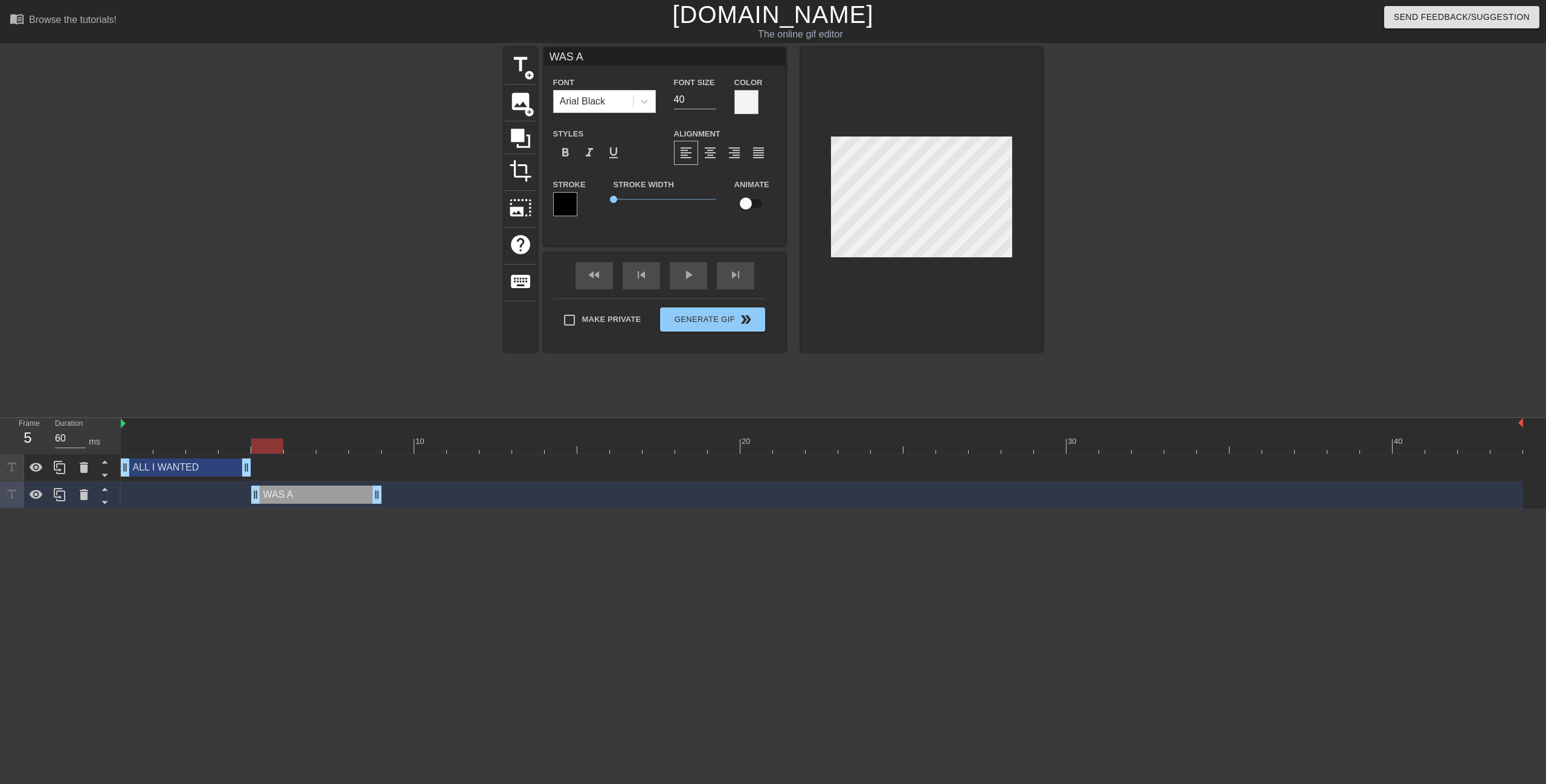
type textarea "WAS A P"
type input "WAS A PE"
type textarea "WAS A PE"
type input "WAS A PEP"
type textarea "WAS A PEP"
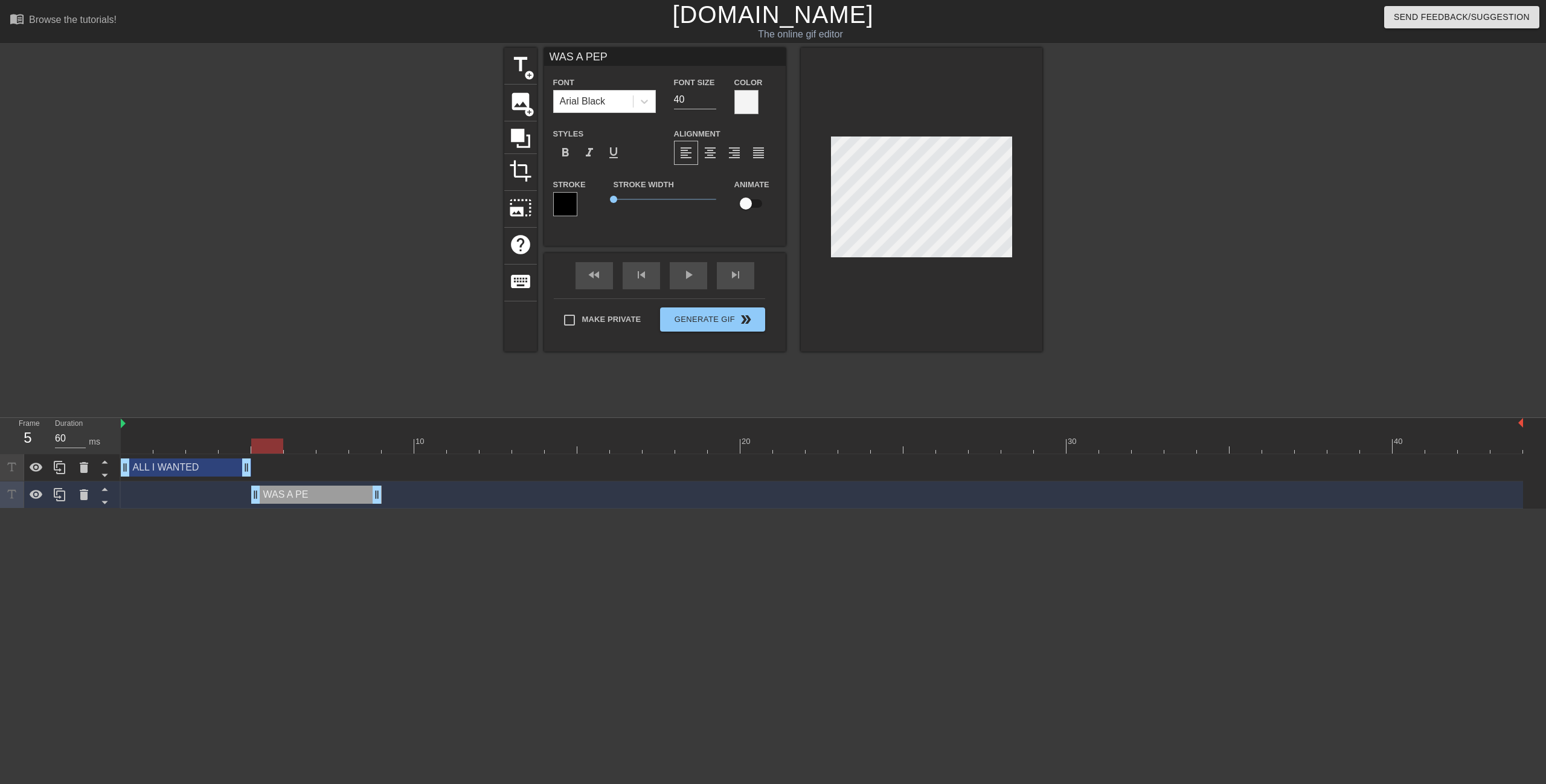
type input "WAS A PEPS"
type textarea "WAS A PEPS"
type input "WAS A PEPSI"
type textarea "WAS A PEPSI"
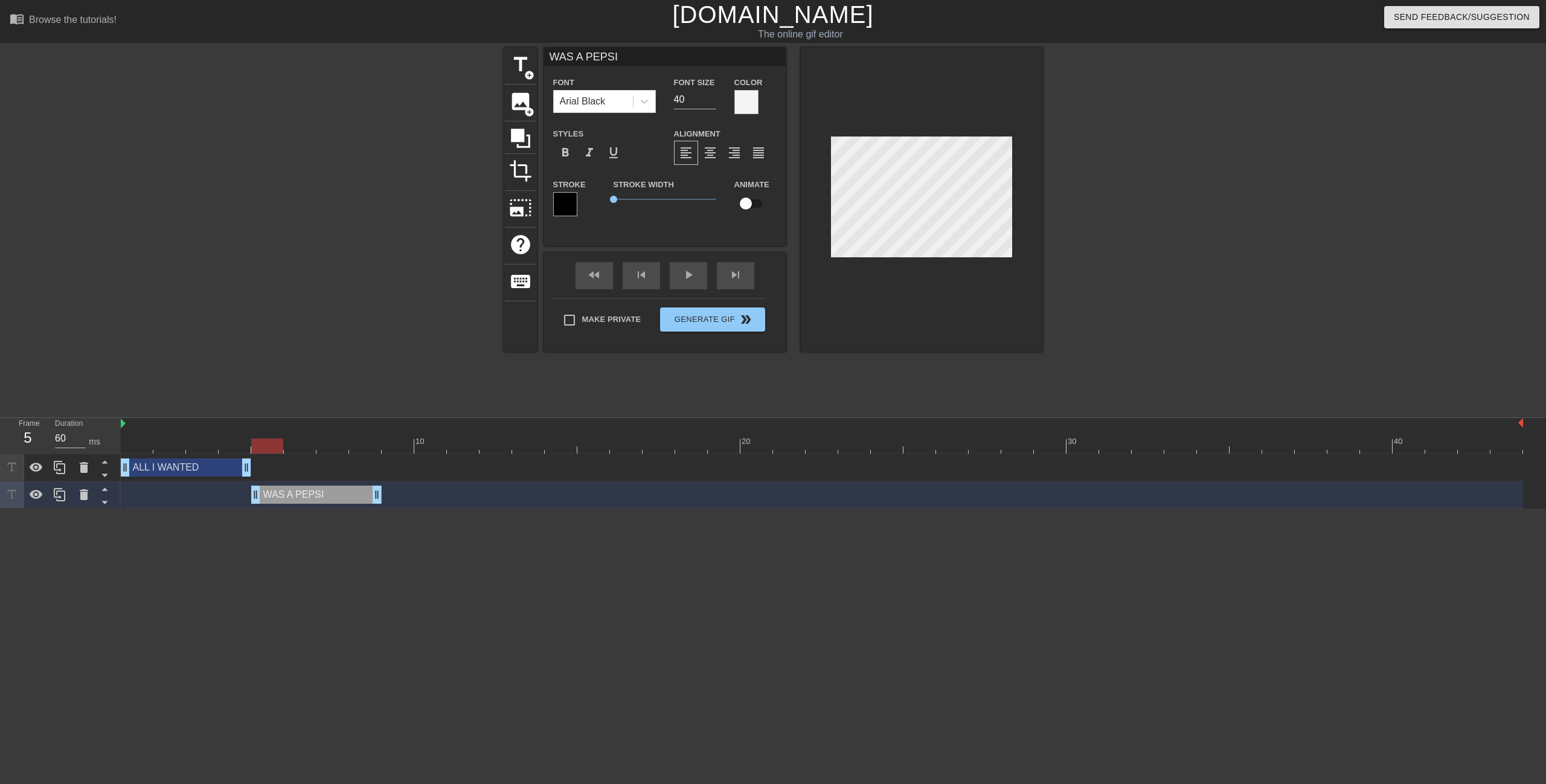
click at [1074, 277] on div at bounding box center [1148, 229] width 181 height 362
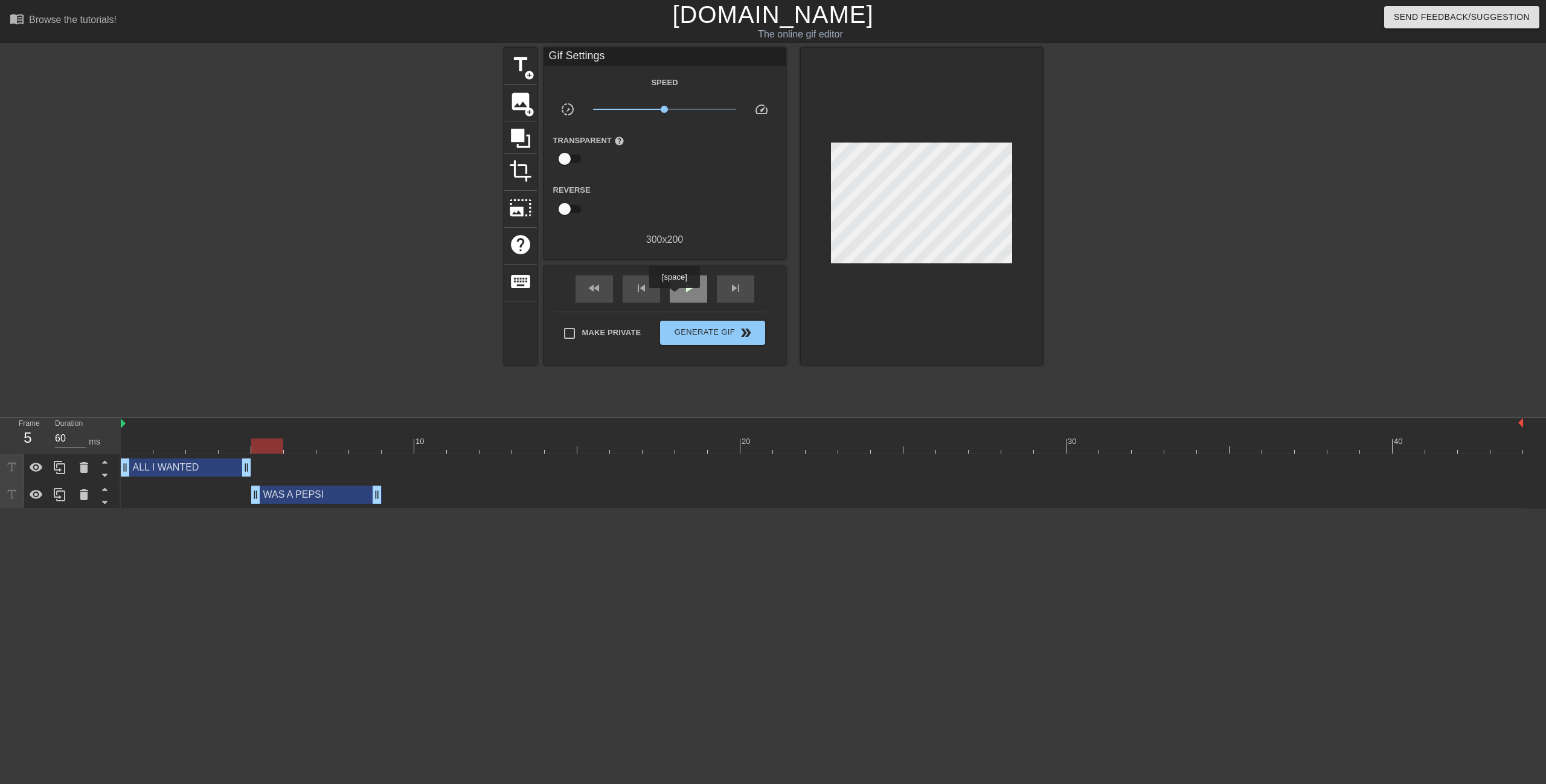
click at [682, 293] on span "play_arrow" at bounding box center [689, 288] width 15 height 15
click at [682, 293] on span "pause" at bounding box center [689, 288] width 15 height 15
drag, startPoint x: 374, startPoint y: 496, endPoint x: 751, endPoint y: 486, distance: 377.1
click at [131, 432] on div at bounding box center [137, 437] width 33 height 15
click at [692, 281] on span "play_arrow" at bounding box center [689, 288] width 15 height 15
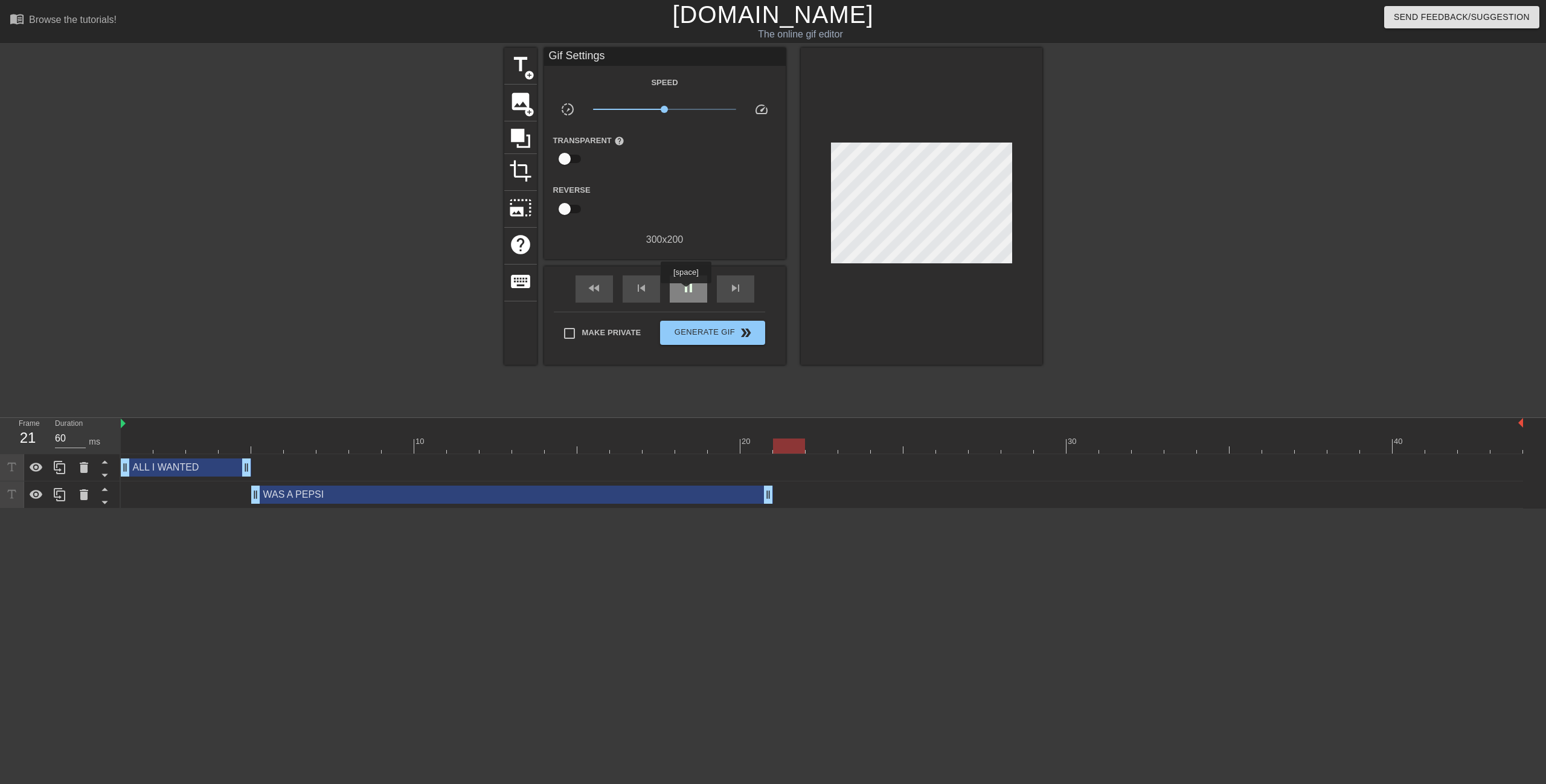
click at [685, 292] on span "pause" at bounding box center [689, 288] width 15 height 15
click at [777, 441] on div at bounding box center [822, 446] width 1403 height 15
click at [696, 496] on div "WAS A PEPSI drag_handle drag_handle" at bounding box center [512, 494] width 522 height 18
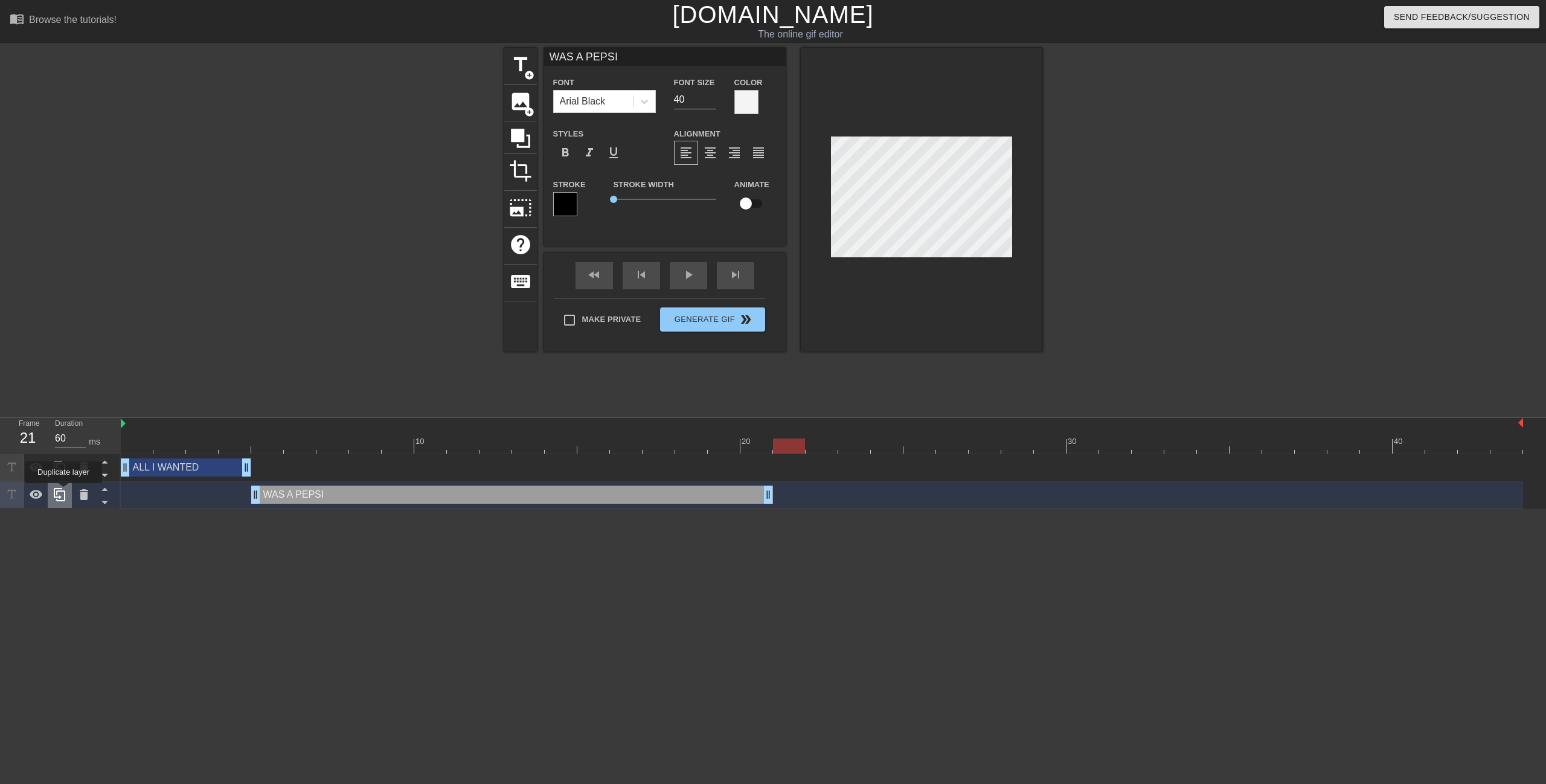
click at [64, 492] on icon at bounding box center [59, 494] width 12 height 13
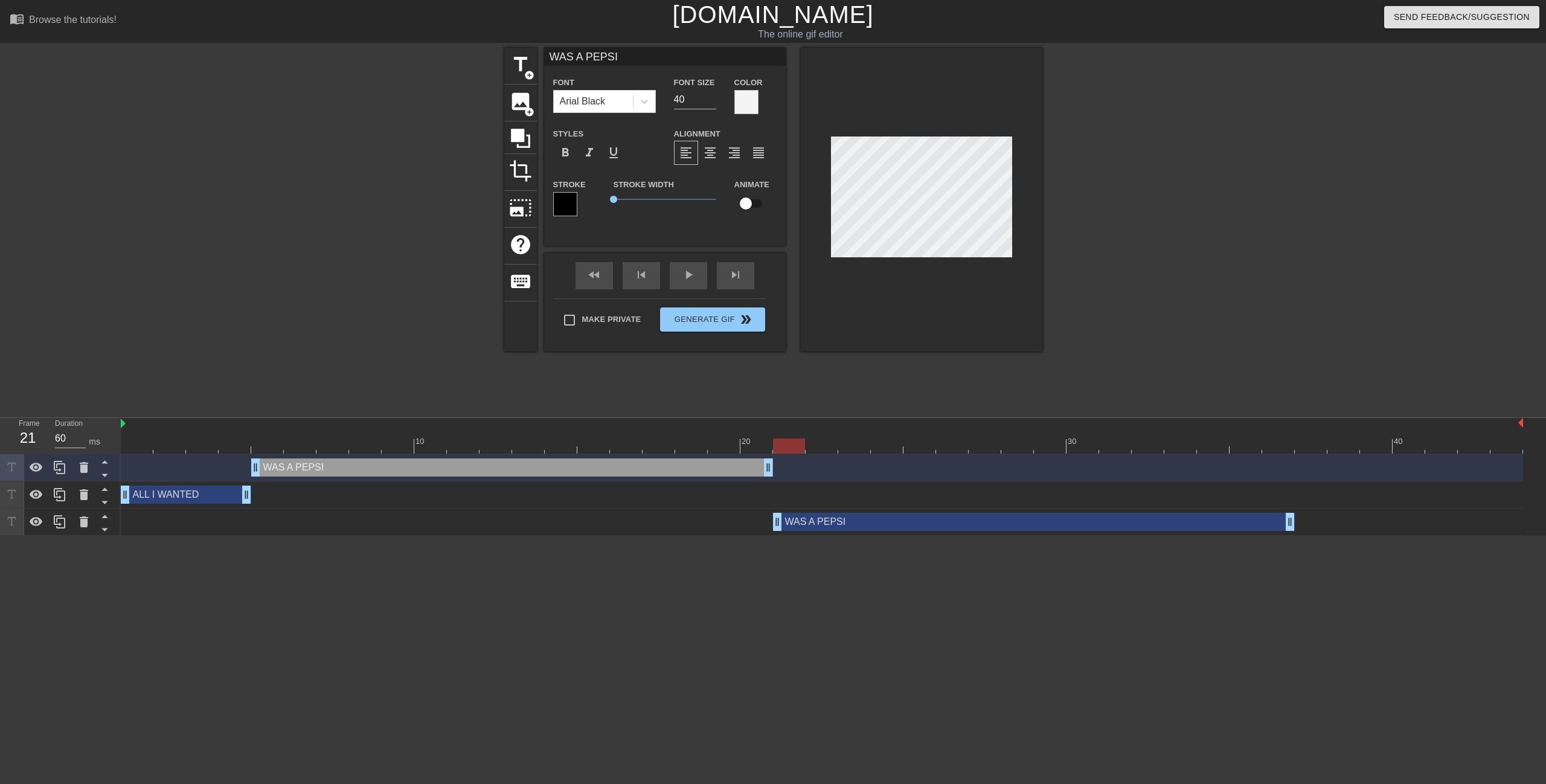
drag, startPoint x: 485, startPoint y: 524, endPoint x: 1021, endPoint y: 493, distance: 536.9
click at [1021, 493] on div "WAS A PEPSI drag_handle drag_handle ALL I WANTED drag_handle drag_handle WAS A …" at bounding box center [833, 495] width 1425 height 82
click at [829, 524] on div "WAS A PEPSI drag_handle drag_handle" at bounding box center [1034, 521] width 522 height 18
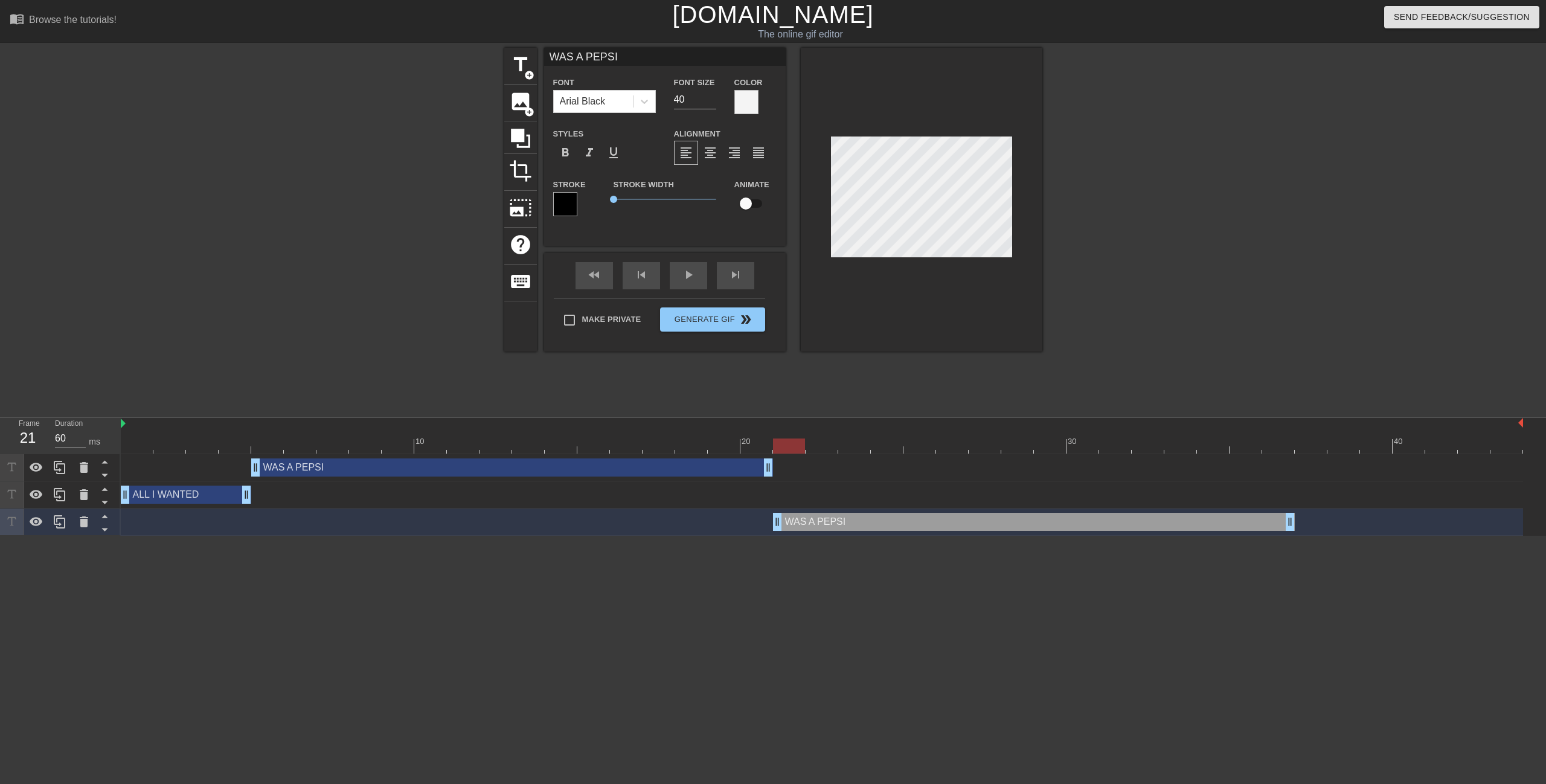
type input "A"
type textarea "A"
type input "AN"
type textarea "AN"
type input "AND"
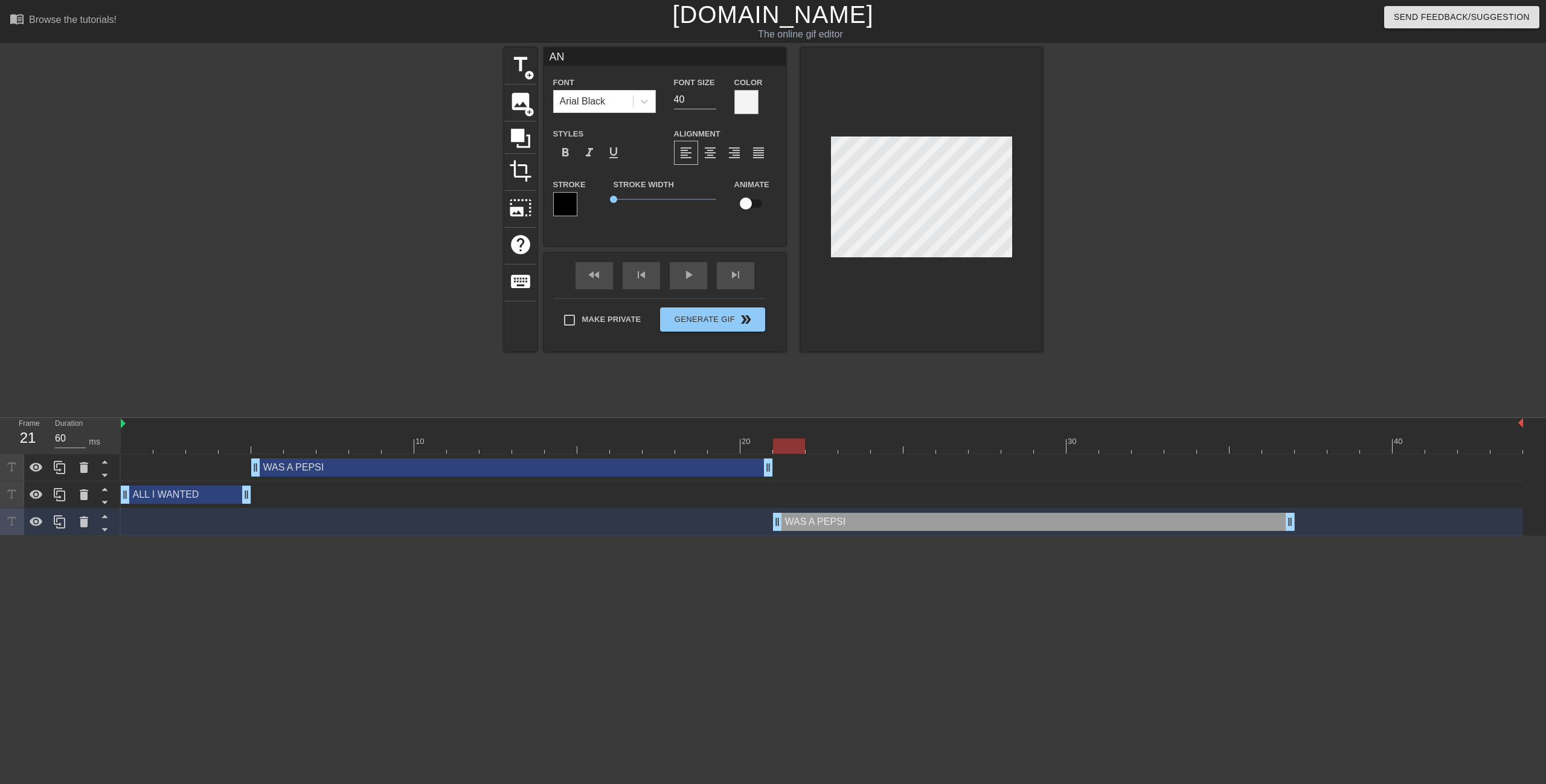
type textarea "AND"
type input "AND"
type textarea "AND"
type input "AND S"
type textarea "AND S"
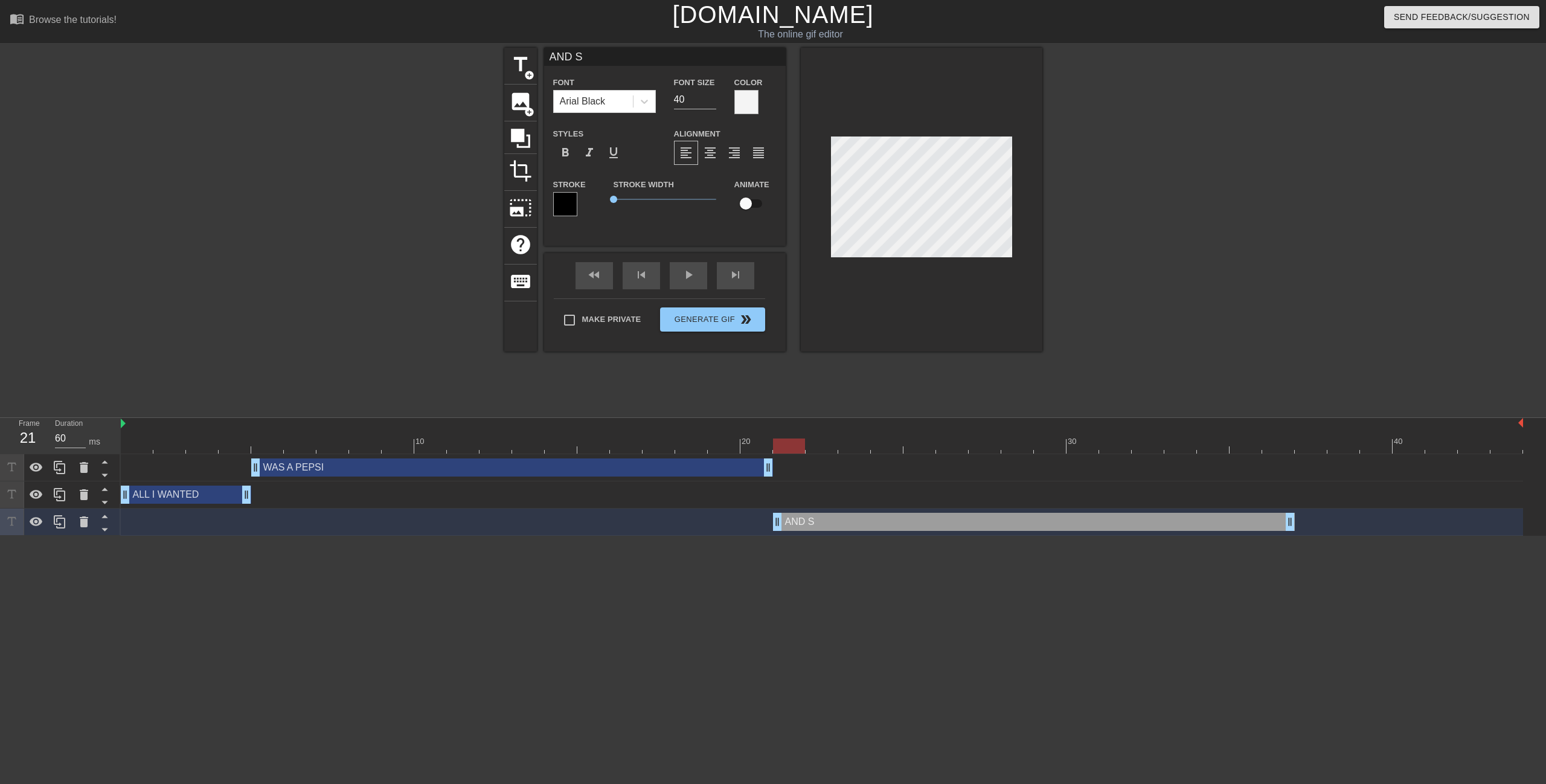
type input "AND SH"
type textarea "AND SH"
type input "AND SHE"
type textarea "AND SHE"
type input "AND SHE"
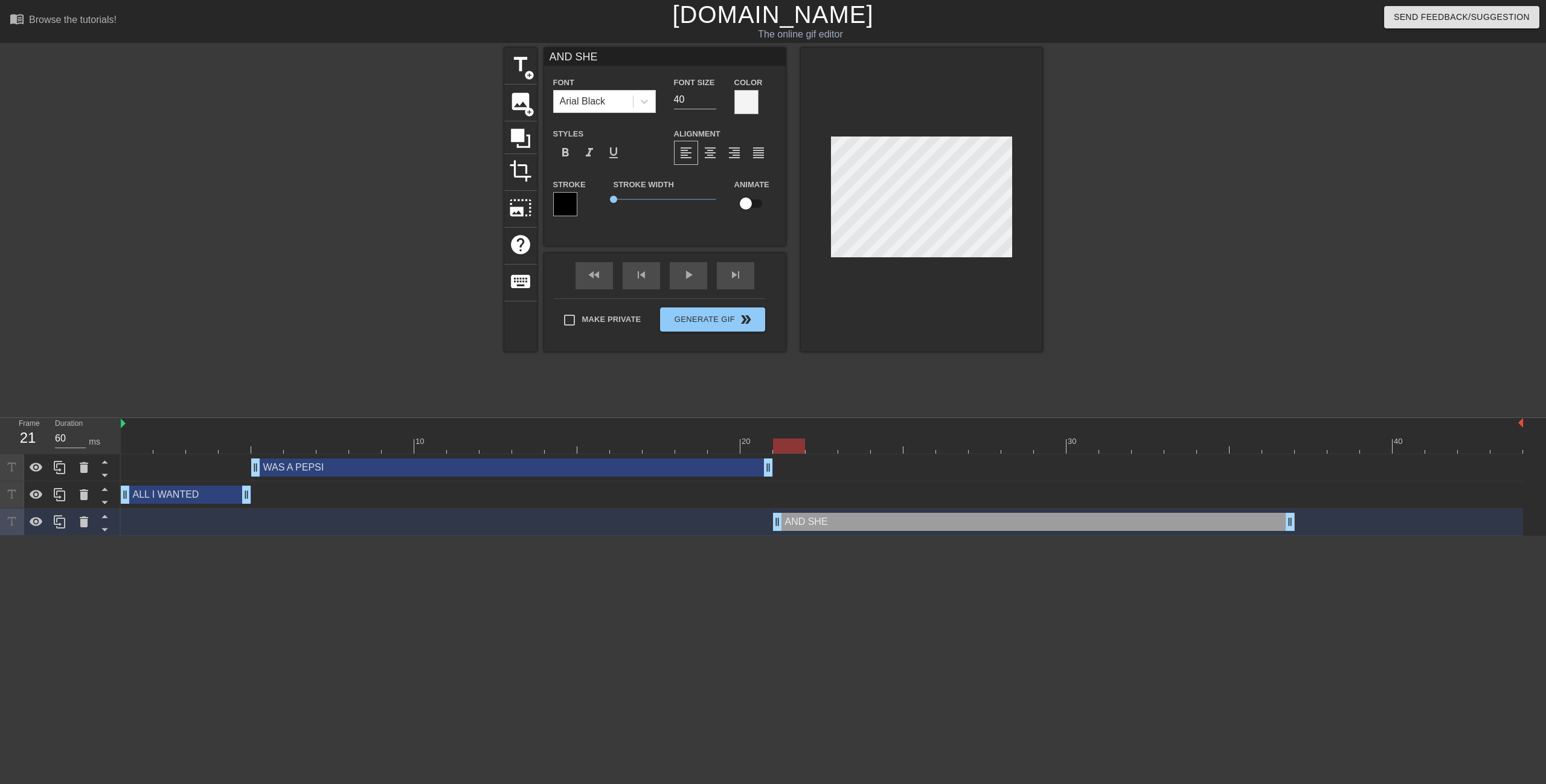
type textarea "AND SHE"
type input "AND SHE W"
type textarea "AND SHE W"
type input "AND SHE WO"
type textarea "AND SHE WO"
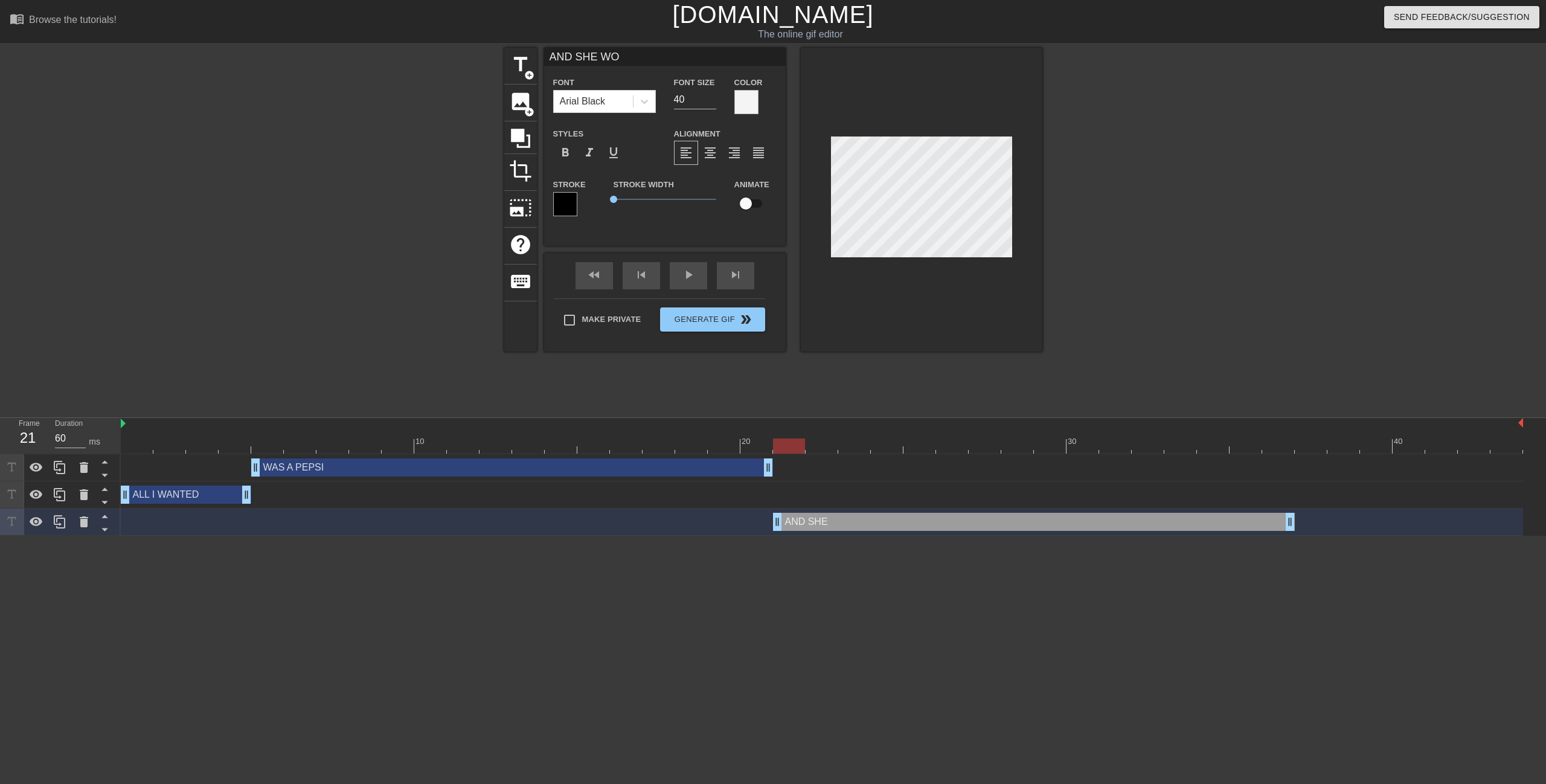
type input "AND SHE WOU"
type textarea "AND SHE WOU"
type input "AND SHE WOUL"
type textarea "AND SHE WOULD"
type input "AND SHE WOULDN"
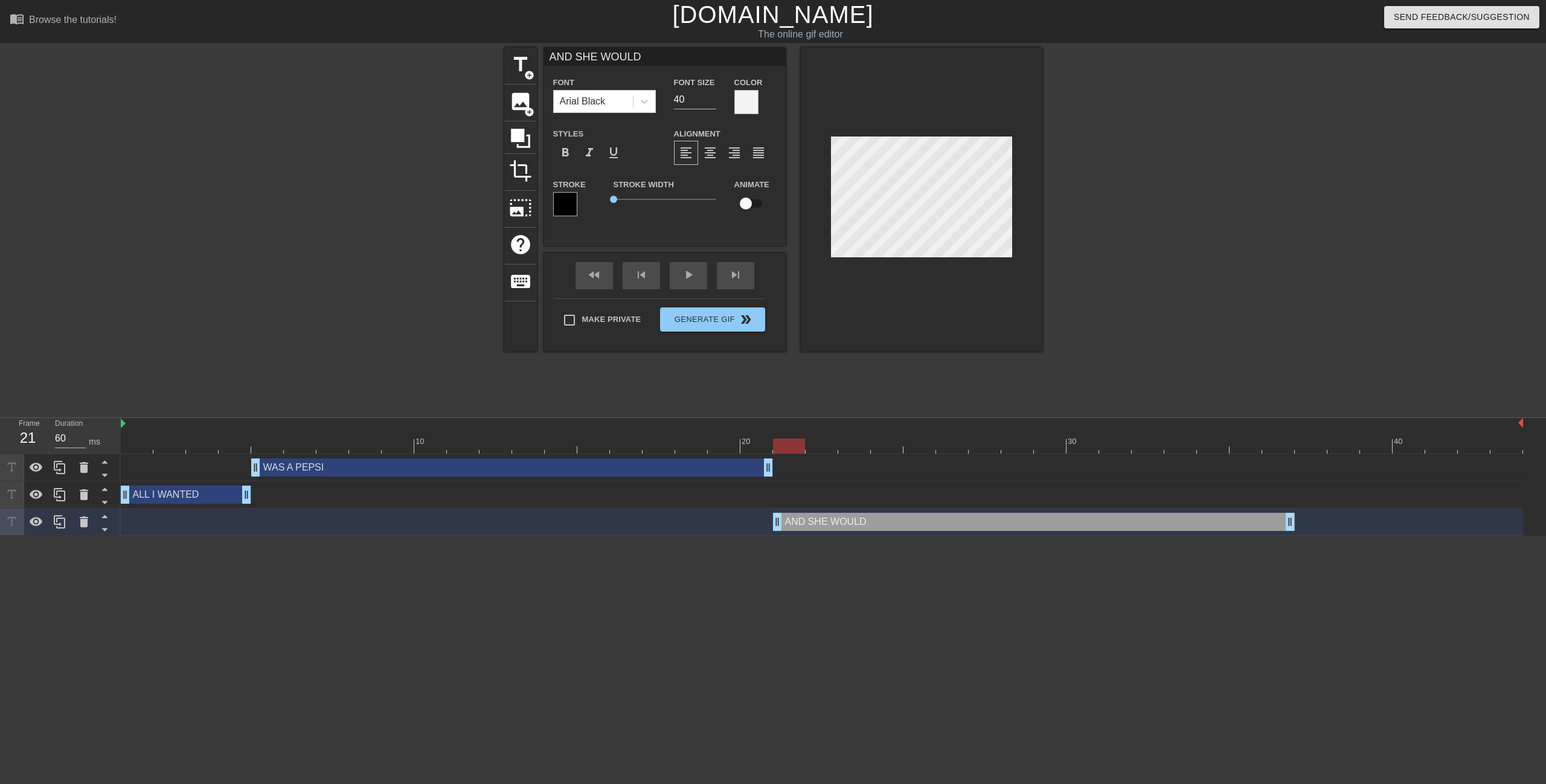
type textarea "AND SHE WOULDN"
type input "AND SHE WOULDN""
type textarea "AND SHE WOULDN""
type input "AND SHE WOULDN"T"
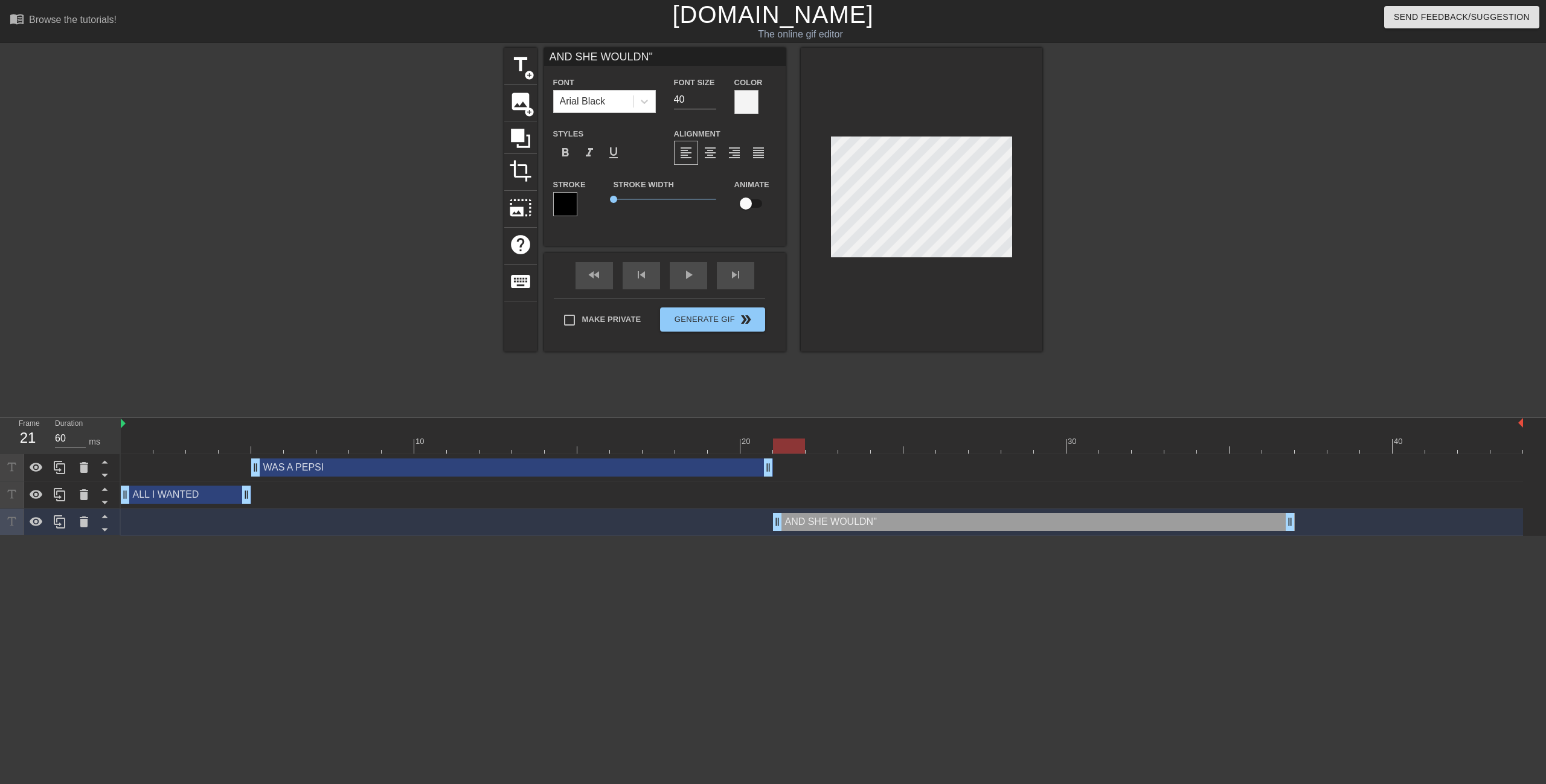
type textarea "AND SHE WOULDN"T"
type input "AND SHE WOULDN"T"
type textarea "AND SHE WOULDN"T"
type input "AND SHE WOULDN"T"
type textarea "AND SHE WOULDN"T"
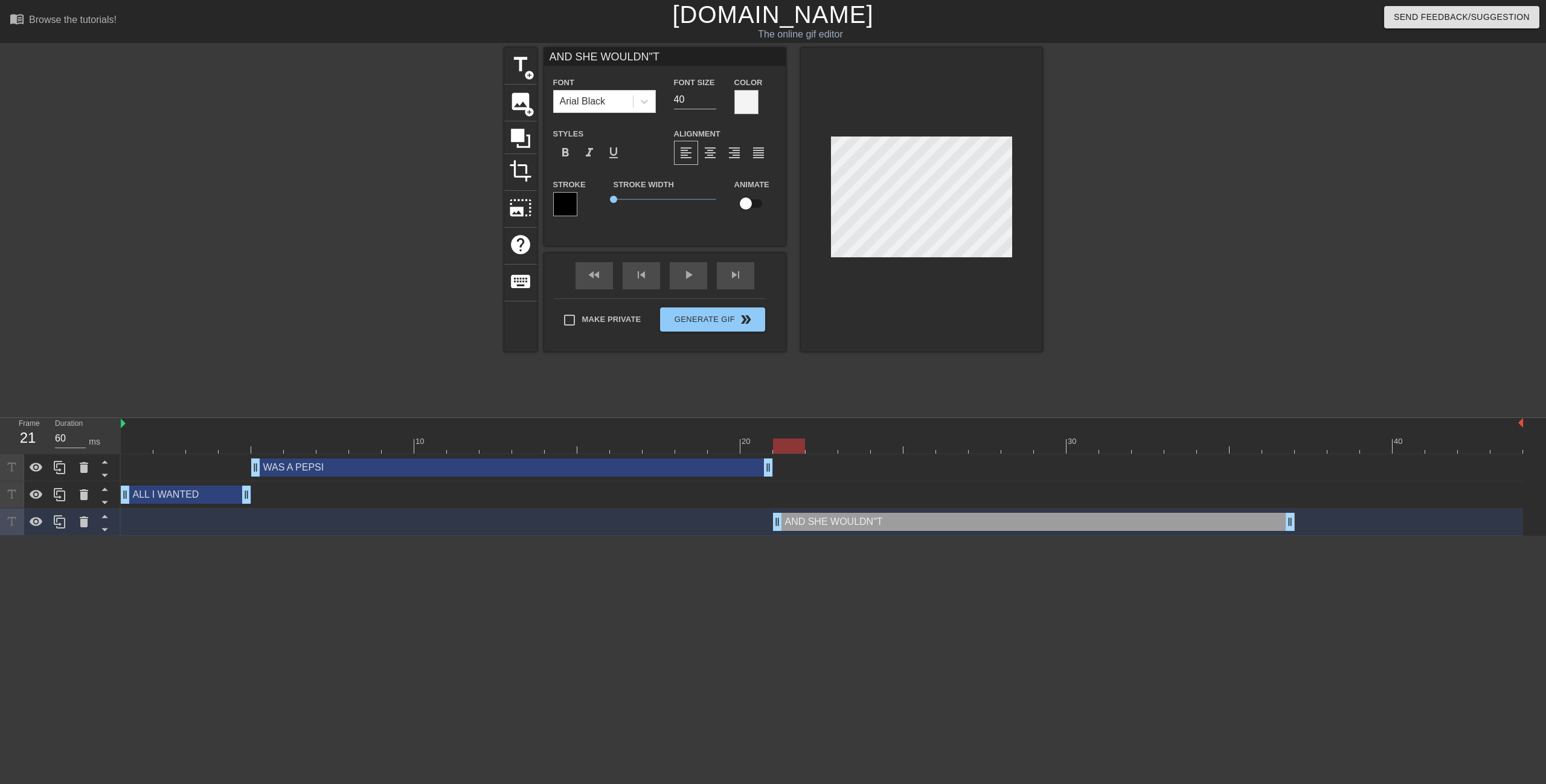
type input "AND SHE WOULDN""
type textarea "AND SHE WOULDN""
type input "AND SHE WOULDN"
type textarea "AND SHE WOULDN"
type input "AND SHE WOULDN'"
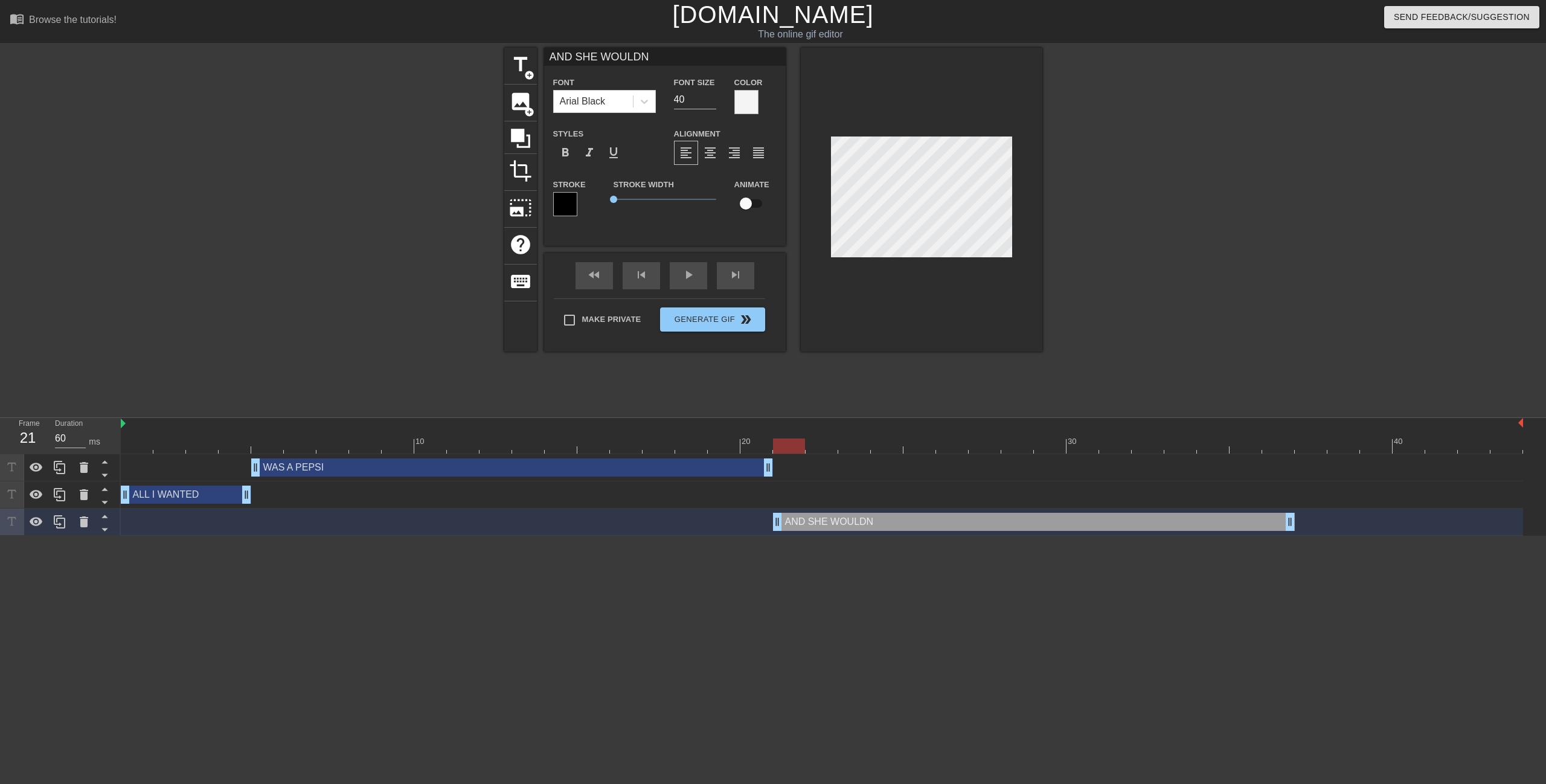
type textarea "AND SHE WOULDN'"
type input "AND SHE WOULDN'T"
type textarea "AND SHE WOULDN'T"
type input "AND SHE WOULDN'T"
type textarea "AND SHE WOULDN'T"
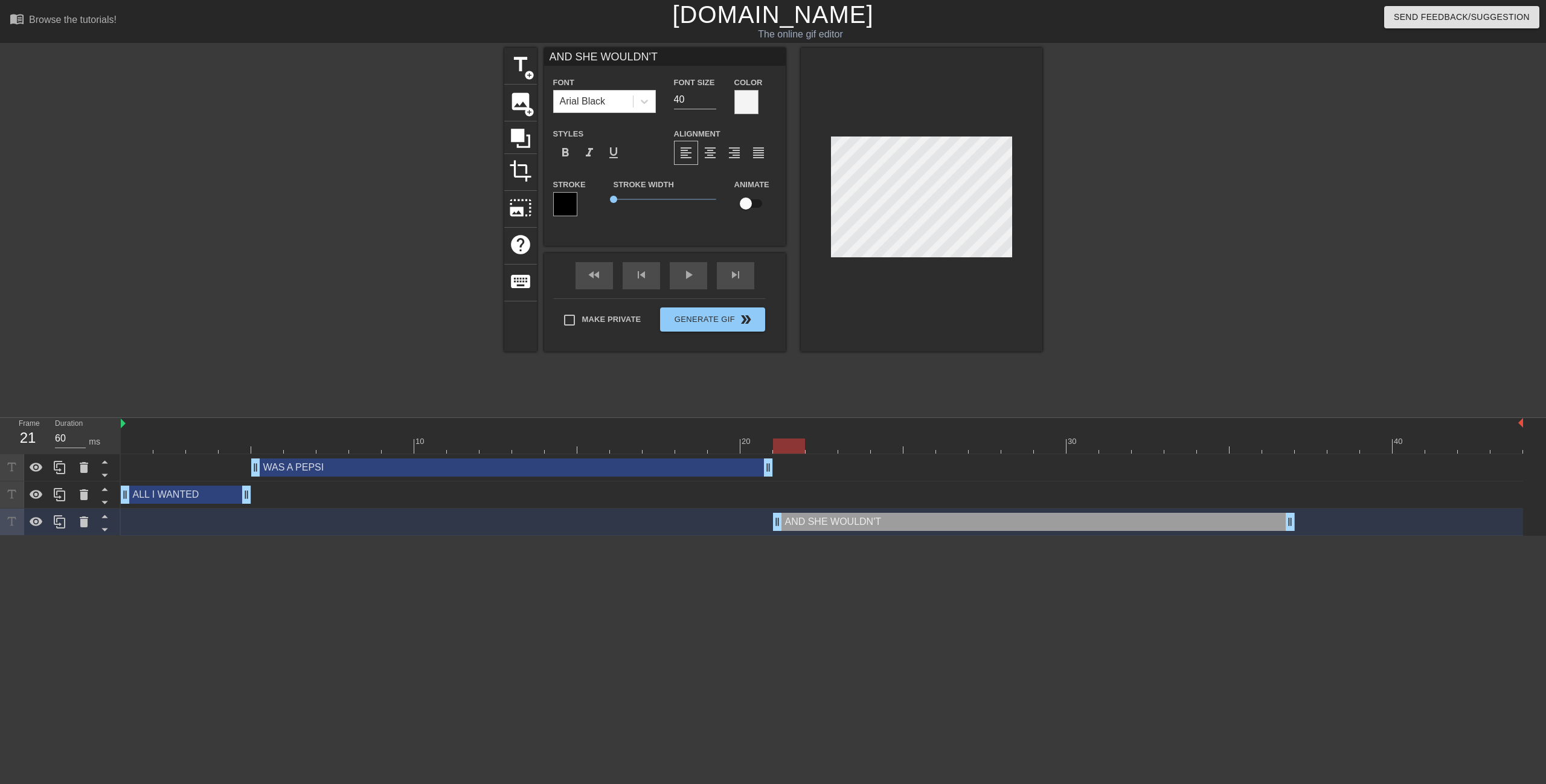
type input "AND SHE WOULDN'T G"
type textarea "AND SHE WOULDN'T G"
type input "AND SHE WOULDN'T GI"
type textarea "AND SHE WOULDN'T GI"
type input "AND SHE WOULDN'T GIV"
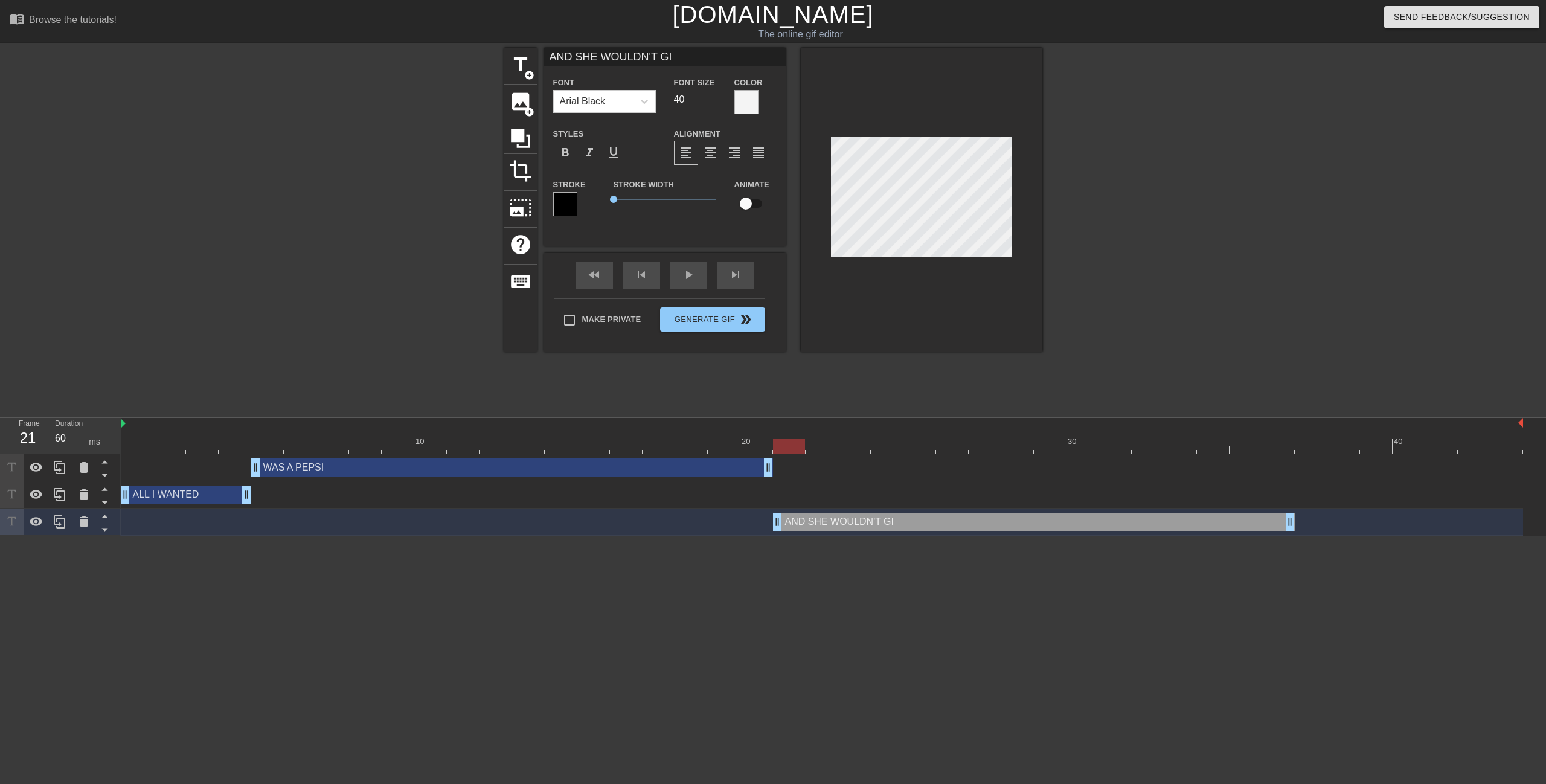
type textarea "AND SHE WOULDN'T GIV"
type input "AND SHE WOULDN'T GIVE"
type textarea "AND SHE WOULDN'T GIVE"
type input "AND SHE WOULDN'T GIVE"
type textarea "AND SHE WOULDN'T GIVE"
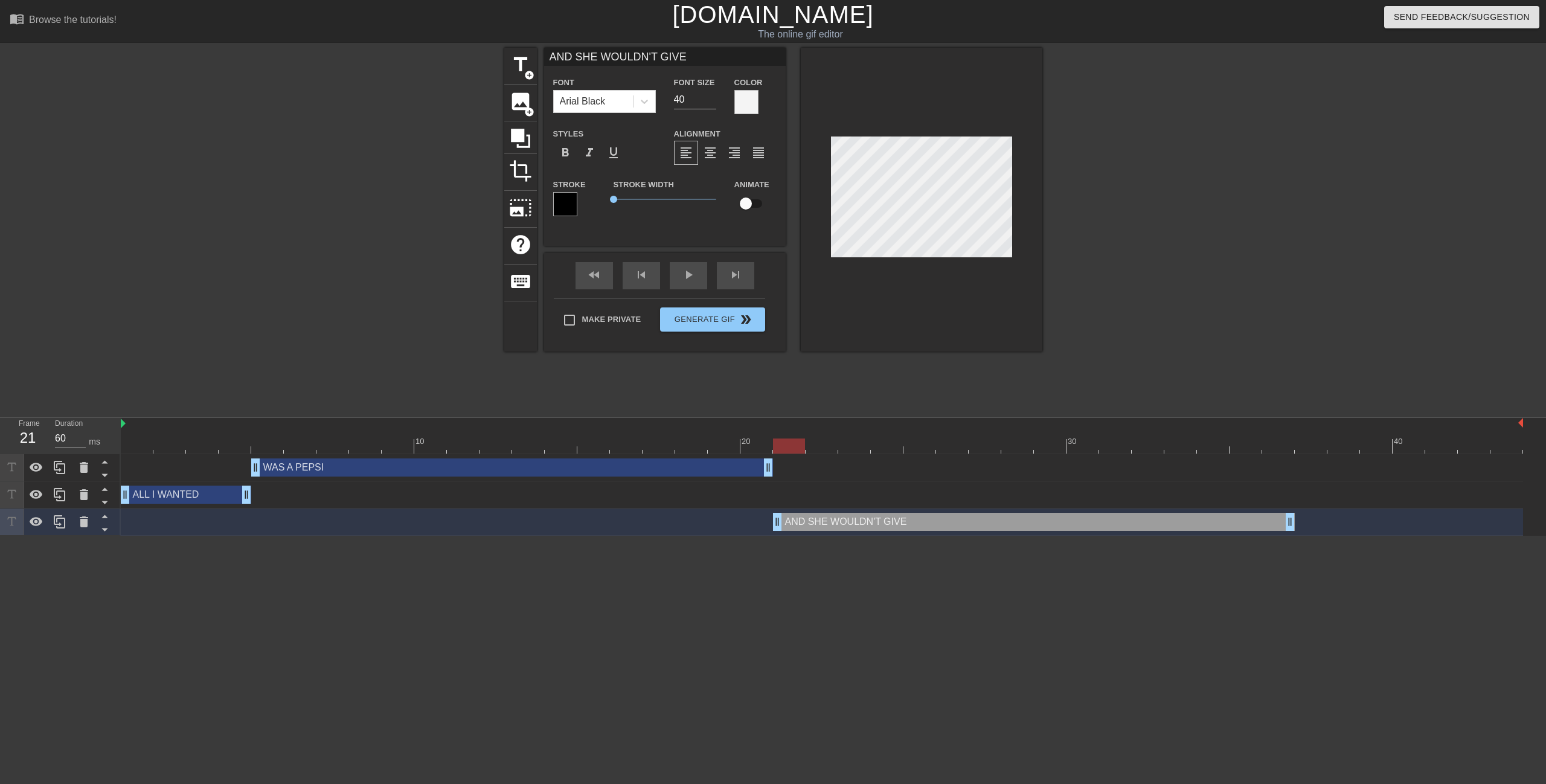
type input "AND SHE WOULDN'T GIVE I"
type textarea "AND SHE WOULDN'T GIVE I"
type input "AND SHE WOULDN'T GIVE IT"
type textarea "AND SHE WOULDN'T GIVE IT"
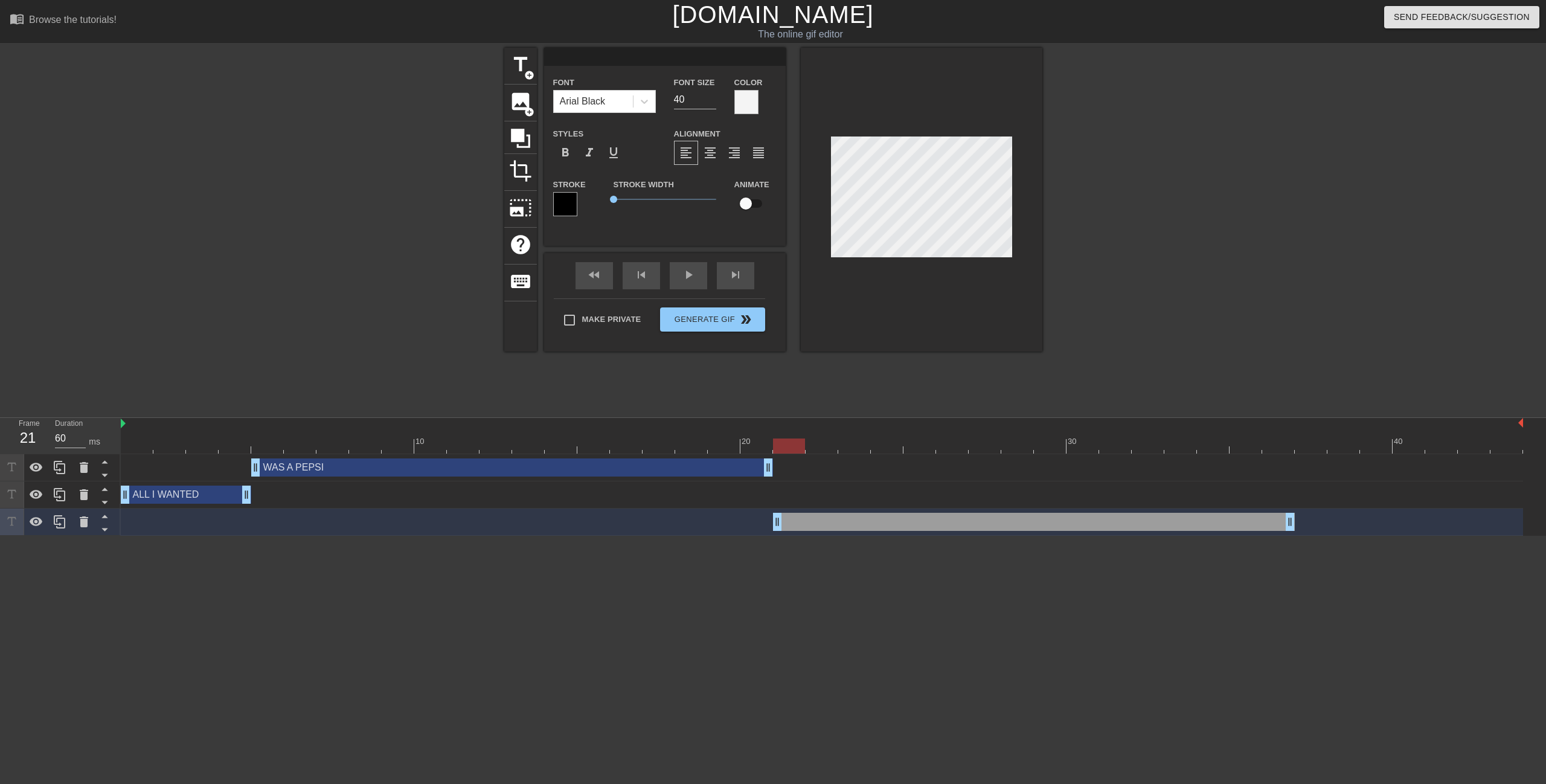
click at [271, 439] on div at bounding box center [822, 446] width 1403 height 15
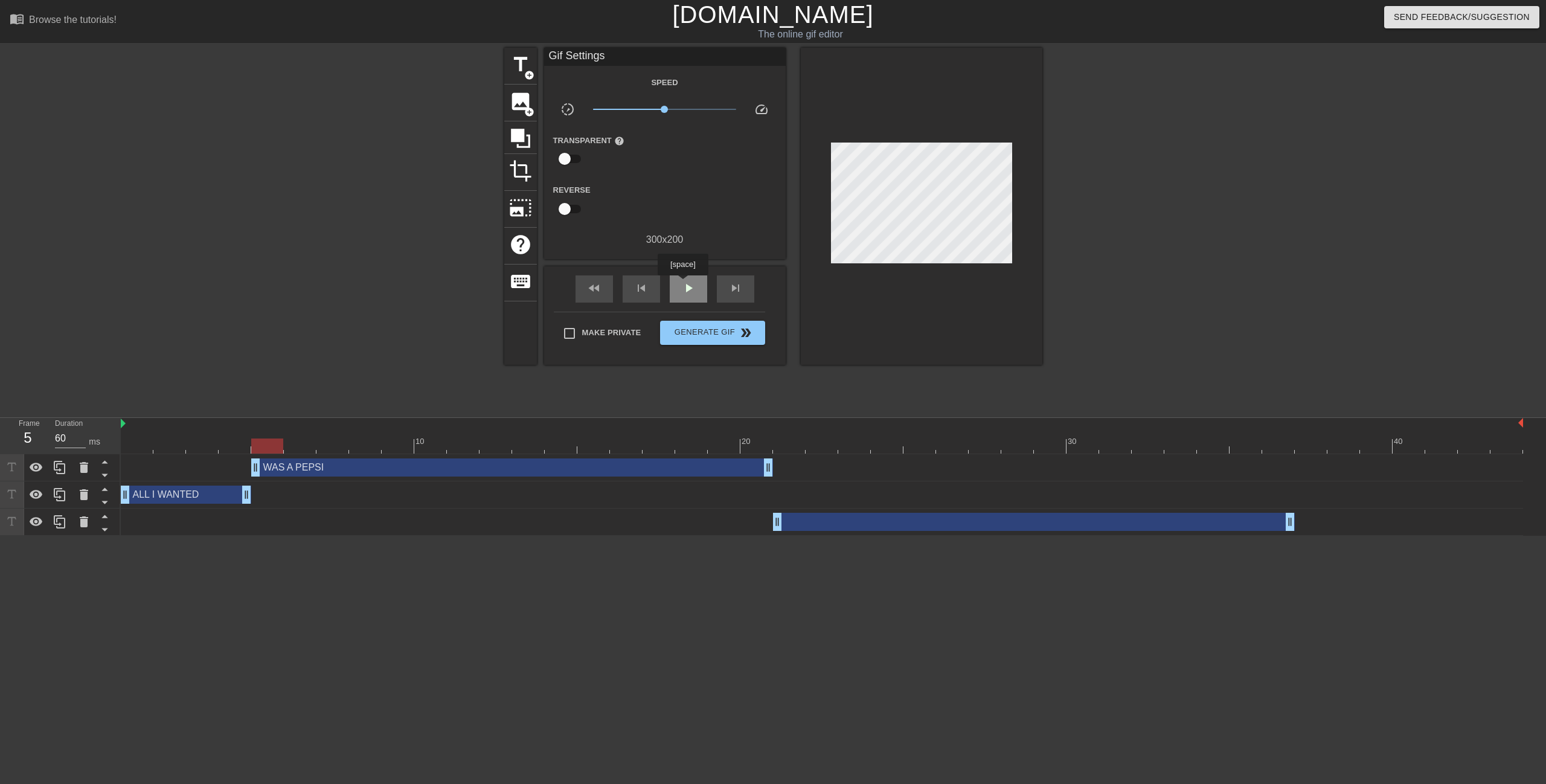
click at [682, 284] on div "play_arrow" at bounding box center [689, 289] width 37 height 27
click at [682, 284] on span "pause" at bounding box center [689, 288] width 15 height 15
click at [145, 424] on div at bounding box center [822, 424] width 1403 height 12
click at [134, 430] on div at bounding box center [137, 437] width 33 height 15
click at [692, 289] on span "play_arrow" at bounding box center [689, 288] width 15 height 15
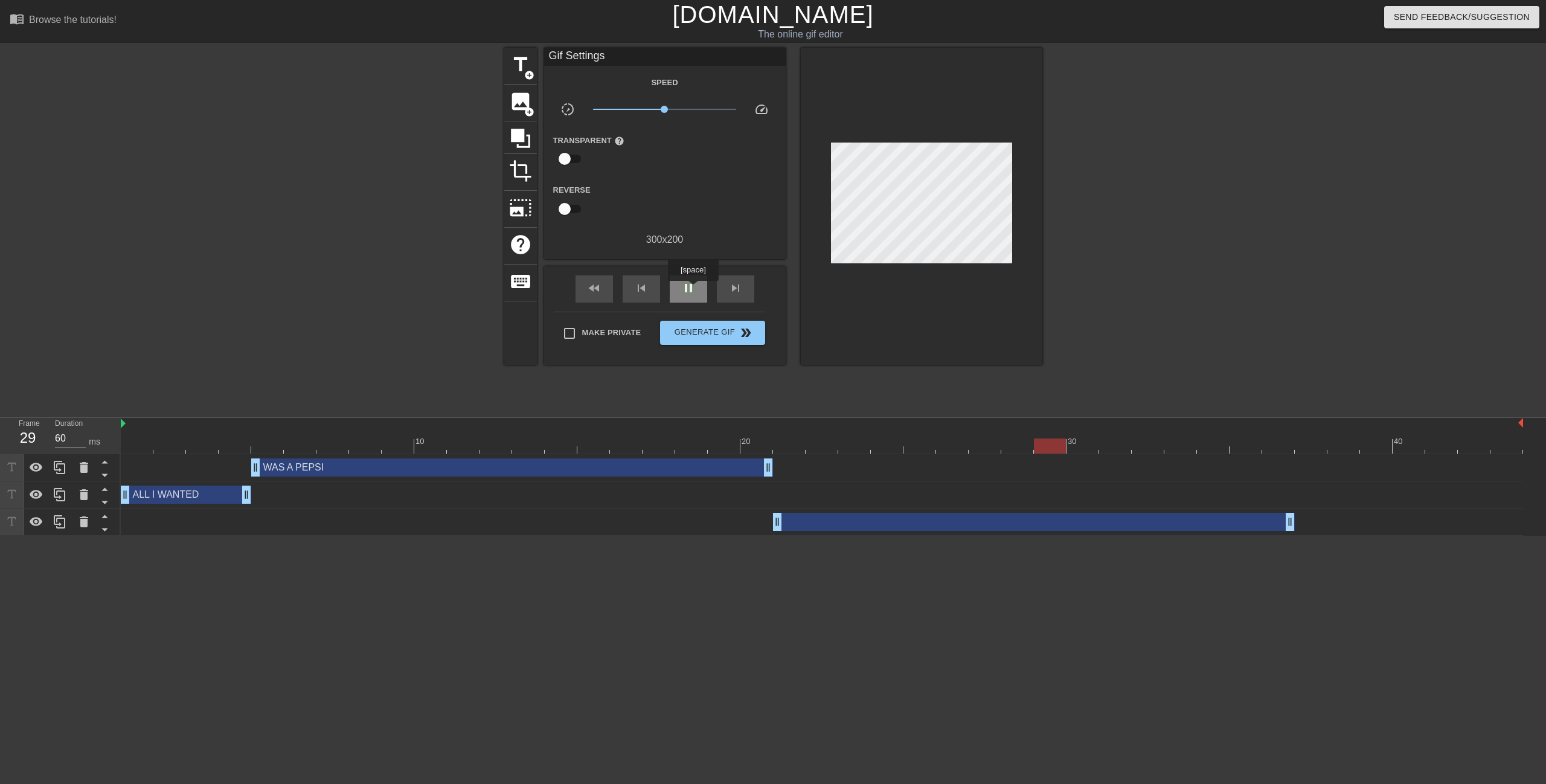
click at [692, 289] on span "pause" at bounding box center [689, 288] width 15 height 15
drag, startPoint x: 900, startPoint y: 529, endPoint x: 1000, endPoint y: 514, distance: 101.1
click at [1000, 514] on div "drag_handle drag_handle" at bounding box center [1131, 521] width 522 height 18
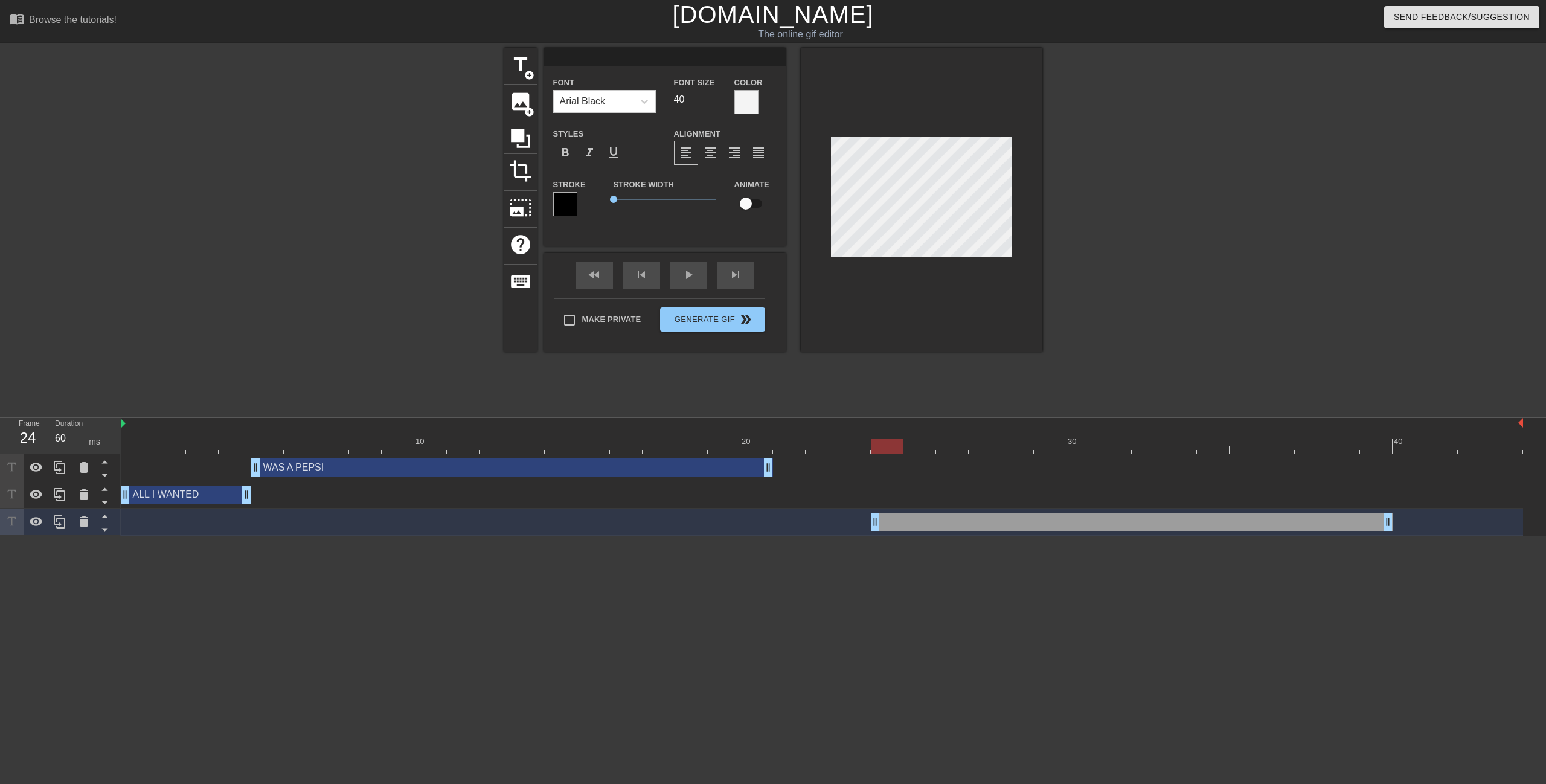
click at [614, 57] on input at bounding box center [664, 56] width 242 height 18
click at [1194, 257] on div at bounding box center [1148, 229] width 181 height 362
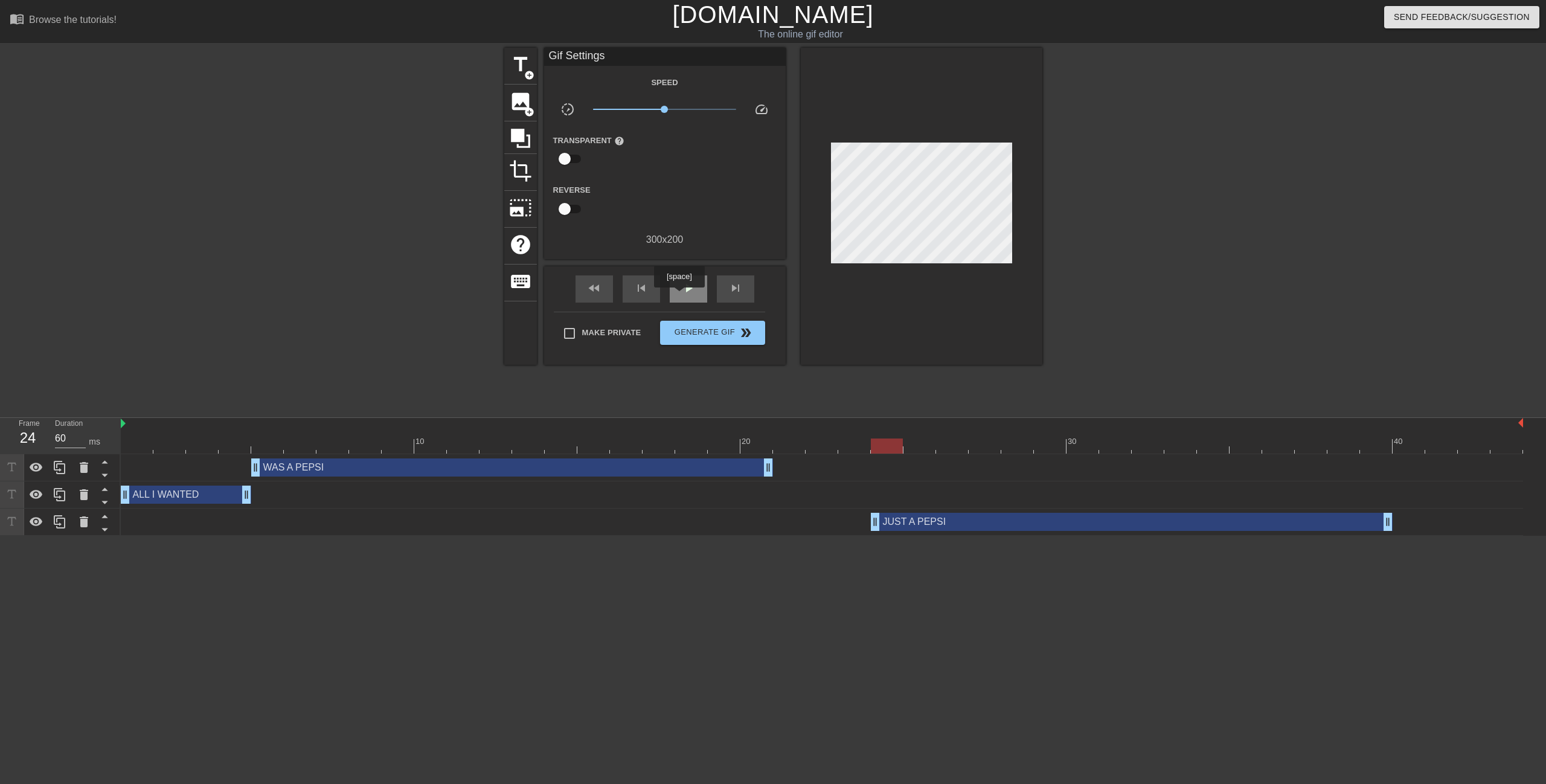
click at [679, 296] on div "play_arrow" at bounding box center [689, 289] width 37 height 27
click at [679, 296] on div "pause" at bounding box center [689, 289] width 37 height 27
